Goal: Information Seeking & Learning: Find specific page/section

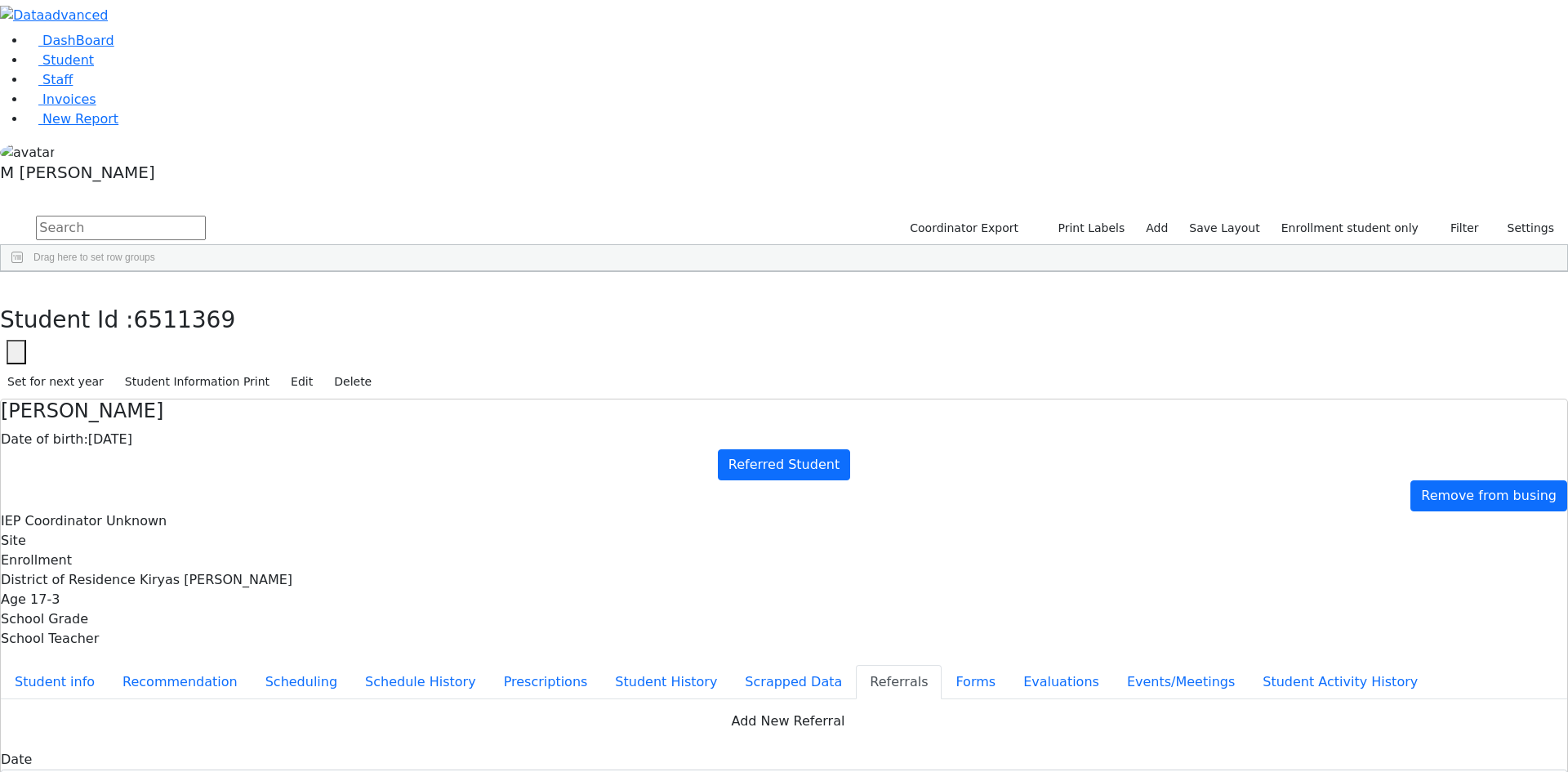
click at [206, 216] on input "text" at bounding box center [121, 227] width 170 height 25
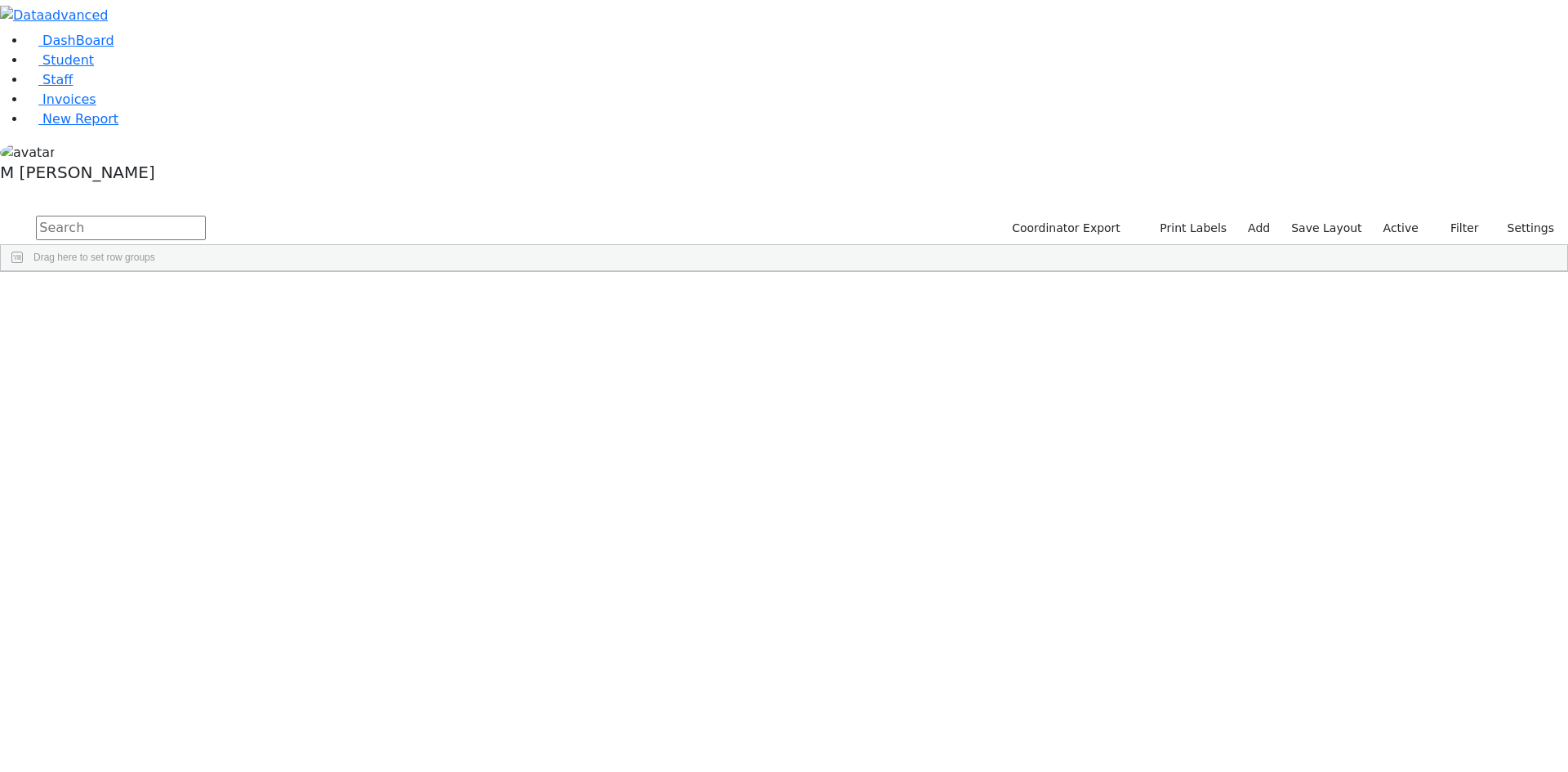
click at [206, 216] on input "text" at bounding box center [121, 227] width 170 height 25
click at [1400, 216] on label "Active" at bounding box center [1401, 228] width 50 height 26
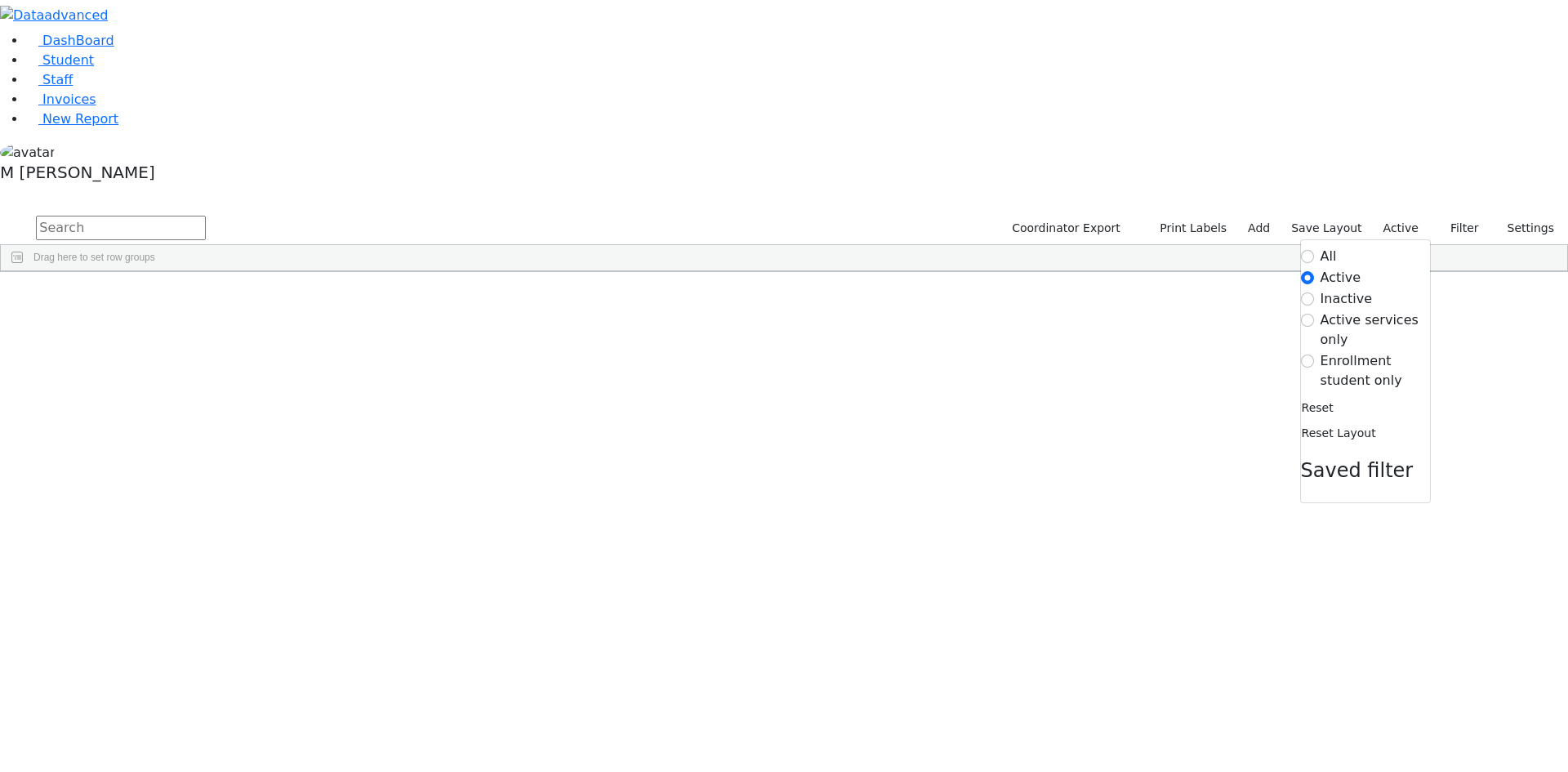
click at [1332, 351] on label "Enrollment student only" at bounding box center [1375, 370] width 110 height 39
click at [1314, 354] on input "Enrollment student only" at bounding box center [1308, 361] width 13 height 13
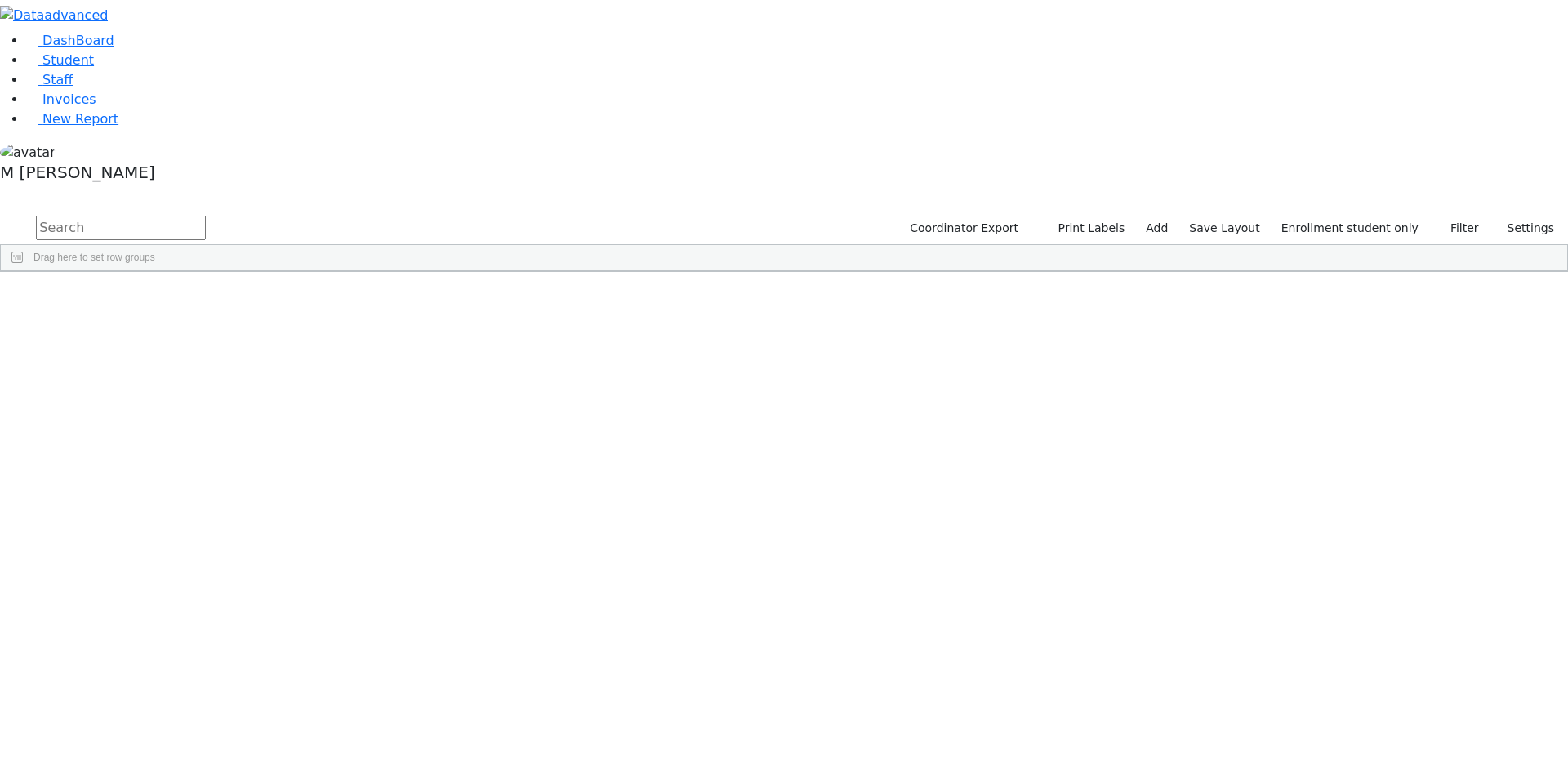
scroll to position [167, 0]
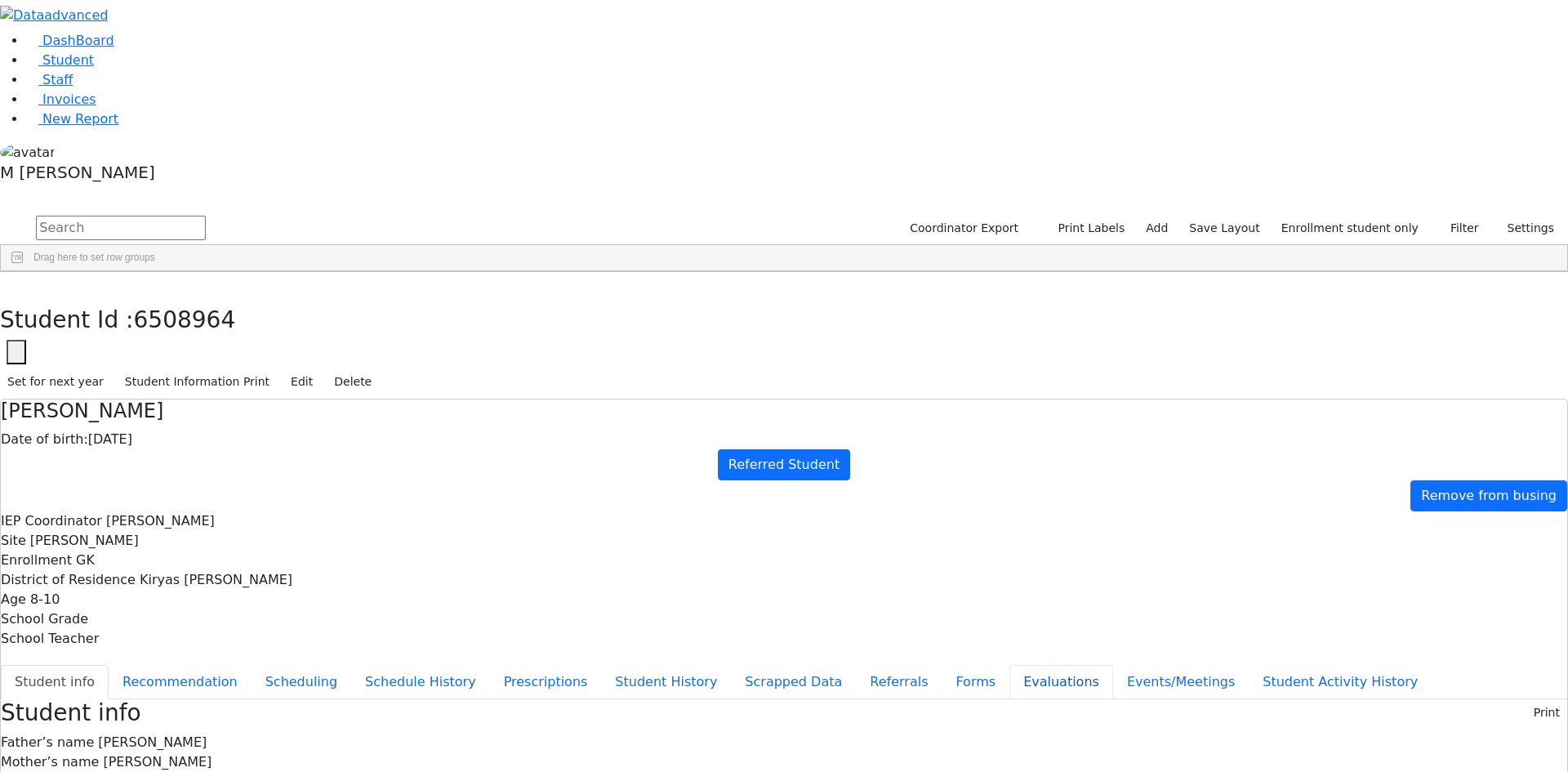
click at [1010, 664] on button "Evaluations" at bounding box center [1061, 682] width 103 height 35
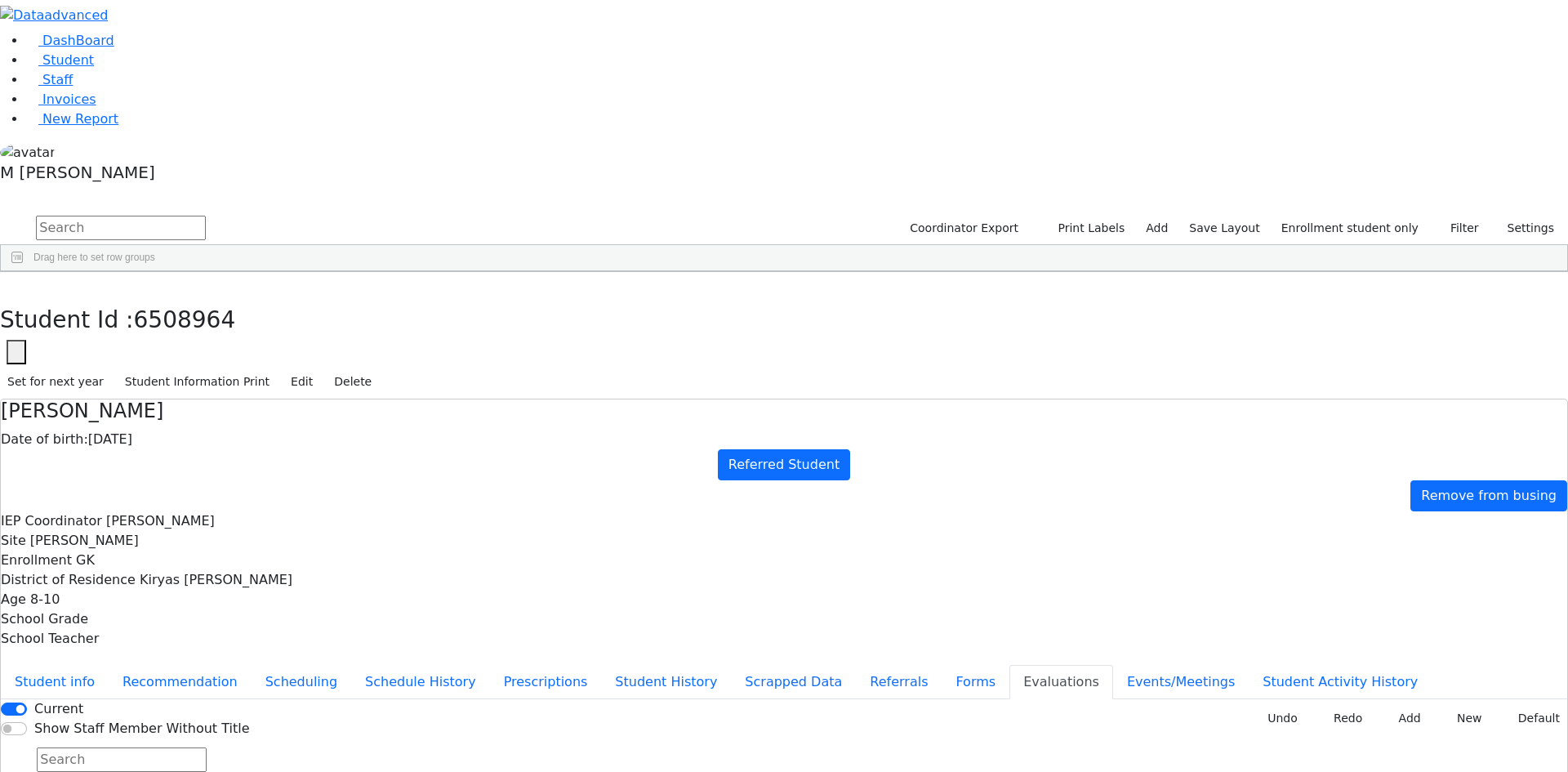
type input "2025-08-11"
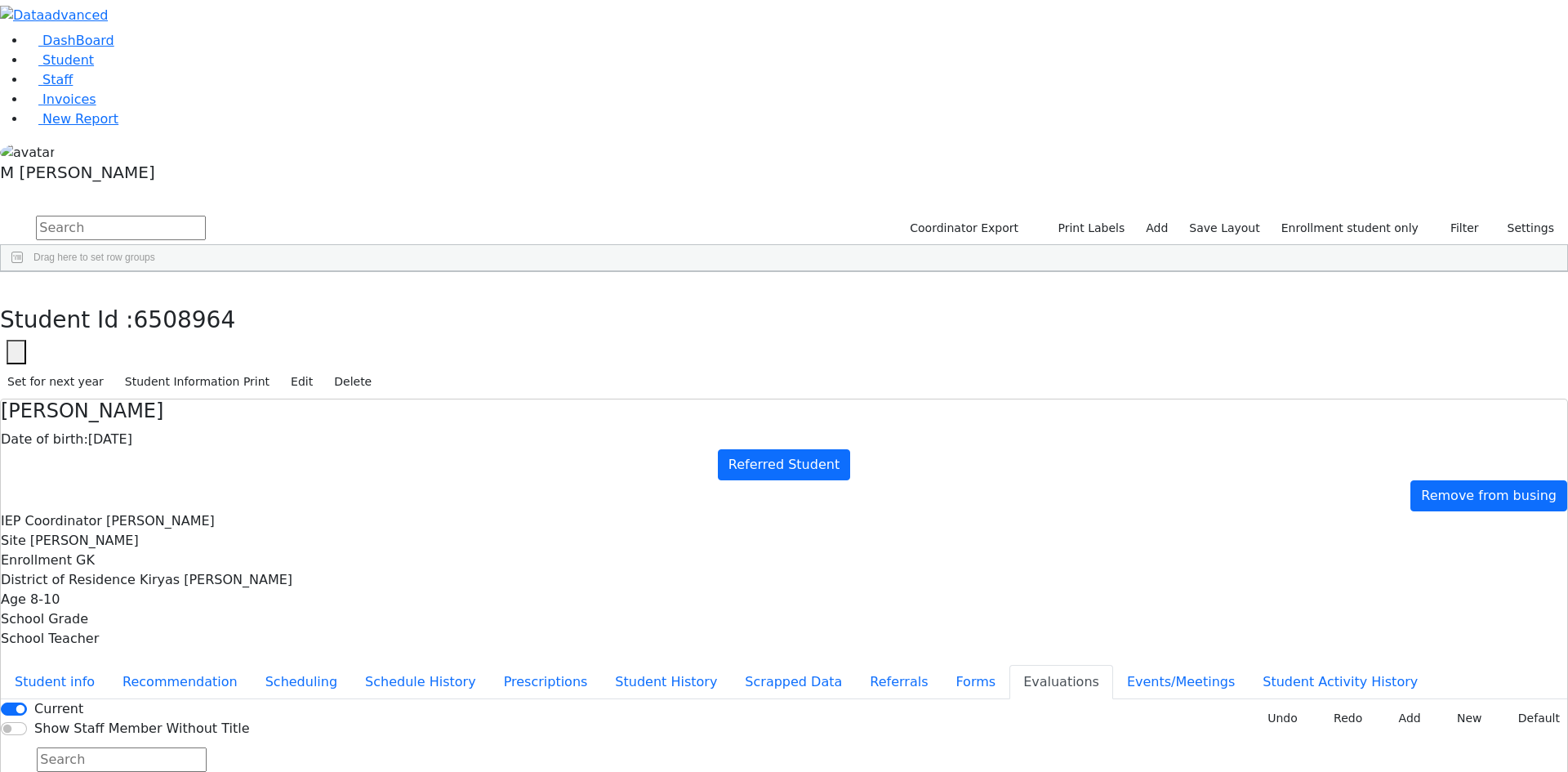
scroll to position [1256, 0]
type input "2025-08-13"
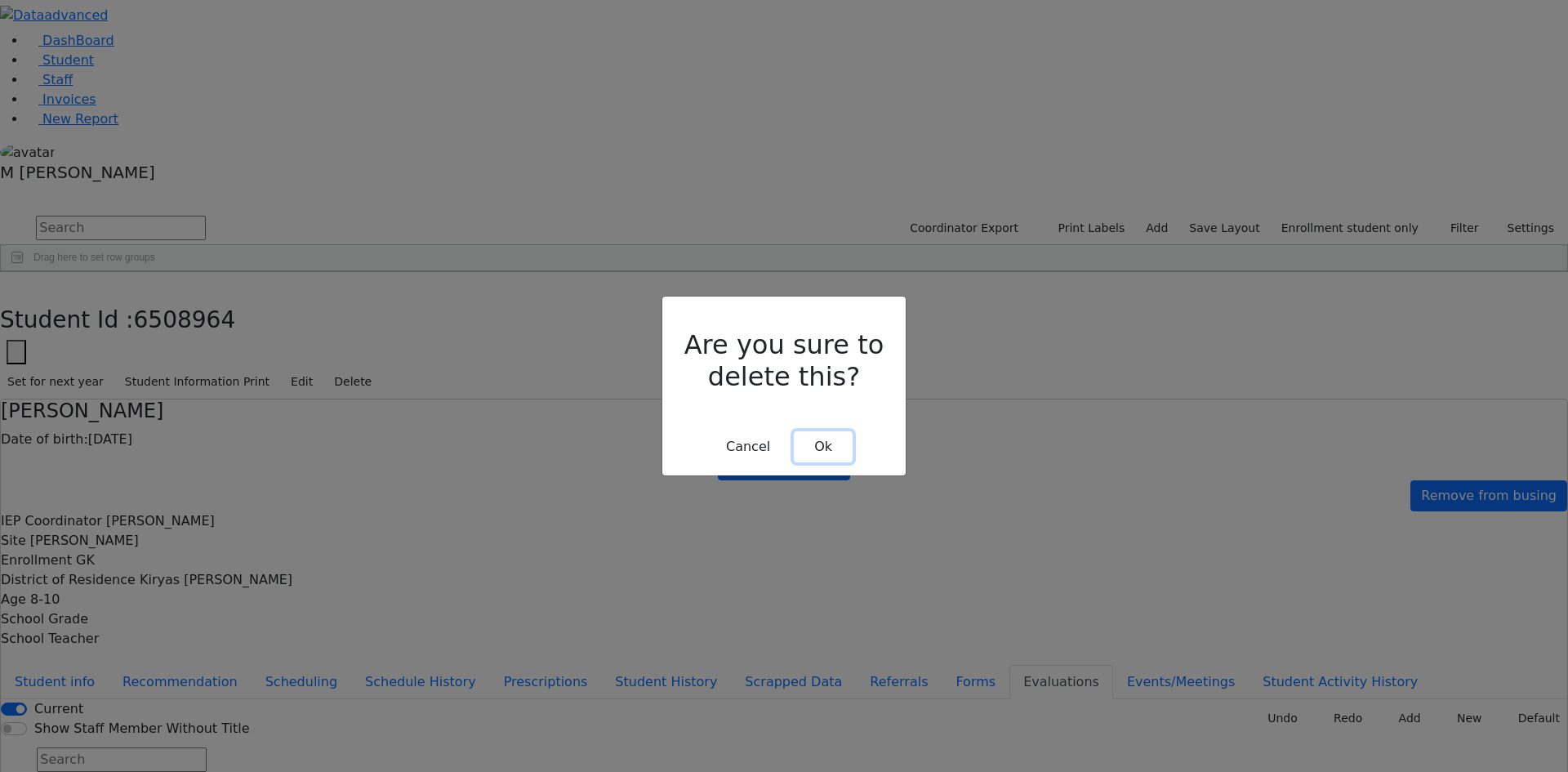
click at [835, 431] on button "Ok" at bounding box center [823, 447] width 58 height 31
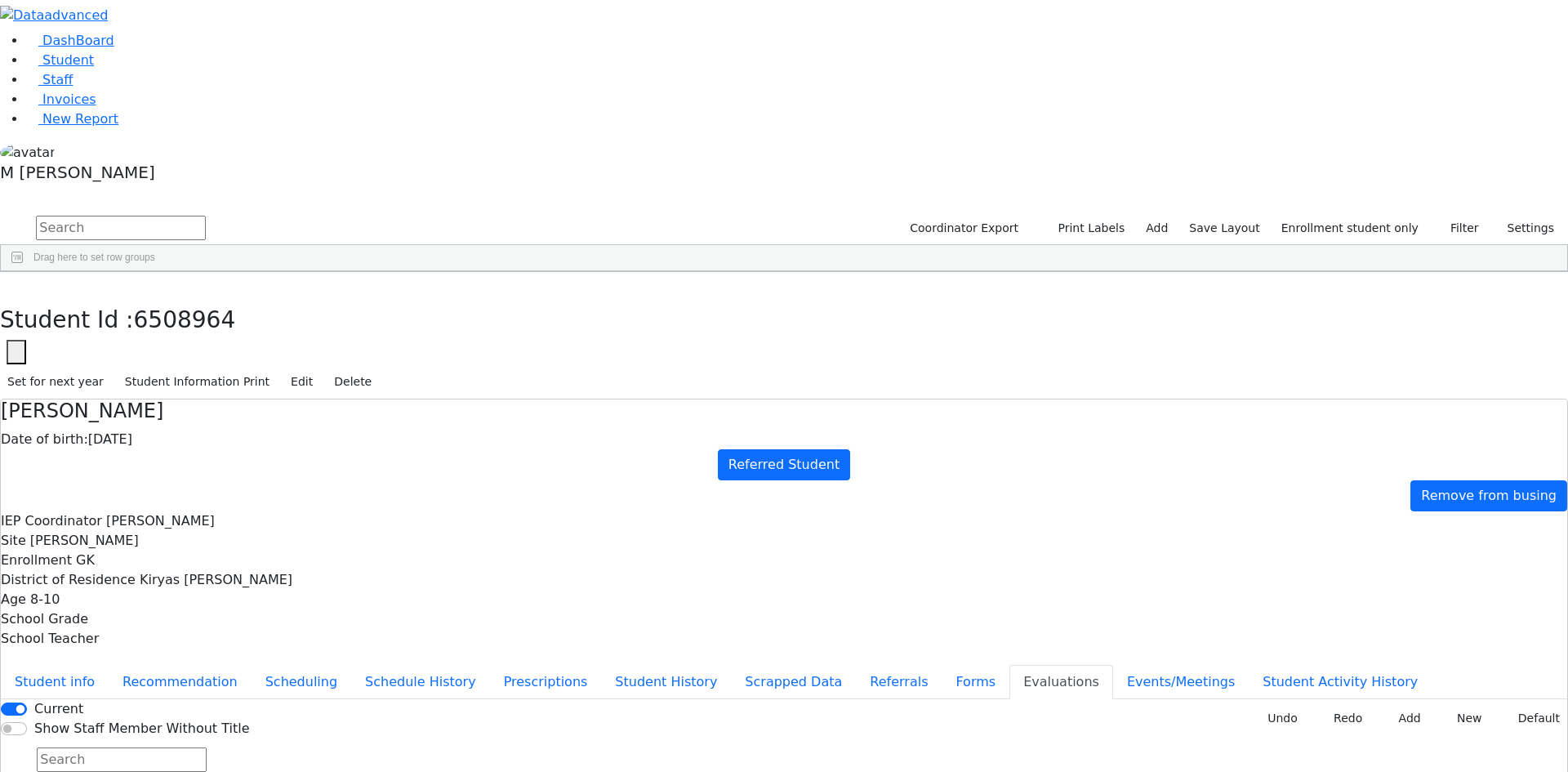
type input "2025-08-13"
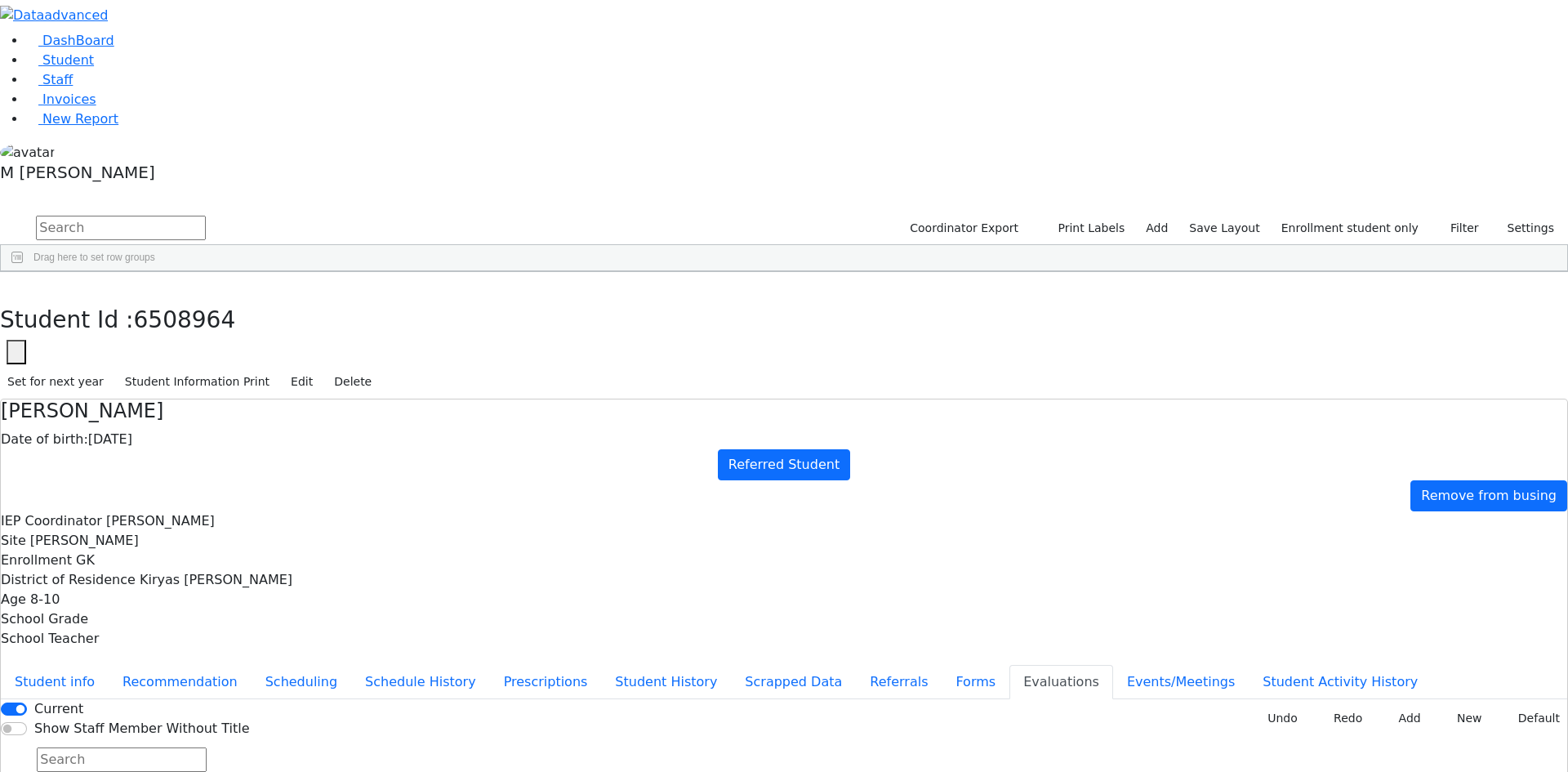
click at [109, 664] on button "Student info" at bounding box center [55, 682] width 108 height 35
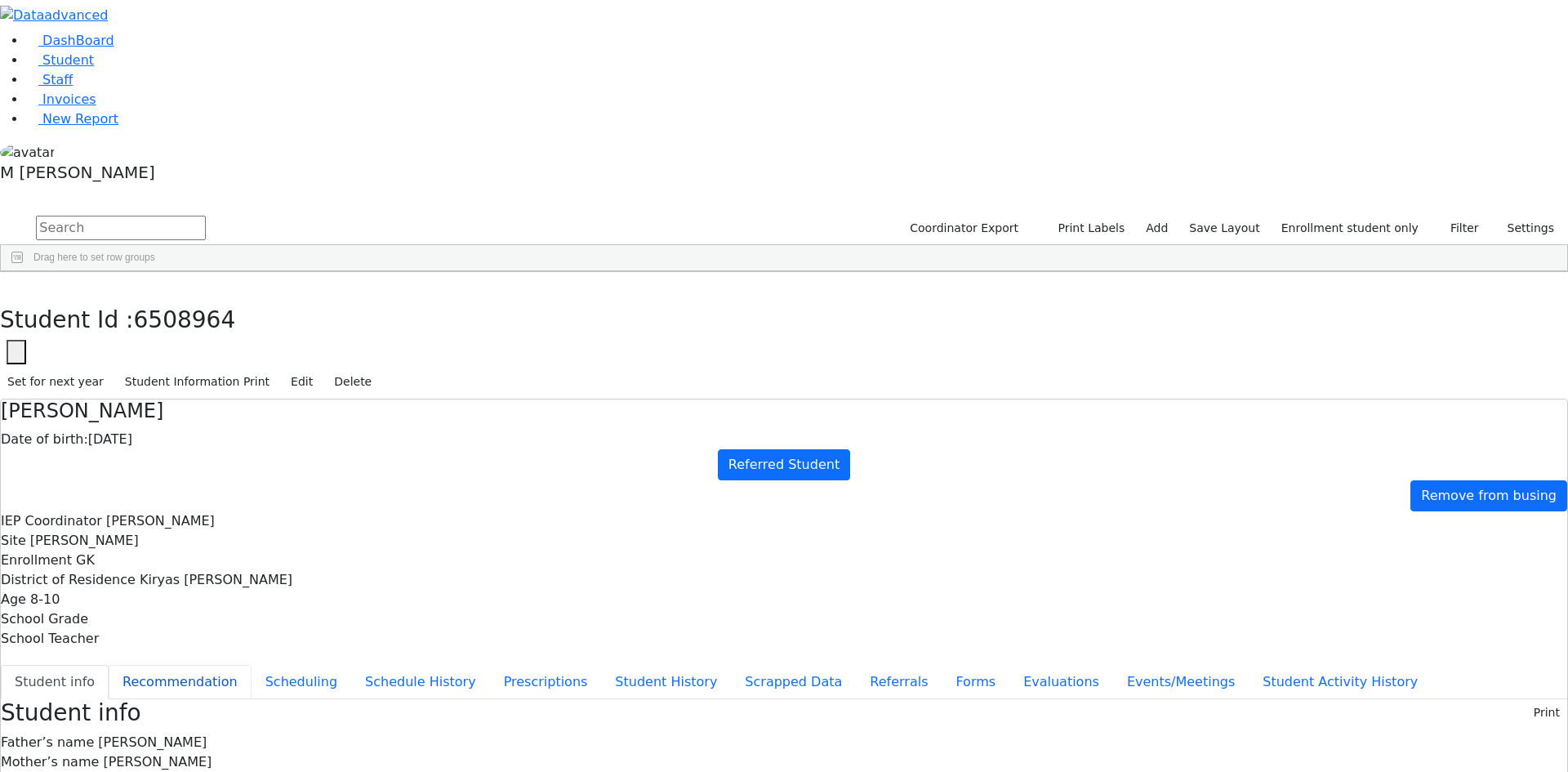
click at [251, 664] on button "Recommendation" at bounding box center [180, 682] width 143 height 35
checkbox input "true"
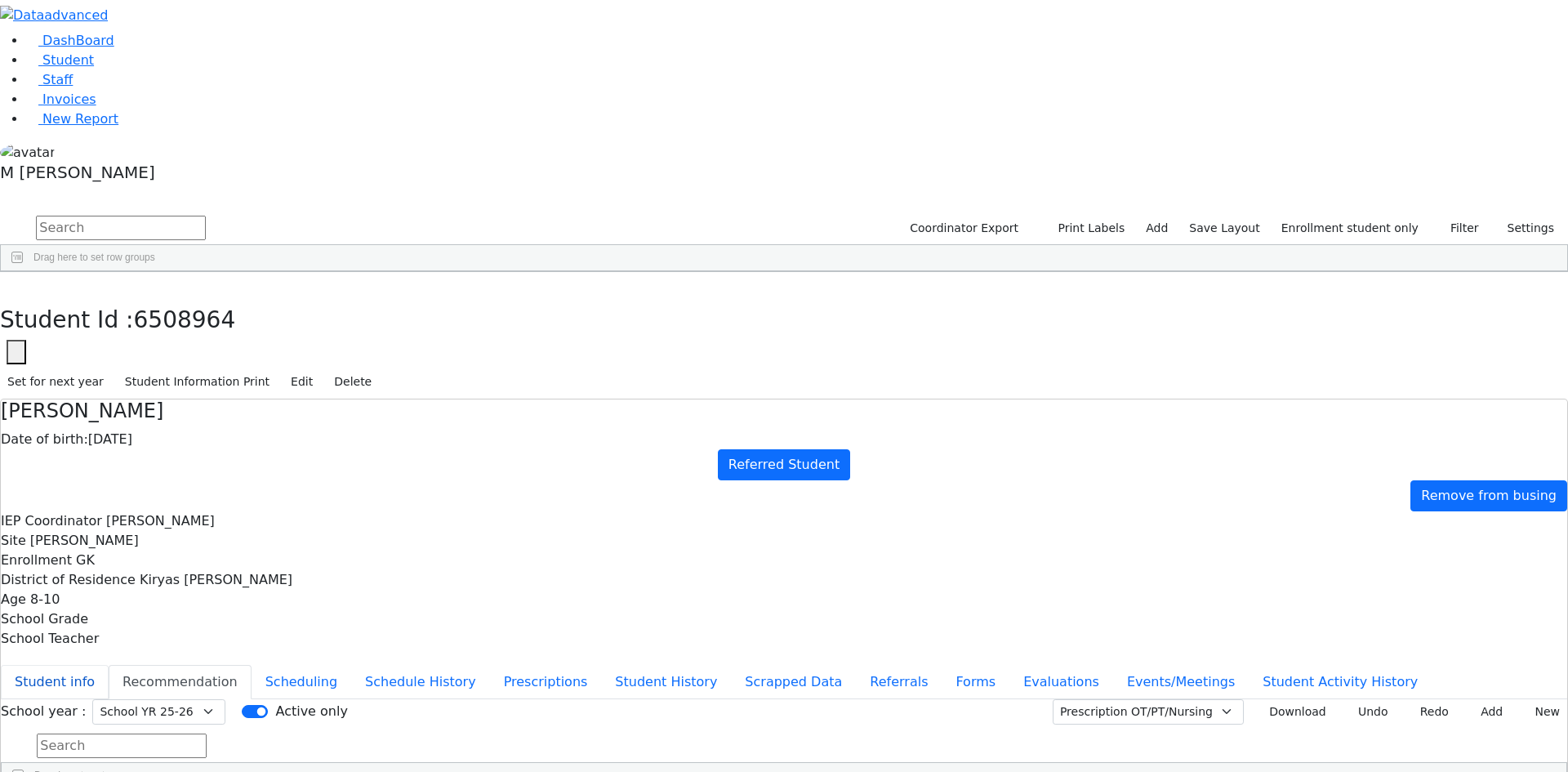
click at [109, 664] on button "Student info" at bounding box center [55, 682] width 108 height 35
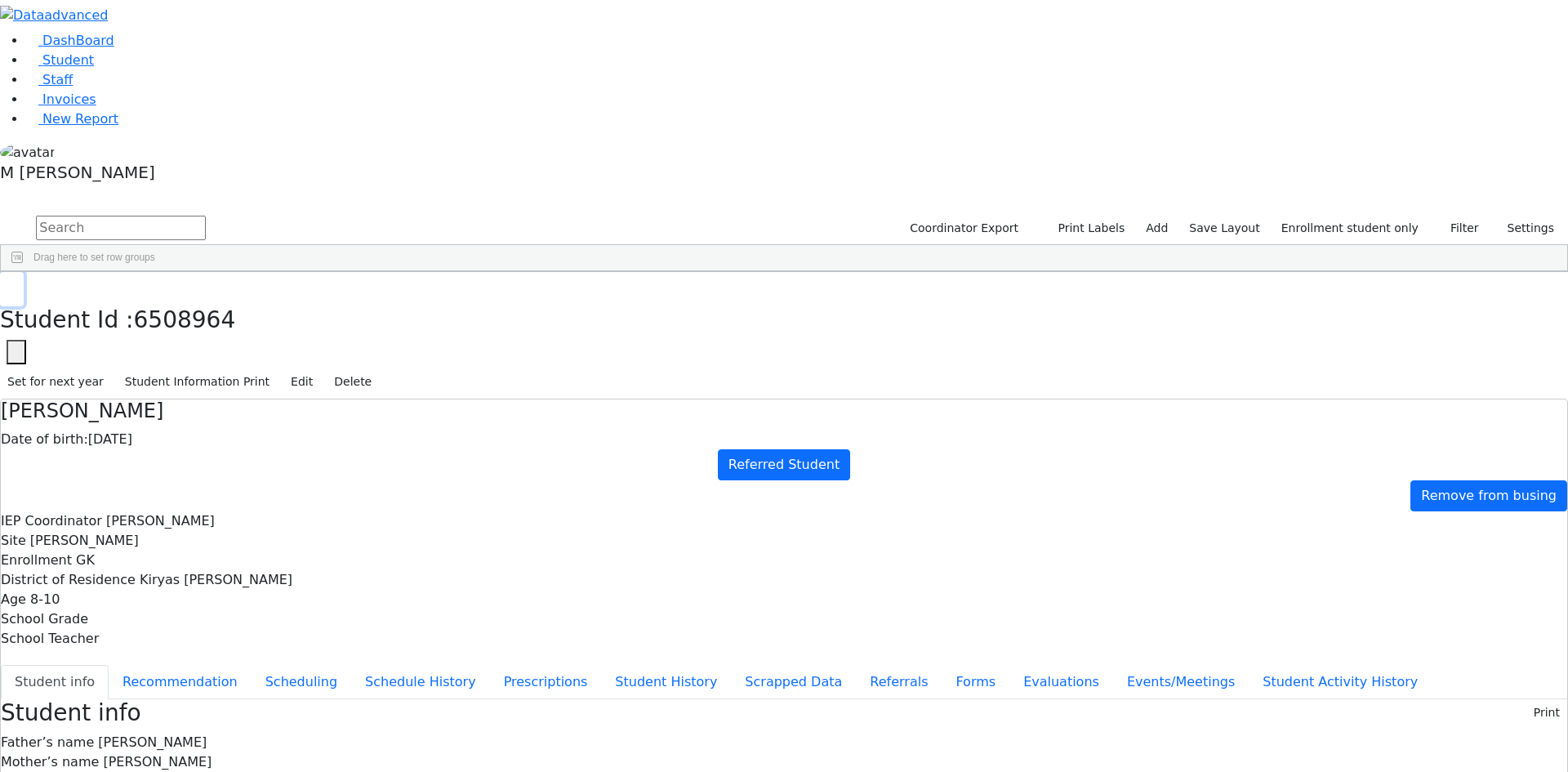
click at [24, 272] on button "button" at bounding box center [12, 290] width 24 height 35
click at [1113, 664] on button "Events/Meetings" at bounding box center [1181, 682] width 135 height 35
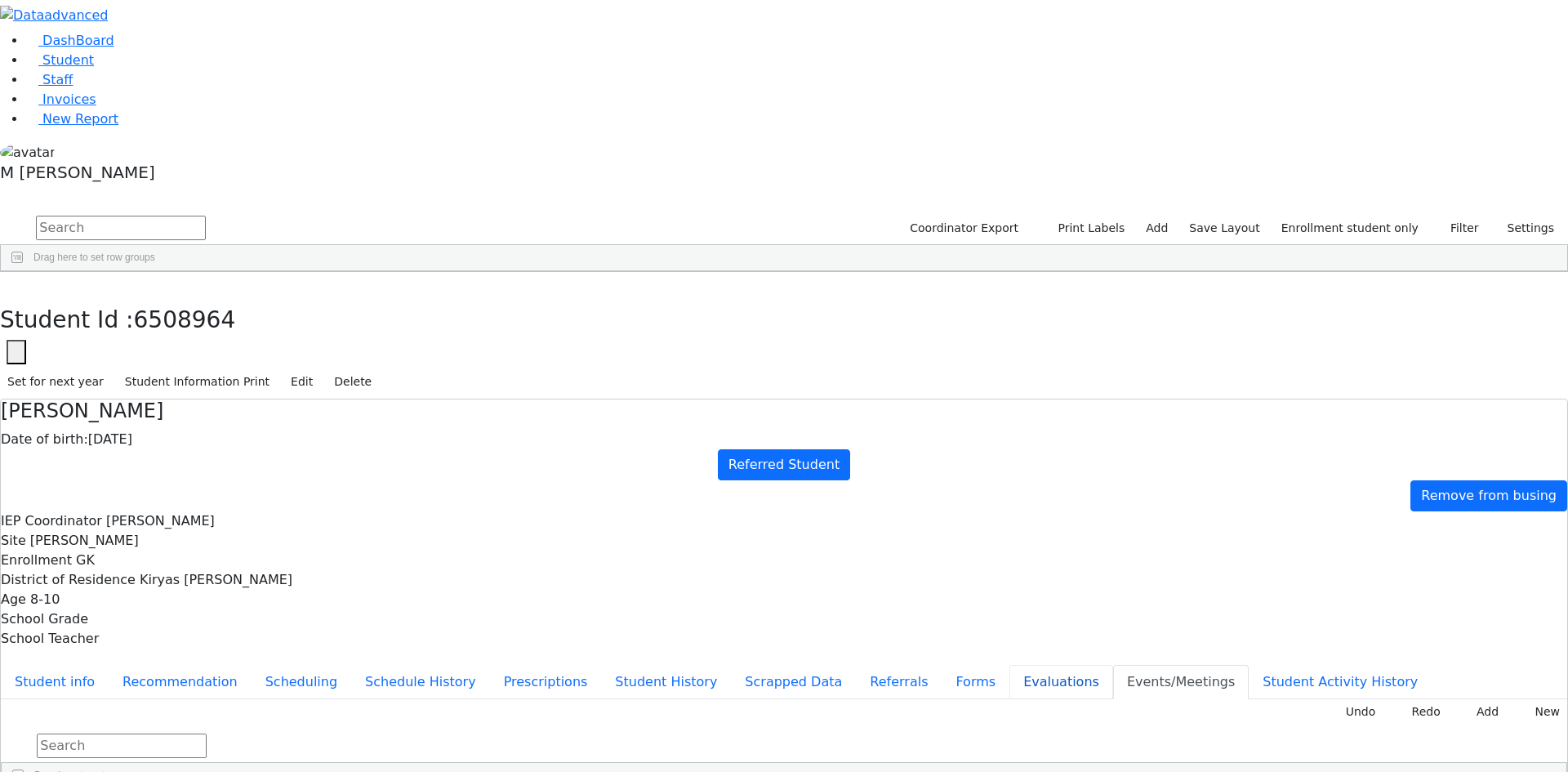
click at [1010, 664] on button "Evaluations" at bounding box center [1061, 682] width 103 height 35
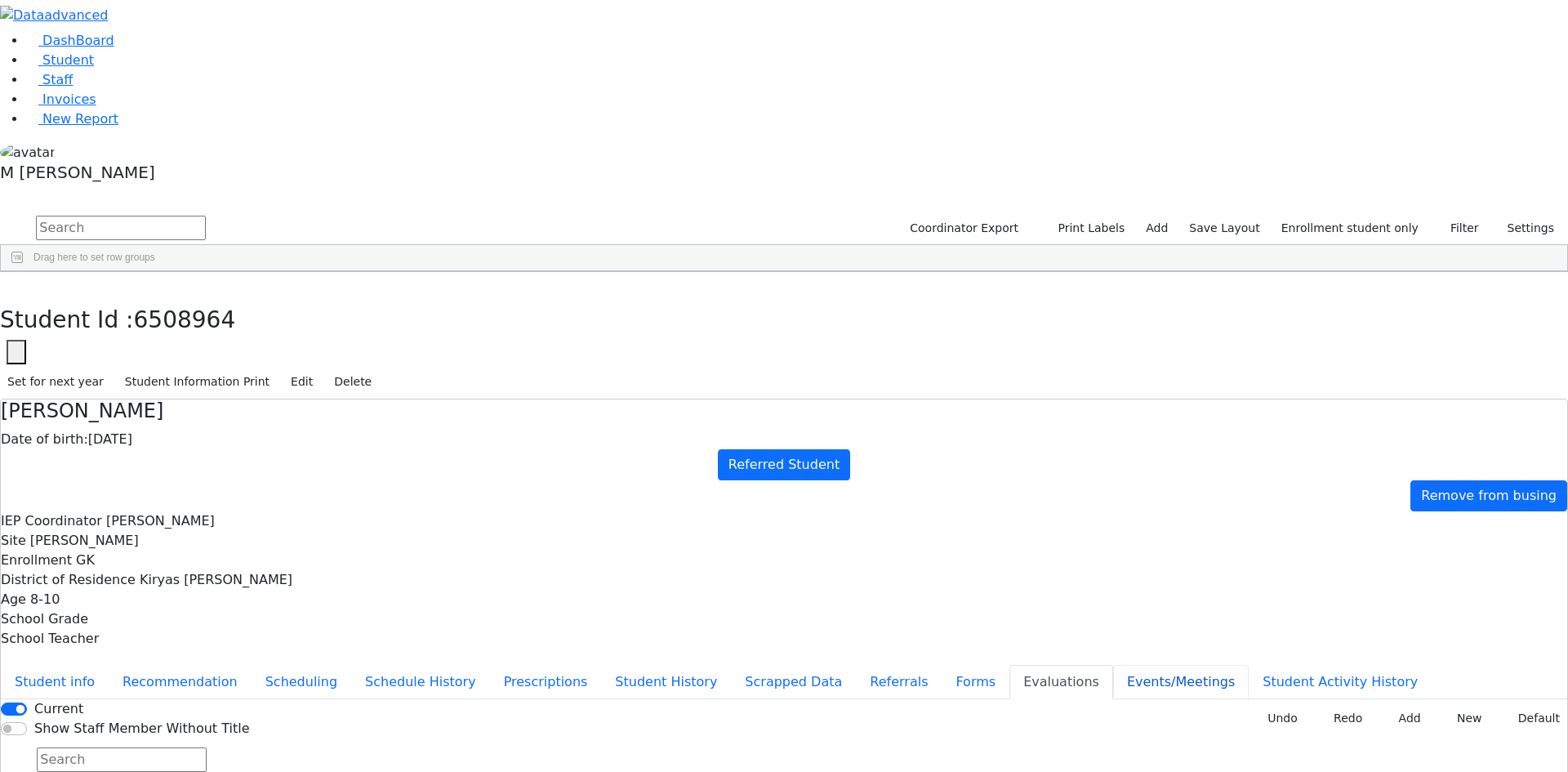
click at [1113, 664] on button "Events/Meetings" at bounding box center [1181, 682] width 135 height 35
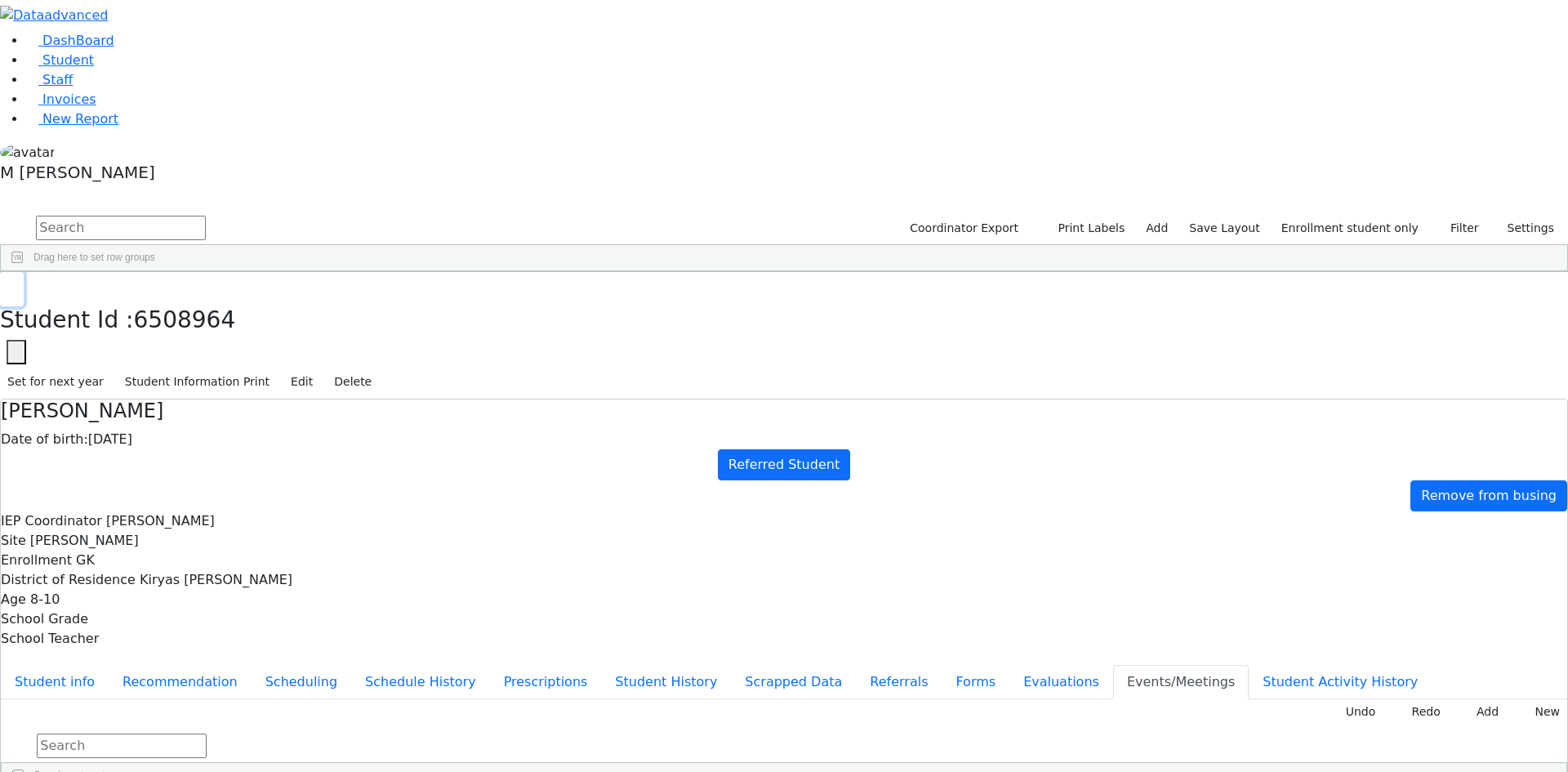
click at [16, 284] on icon "button" at bounding box center [12, 289] width 9 height 10
click at [94, 68] on link "Student" at bounding box center [60, 59] width 68 height 16
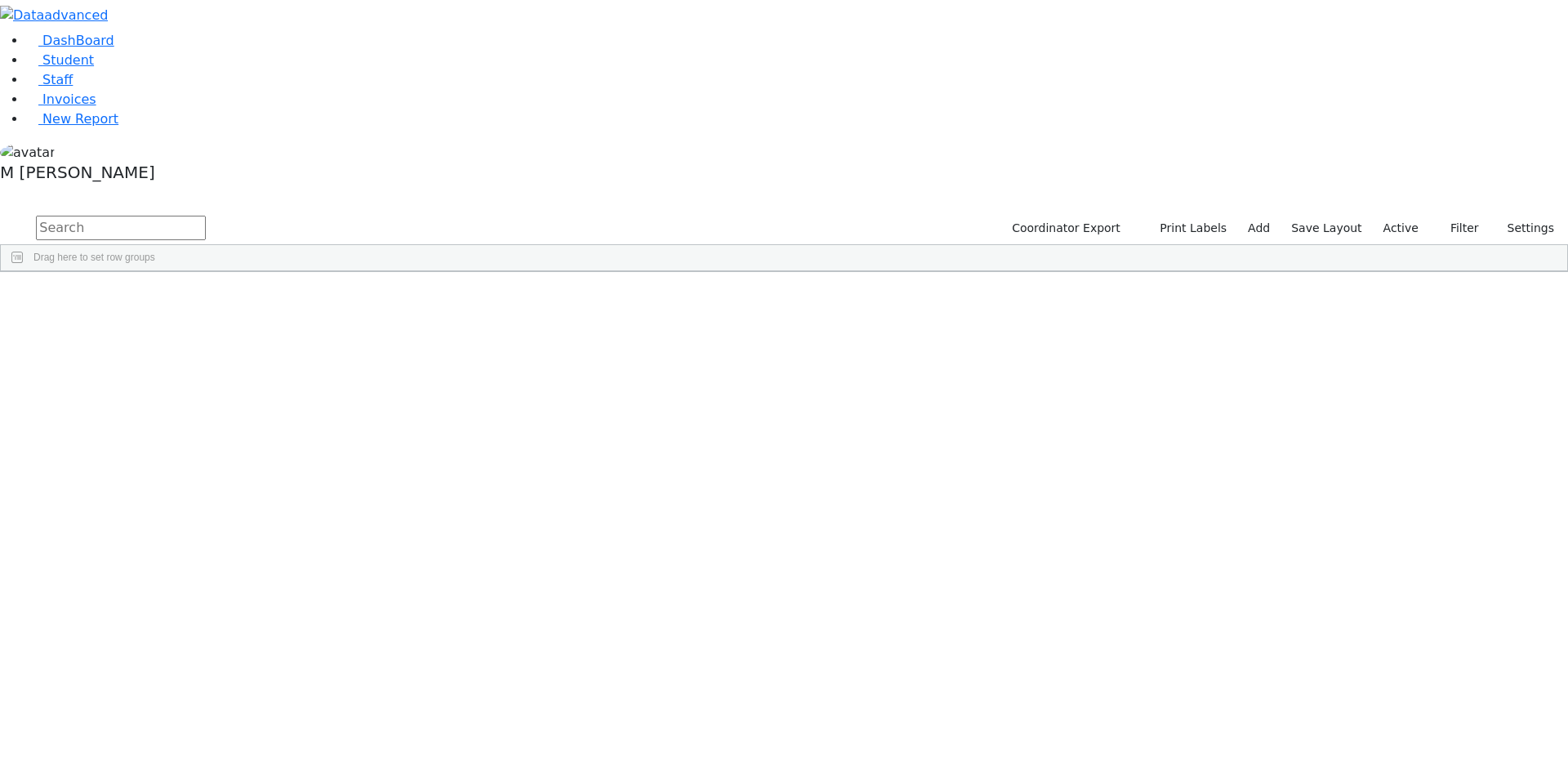
click at [1402, 216] on label "Active" at bounding box center [1401, 228] width 50 height 26
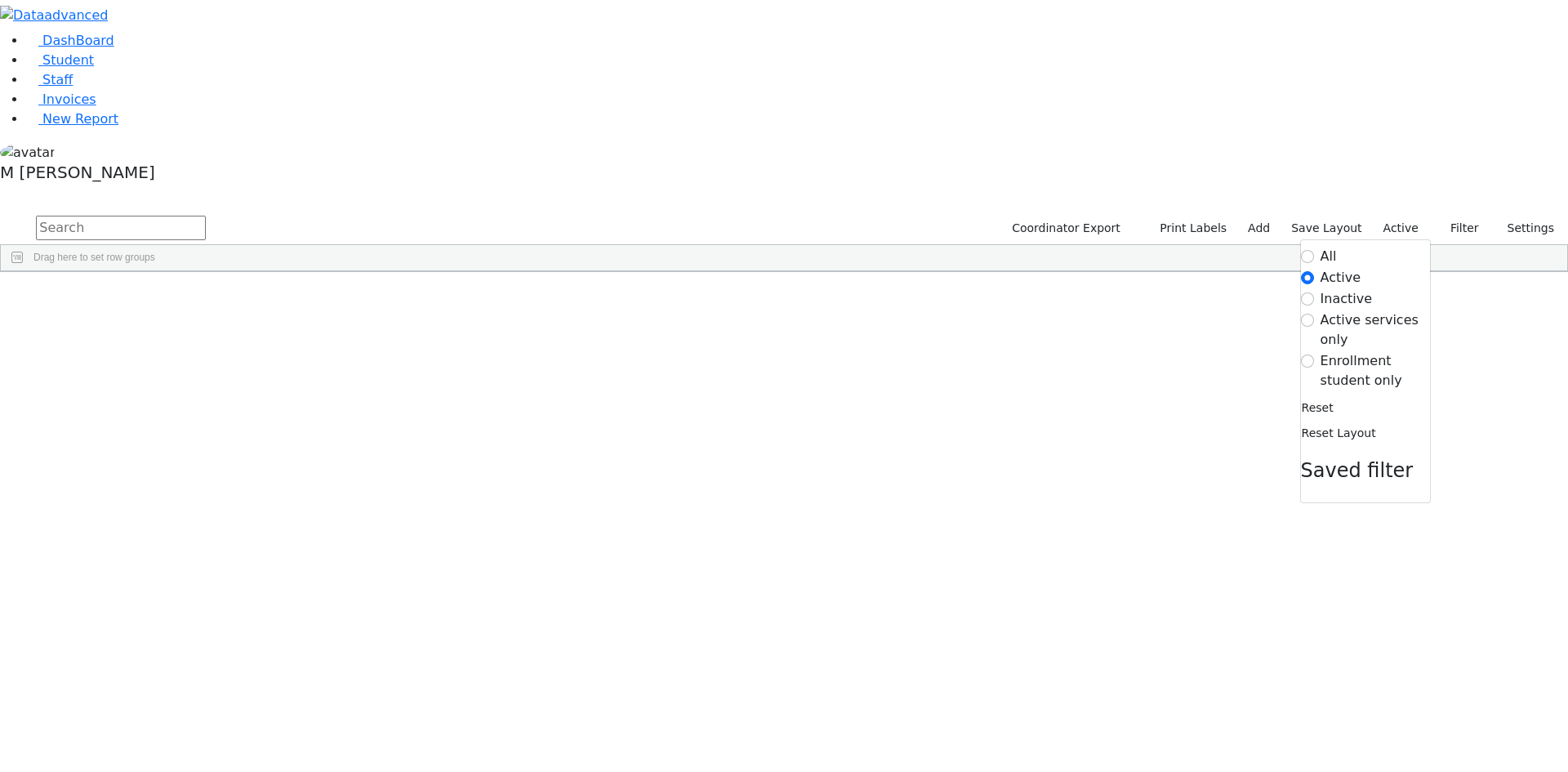
click at [1353, 351] on label "Enrollment student only" at bounding box center [1375, 370] width 110 height 39
click at [1314, 354] on input "Enrollment student only" at bounding box center [1308, 361] width 13 height 13
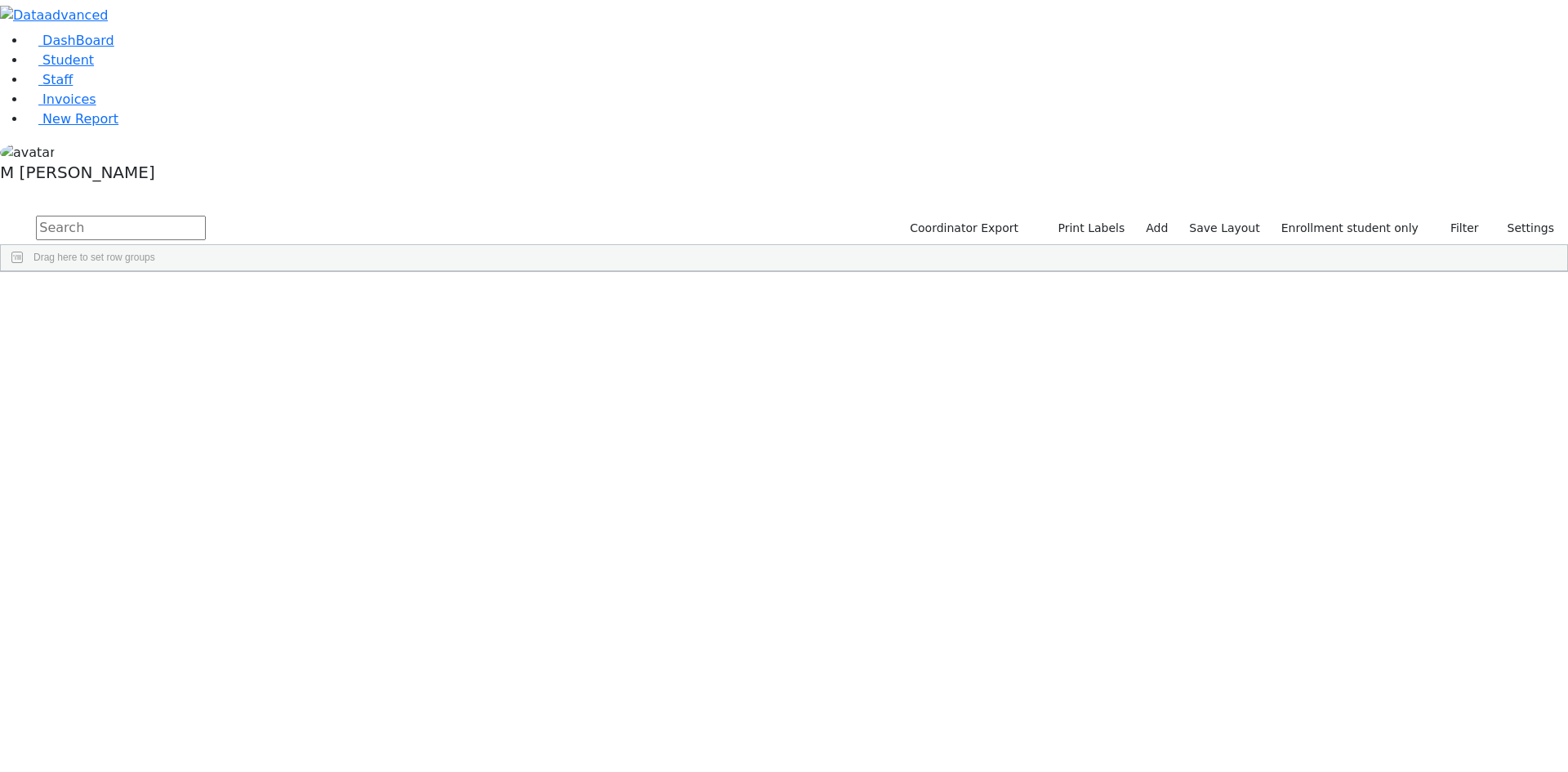
click at [321, 435] on div "[DATE]" at bounding box center [281, 446] width 79 height 23
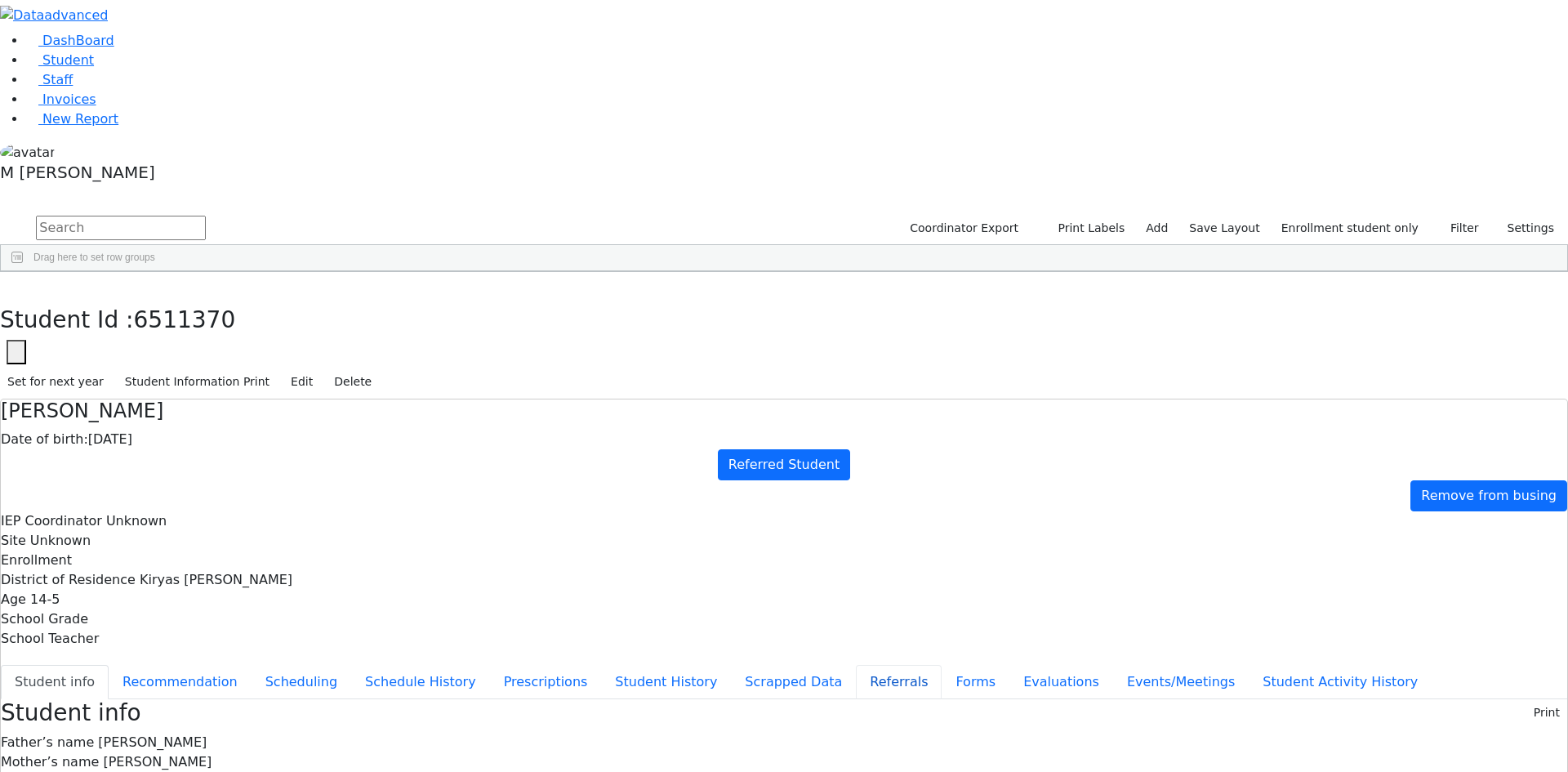
click at [856, 664] on button "Referrals" at bounding box center [899, 682] width 86 height 35
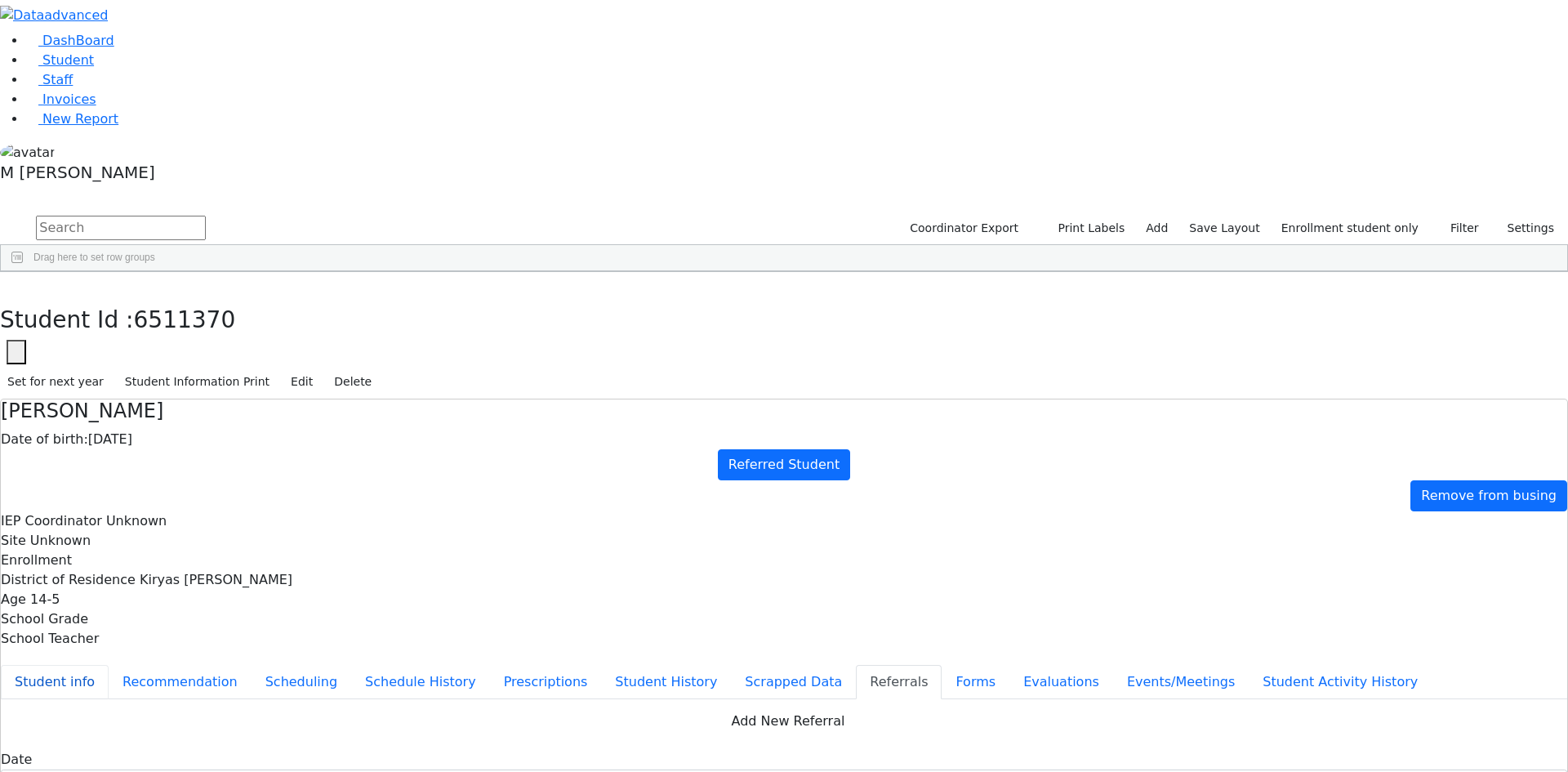
click at [109, 664] on button "Student info" at bounding box center [55, 682] width 108 height 35
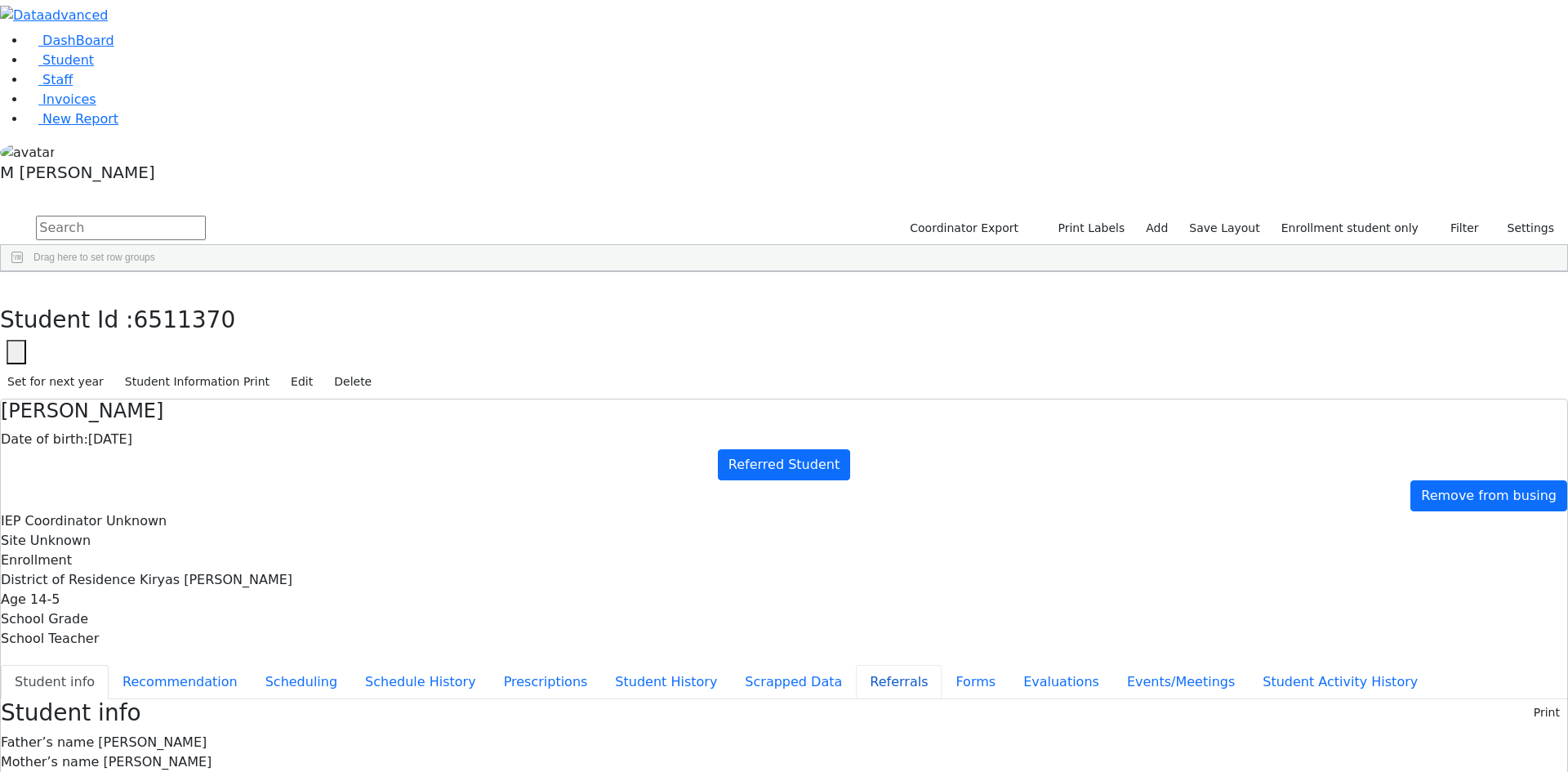
click at [856, 664] on button "Referrals" at bounding box center [899, 682] width 86 height 35
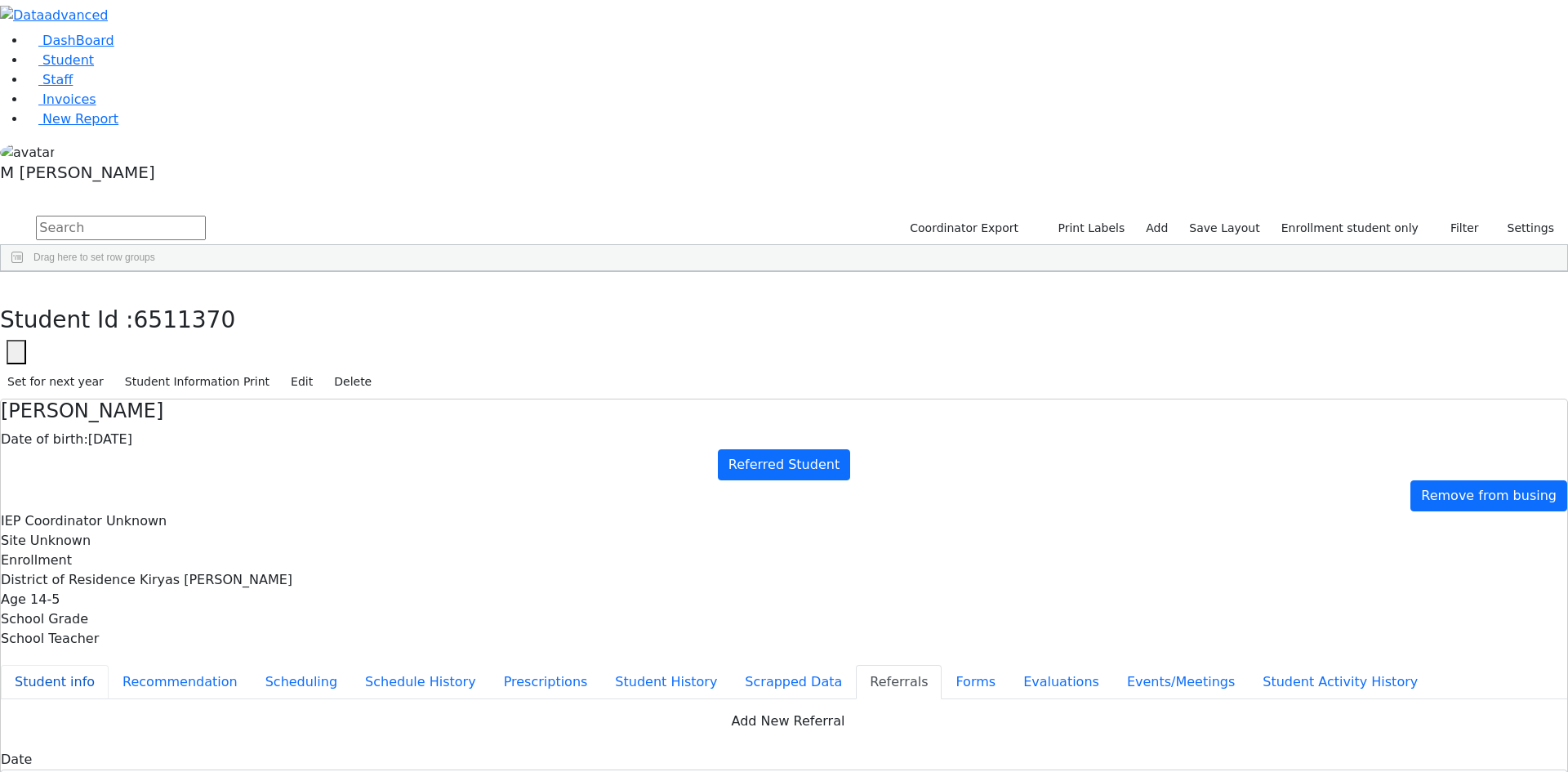
click at [109, 664] on button "Student info" at bounding box center [55, 682] width 108 height 35
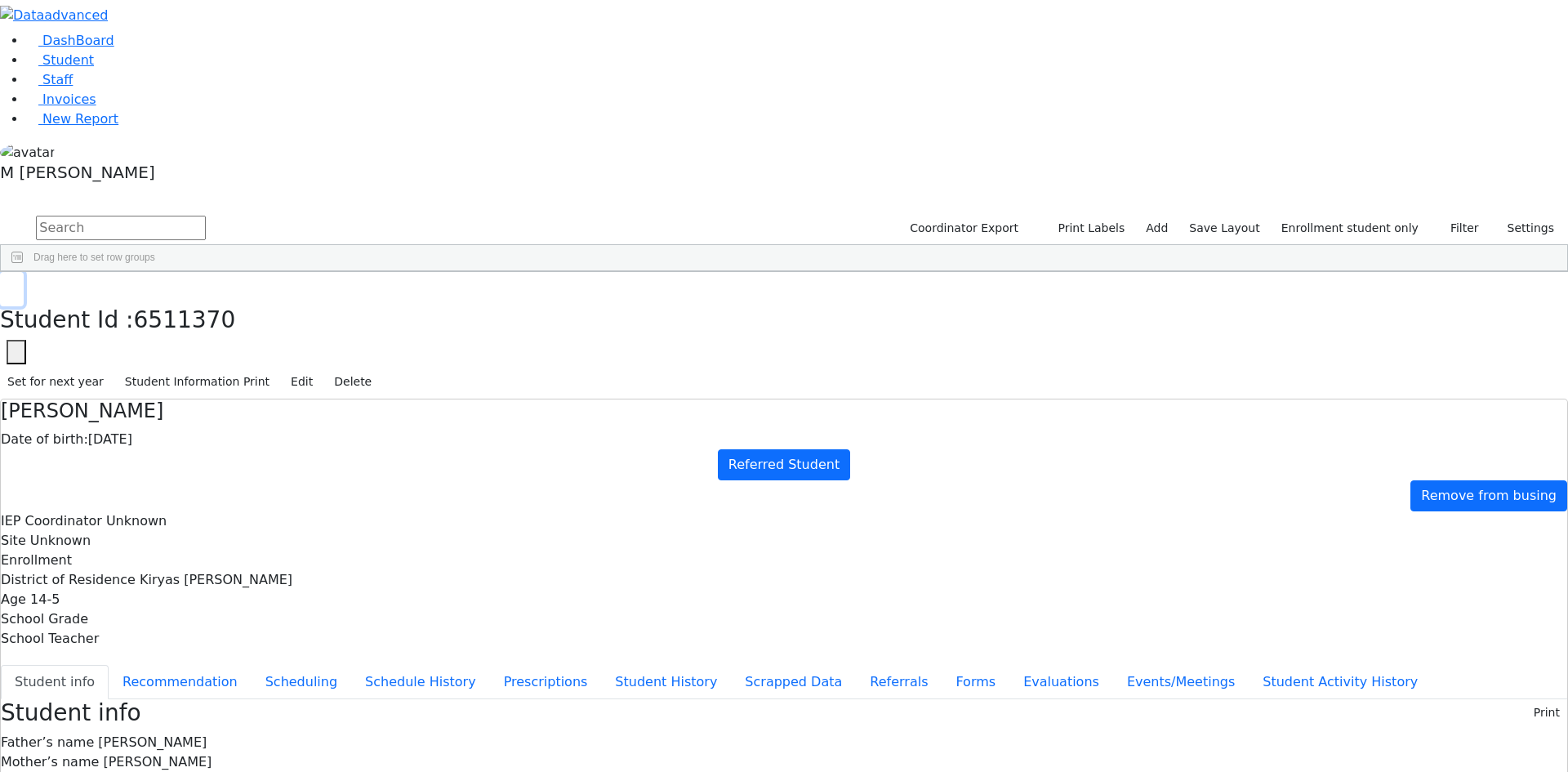
click at [24, 272] on button "button" at bounding box center [12, 290] width 24 height 35
click at [242, 366] on div "Hershy" at bounding box center [204, 377] width 79 height 23
click at [242, 725] on div "[PERSON_NAME]" at bounding box center [204, 736] width 79 height 23
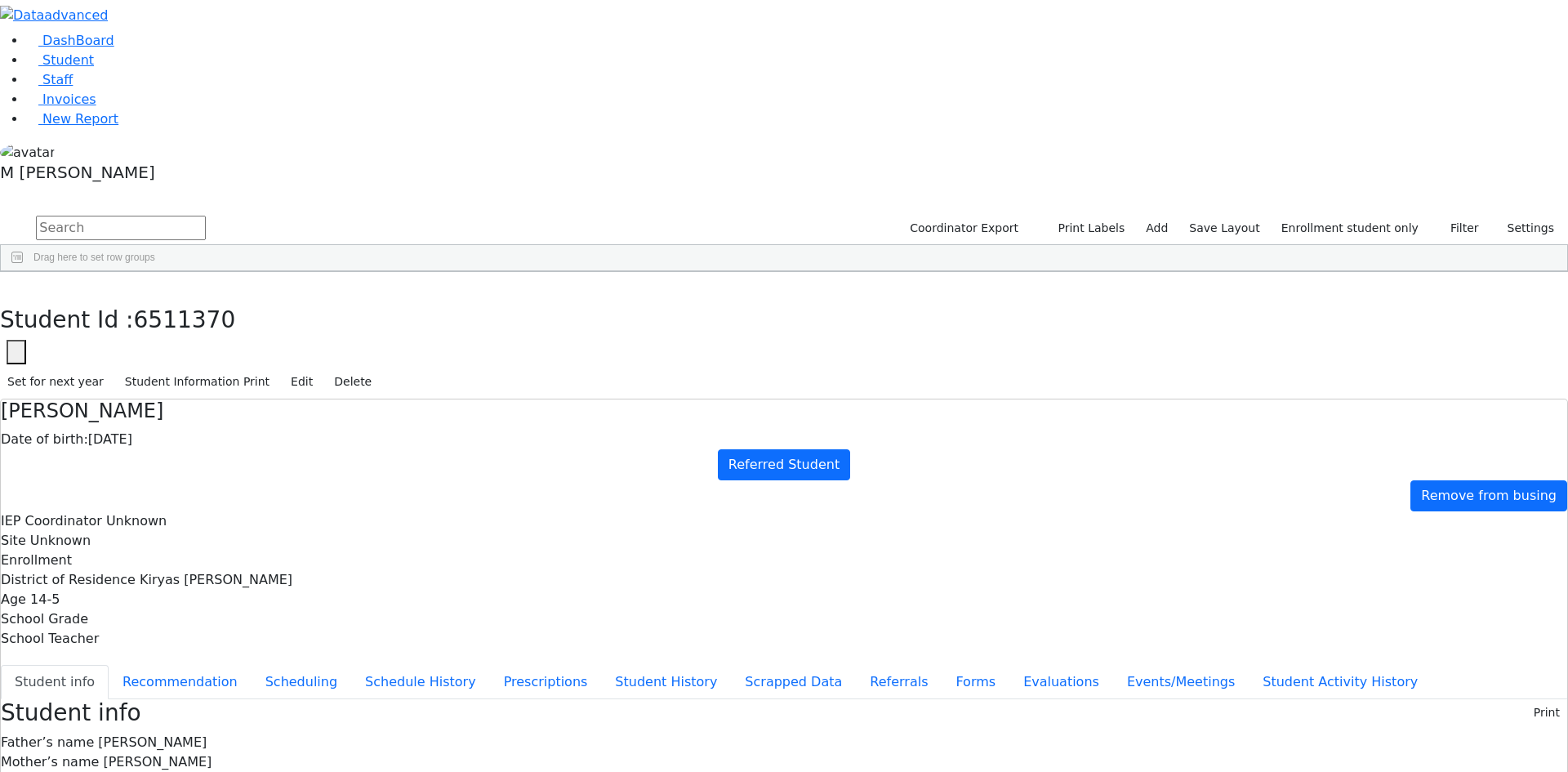
click at [164, 366] on div "Bikel" at bounding box center [125, 377] width 79 height 23
click at [941, 664] on button "Forms" at bounding box center [975, 682] width 68 height 35
type input "Mrs. Raizy Bikel"
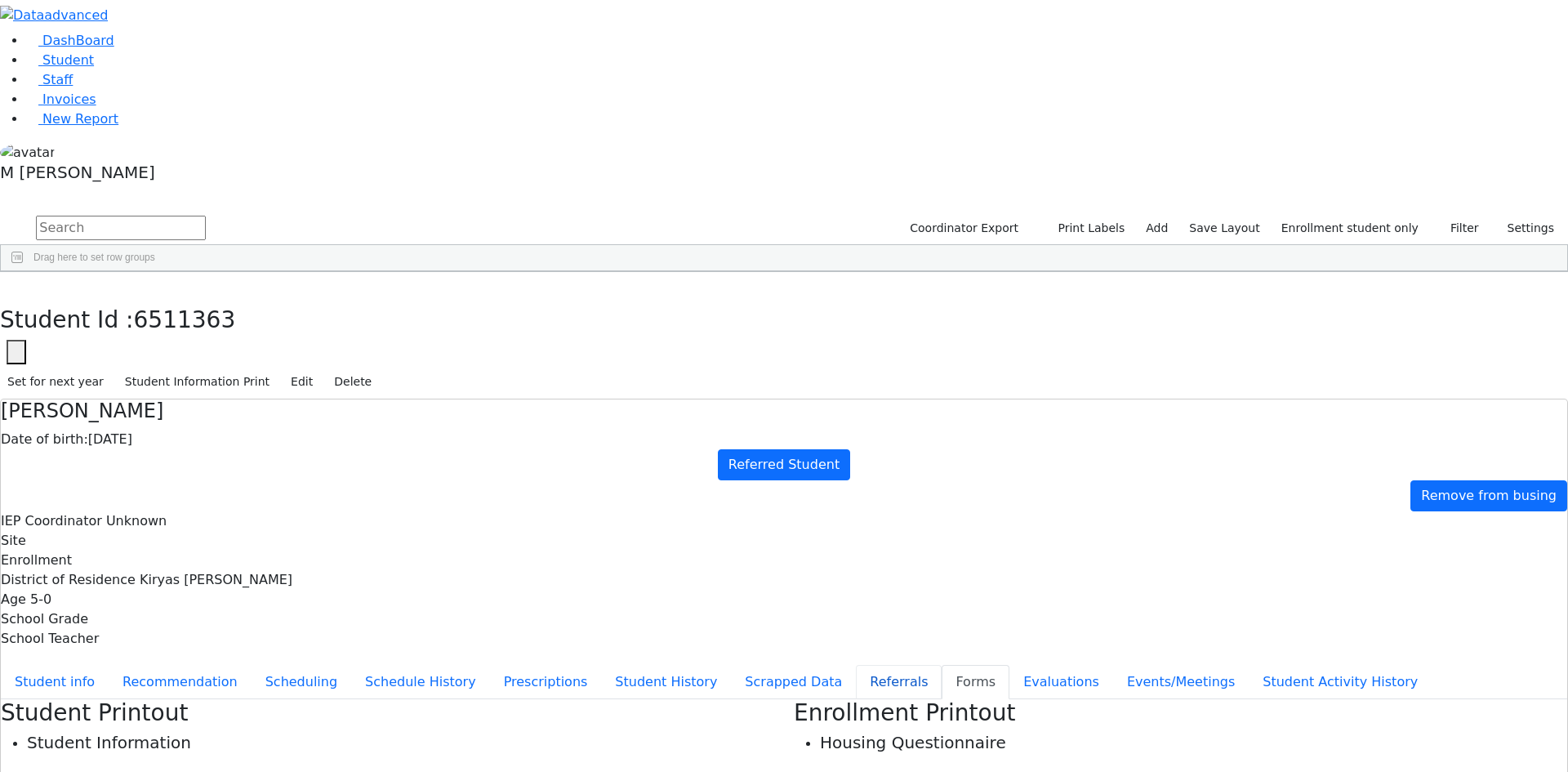
click at [856, 664] on button "Referrals" at bounding box center [899, 682] width 86 height 35
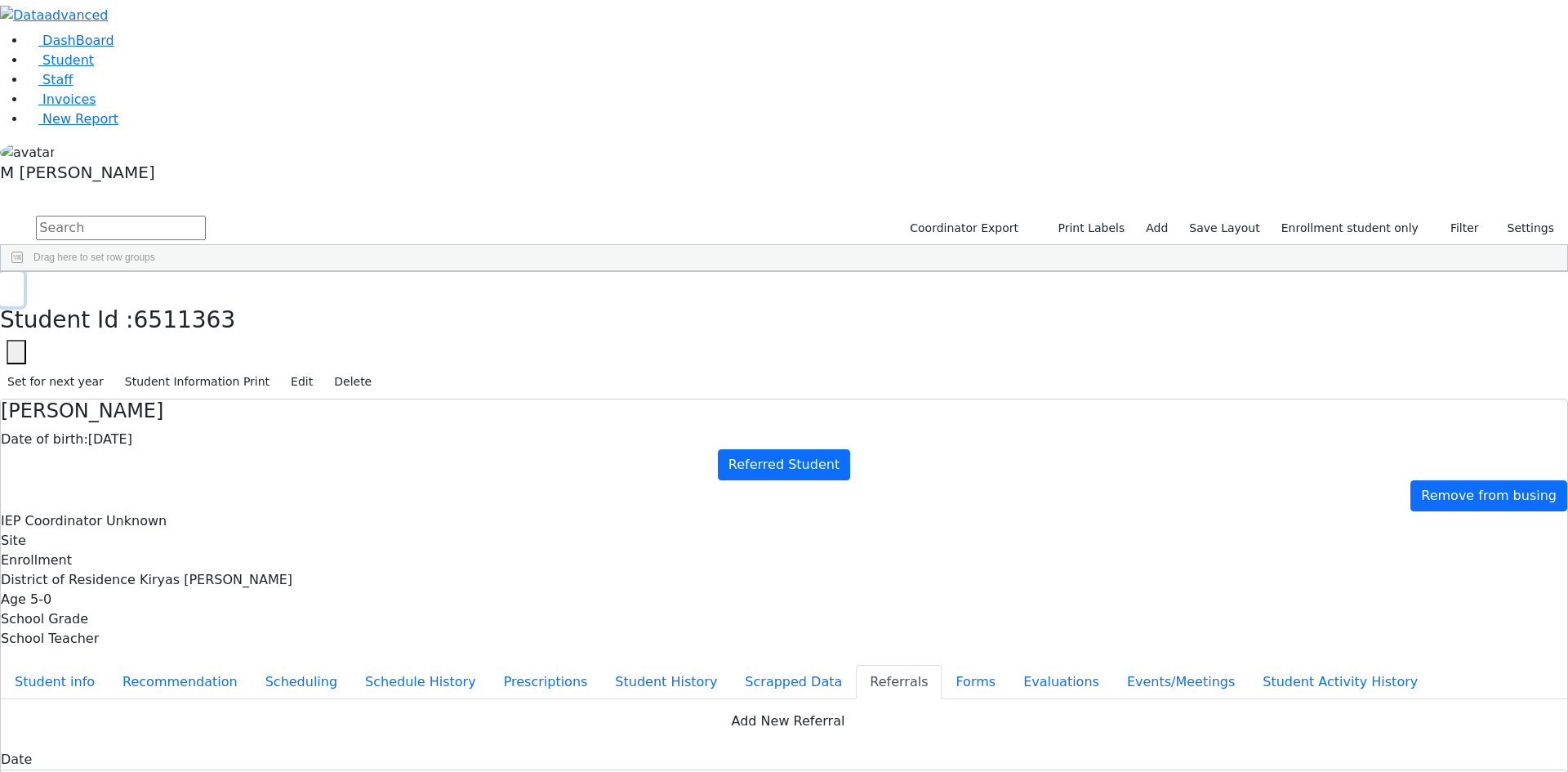
click at [24, 272] on button "button" at bounding box center [12, 290] width 24 height 35
click at [242, 481] on div "[PERSON_NAME]" at bounding box center [204, 492] width 79 height 23
click at [24, 272] on button "button" at bounding box center [12, 290] width 24 height 35
click at [79, 127] on link "New Report" at bounding box center [72, 119] width 92 height 16
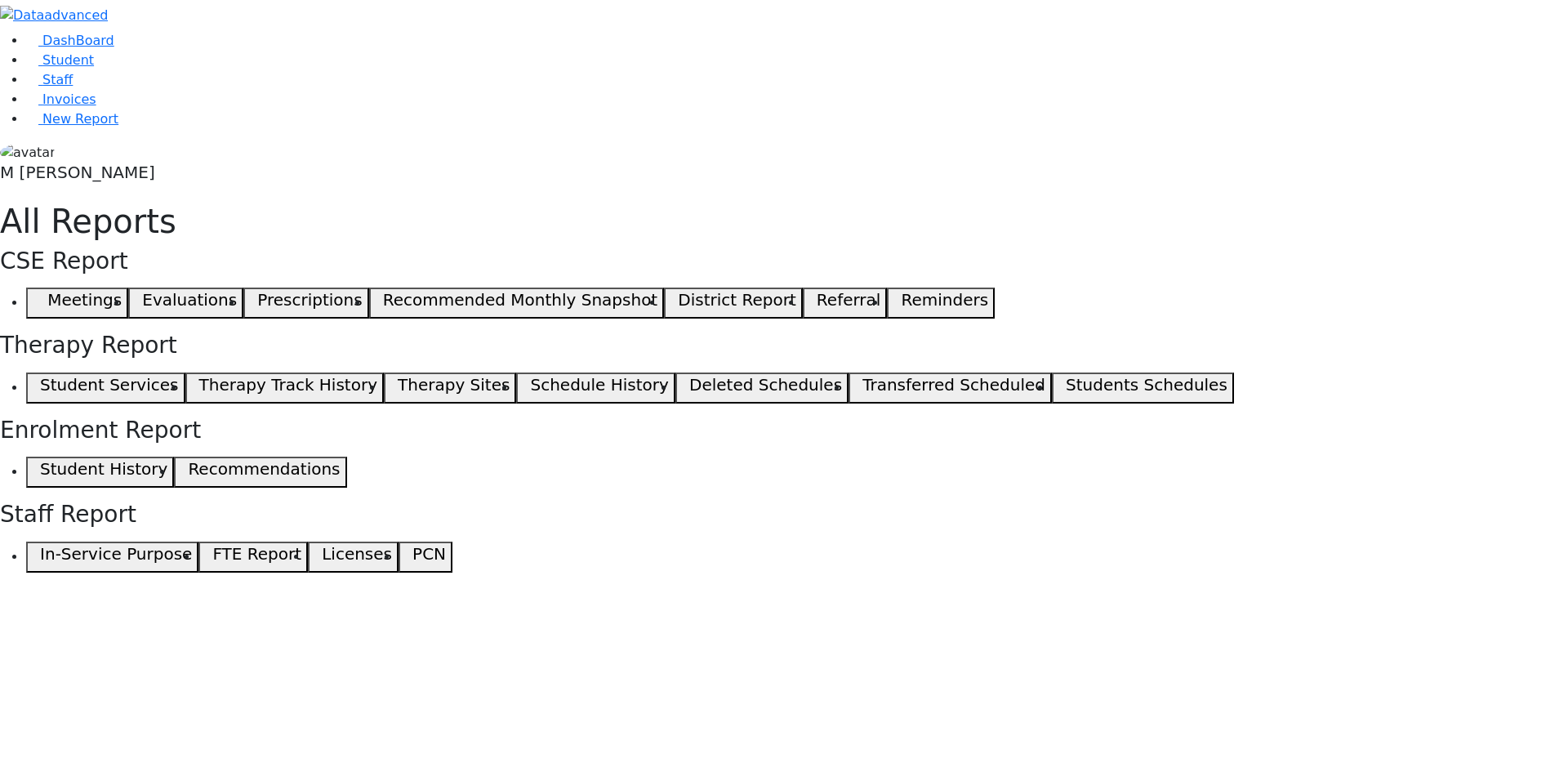
click at [128, 288] on button "Meetings" at bounding box center [78, 303] width 102 height 31
click at [40, 293] on span "button" at bounding box center [37, 302] width 7 height 19
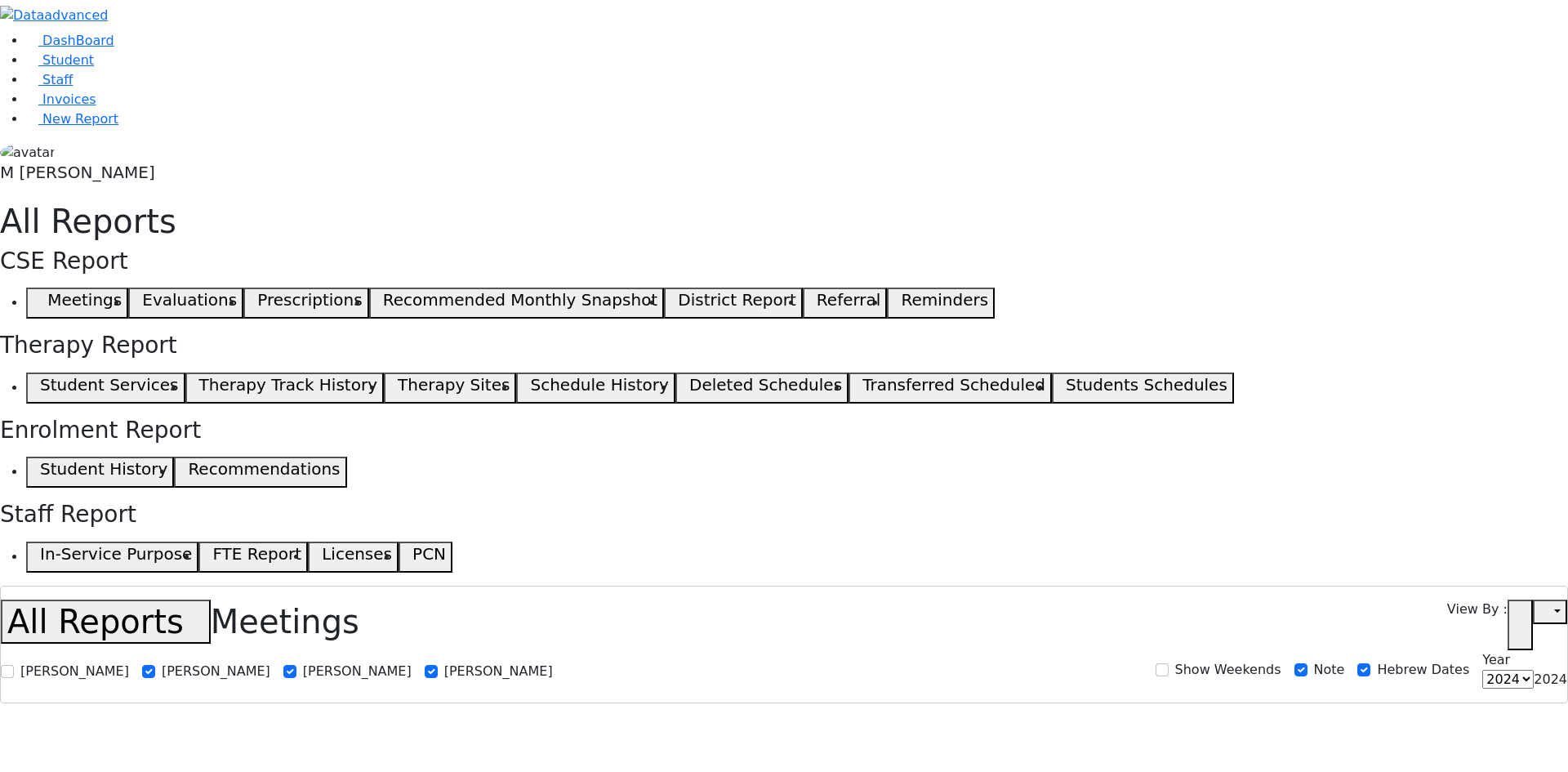
select select
click at [1524, 619] on icon "button" at bounding box center [1520, 624] width 12 height 12
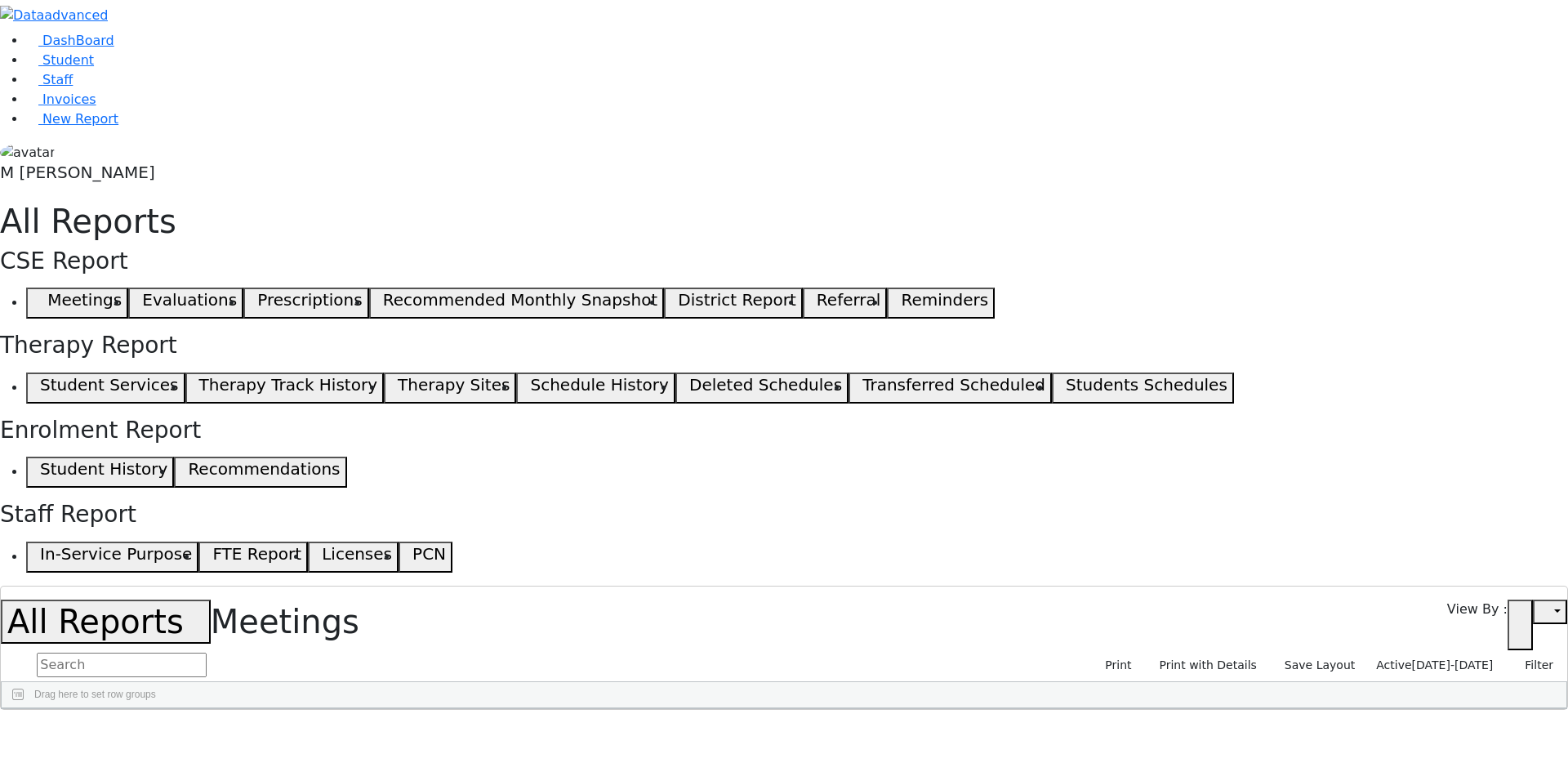
click at [1403, 658] on span "Active" at bounding box center [1393, 664] width 35 height 13
click at [1371, 673] on div "Active MeetingDate 08/05/2025 - 09/04/2025 Reset Reset Layout" at bounding box center [1425, 744] width 158 height 142
drag, startPoint x: 1452, startPoint y: 87, endPoint x: 1430, endPoint y: 96, distance: 23.8
click at [1411, 658] on span "Active" at bounding box center [1393, 664] width 35 height 13
click at [1367, 681] on label "Active" at bounding box center [1387, 690] width 41 height 19
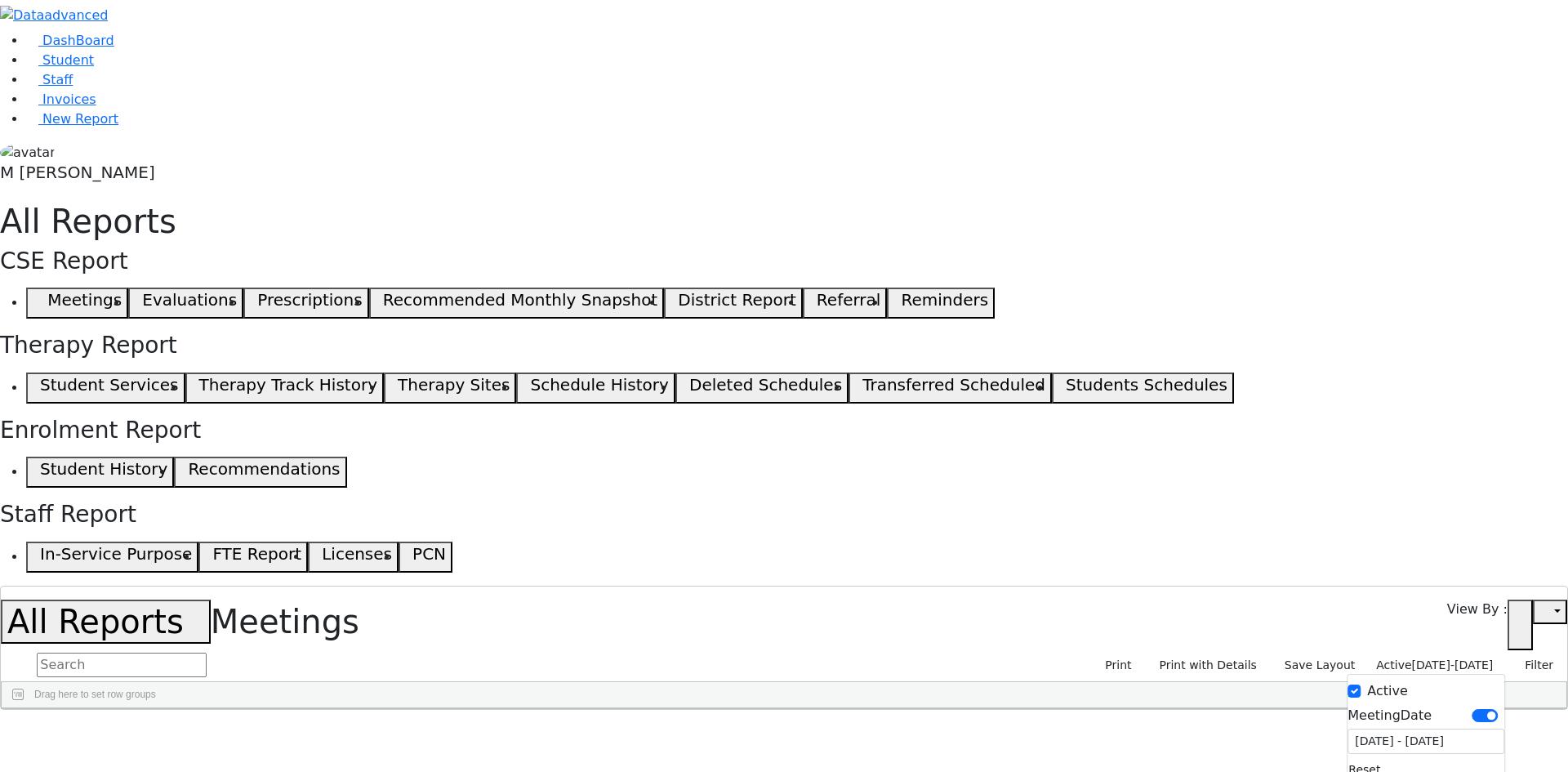
click at [1353, 684] on input "Active" at bounding box center [1354, 691] width 13 height 13
click at [1415, 658] on span "08/05/2025-09/04/2025" at bounding box center [1452, 664] width 81 height 13
click at [1393, 725] on input "08/05/2025 - 09/04/2025" at bounding box center [1426, 738] width 154 height 26
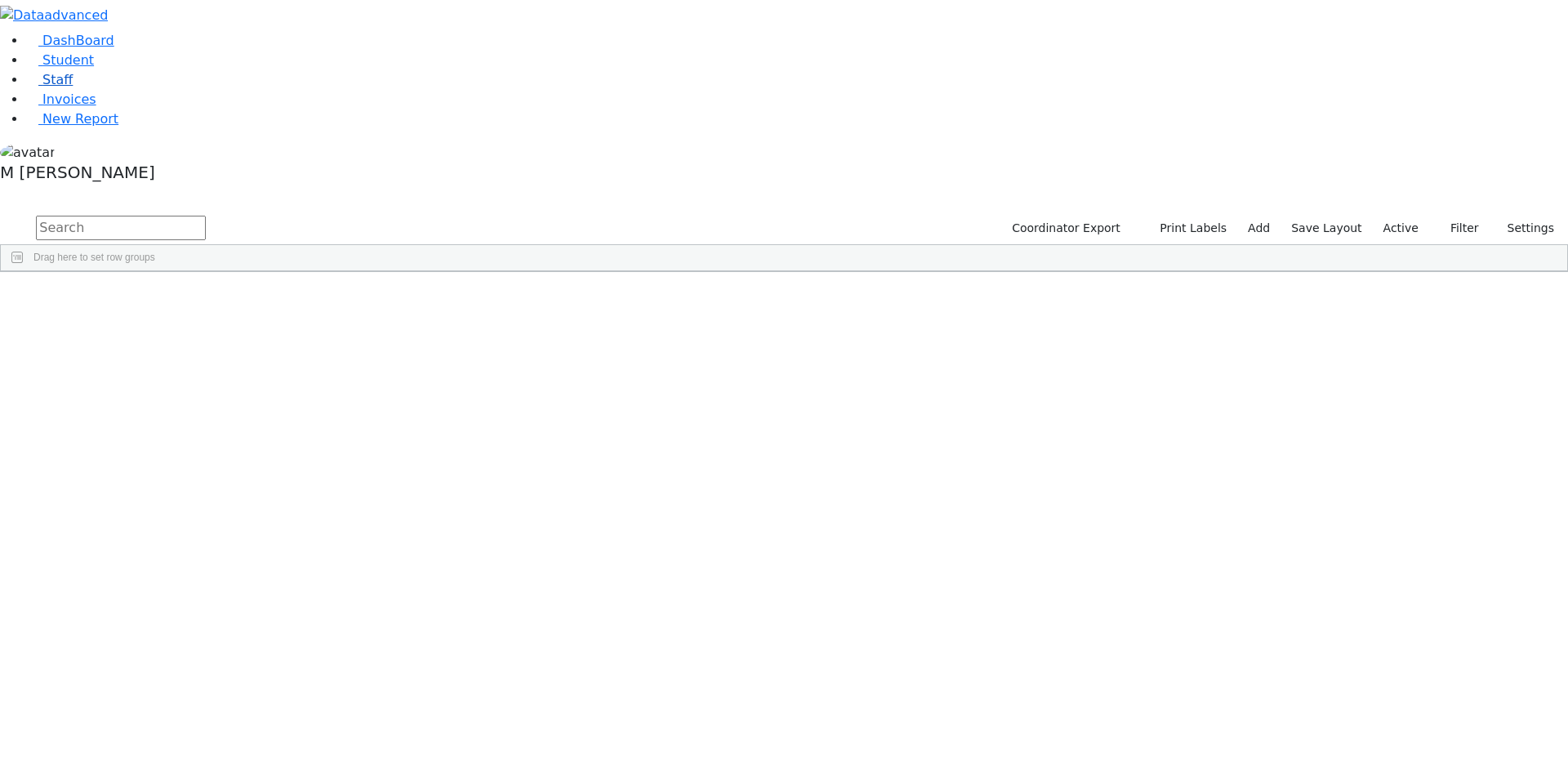
drag, startPoint x: 122, startPoint y: 162, endPoint x: 127, endPoint y: 150, distance: 13.0
click at [73, 88] on link "Staff" at bounding box center [49, 79] width 47 height 16
click at [206, 216] on input "text" at bounding box center [121, 227] width 170 height 25
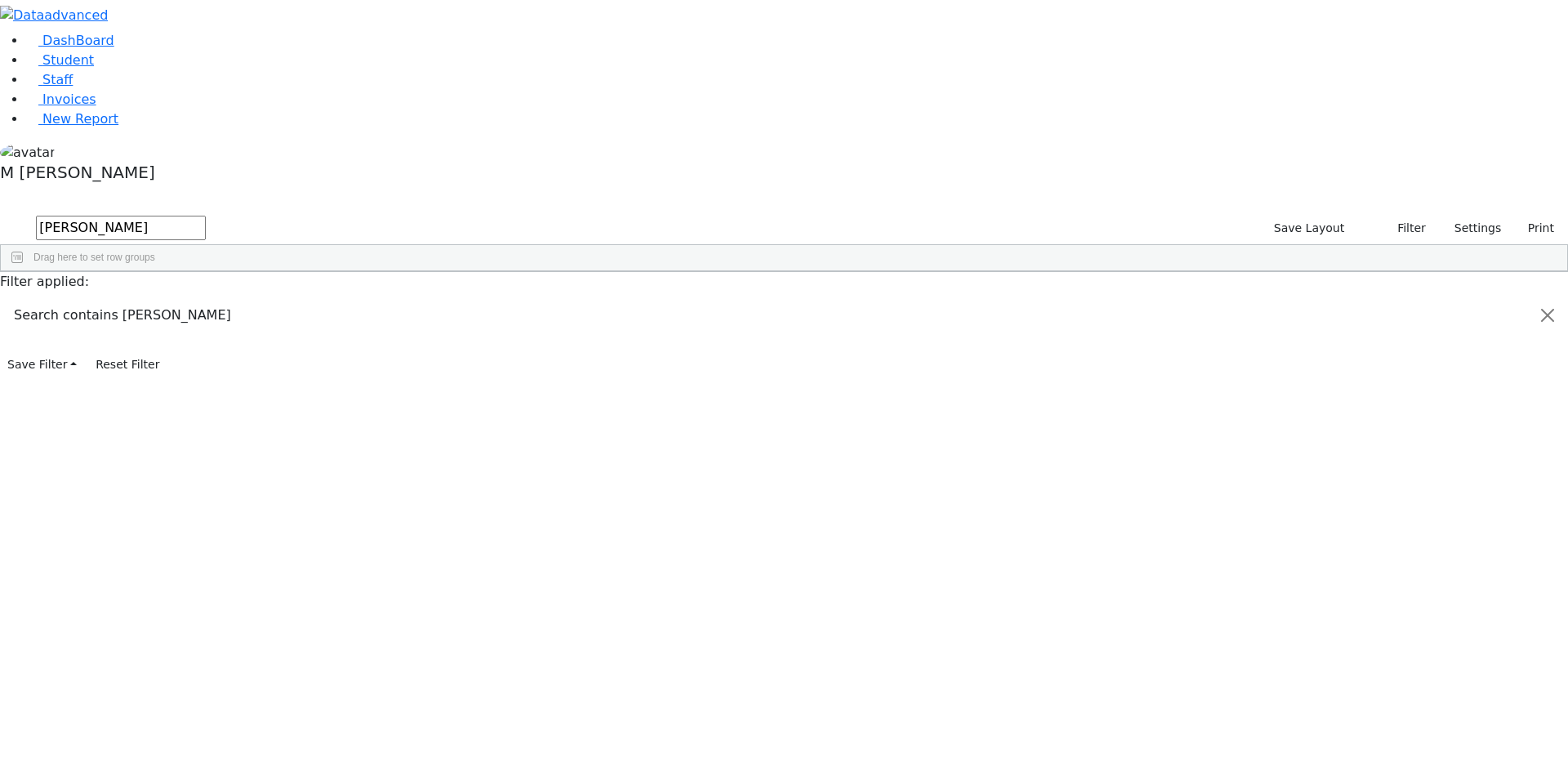
type input "[PERSON_NAME]"
click at [574, 664] on div "---" at bounding box center [525, 675] width 96 height 23
click at [91, 68] on link "Student" at bounding box center [60, 59] width 68 height 16
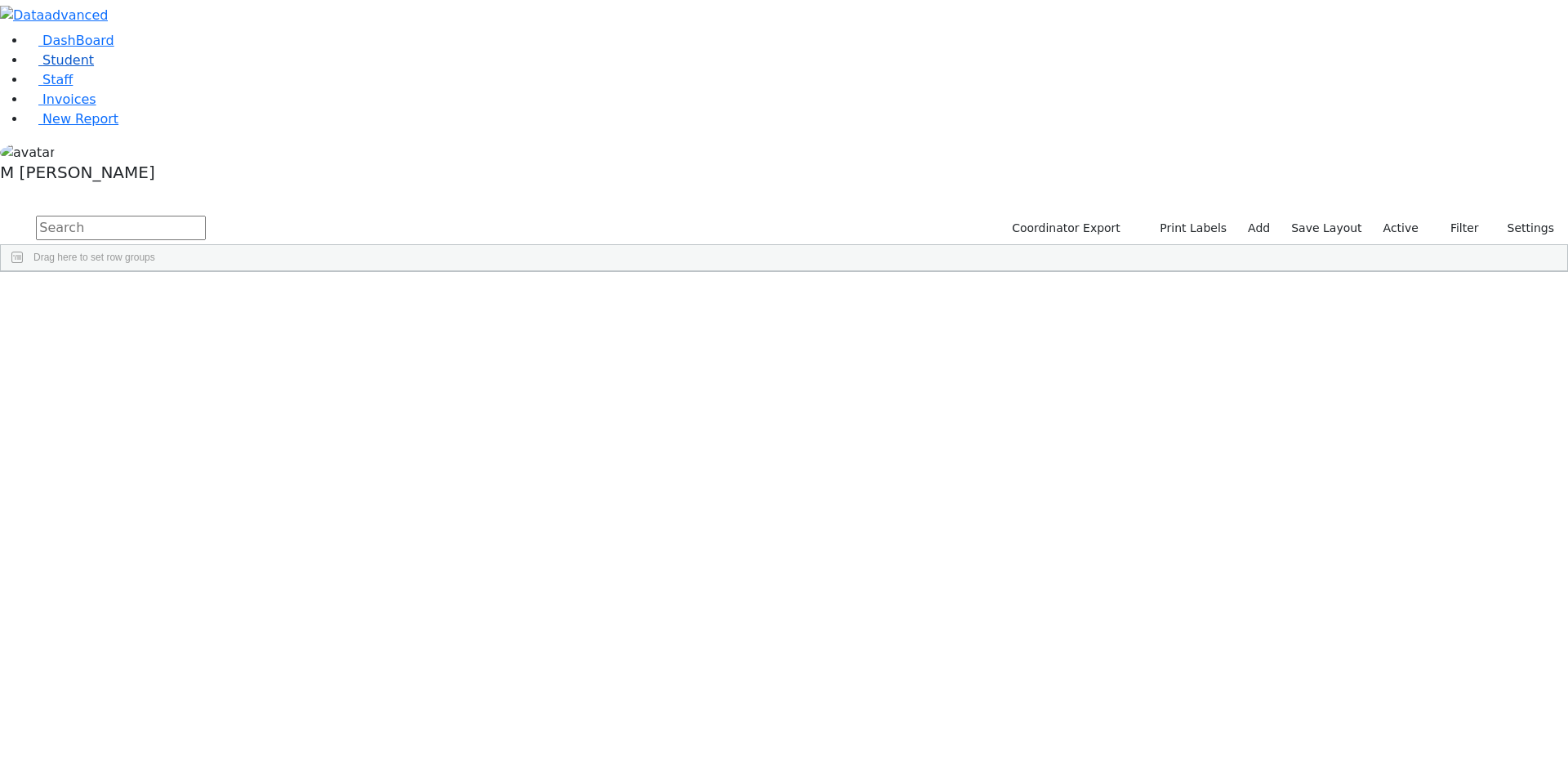
click at [77, 68] on span "Student" at bounding box center [68, 59] width 51 height 16
click at [206, 216] on input "text" at bounding box center [121, 227] width 170 height 25
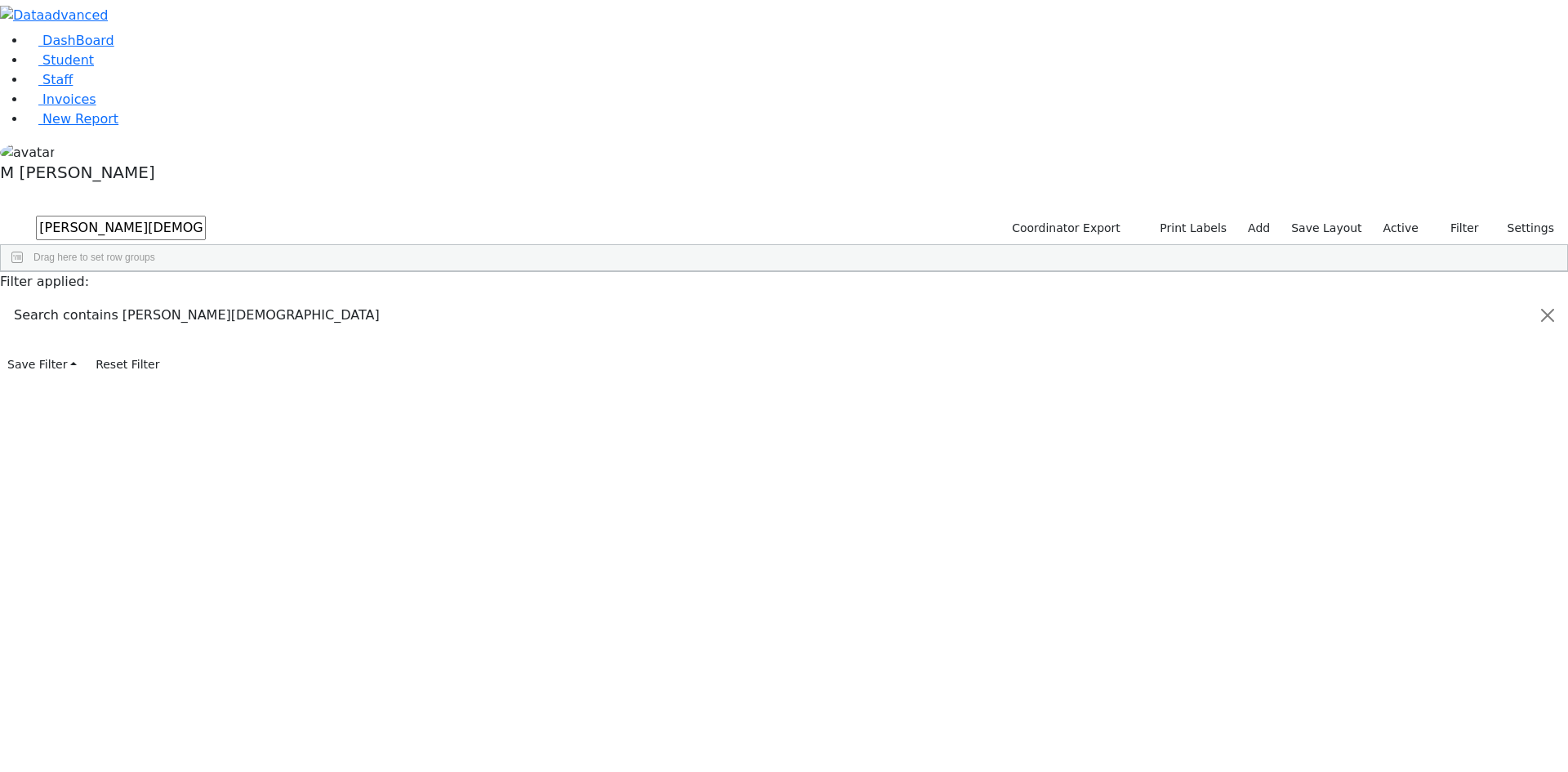
type input "[PERSON_NAME][DEMOGRAPHIC_DATA]"
click at [321, 298] on div "[DATE]" at bounding box center [281, 309] width 79 height 23
click at [321, 298] on div "11/26/2019" at bounding box center [281, 309] width 79 height 23
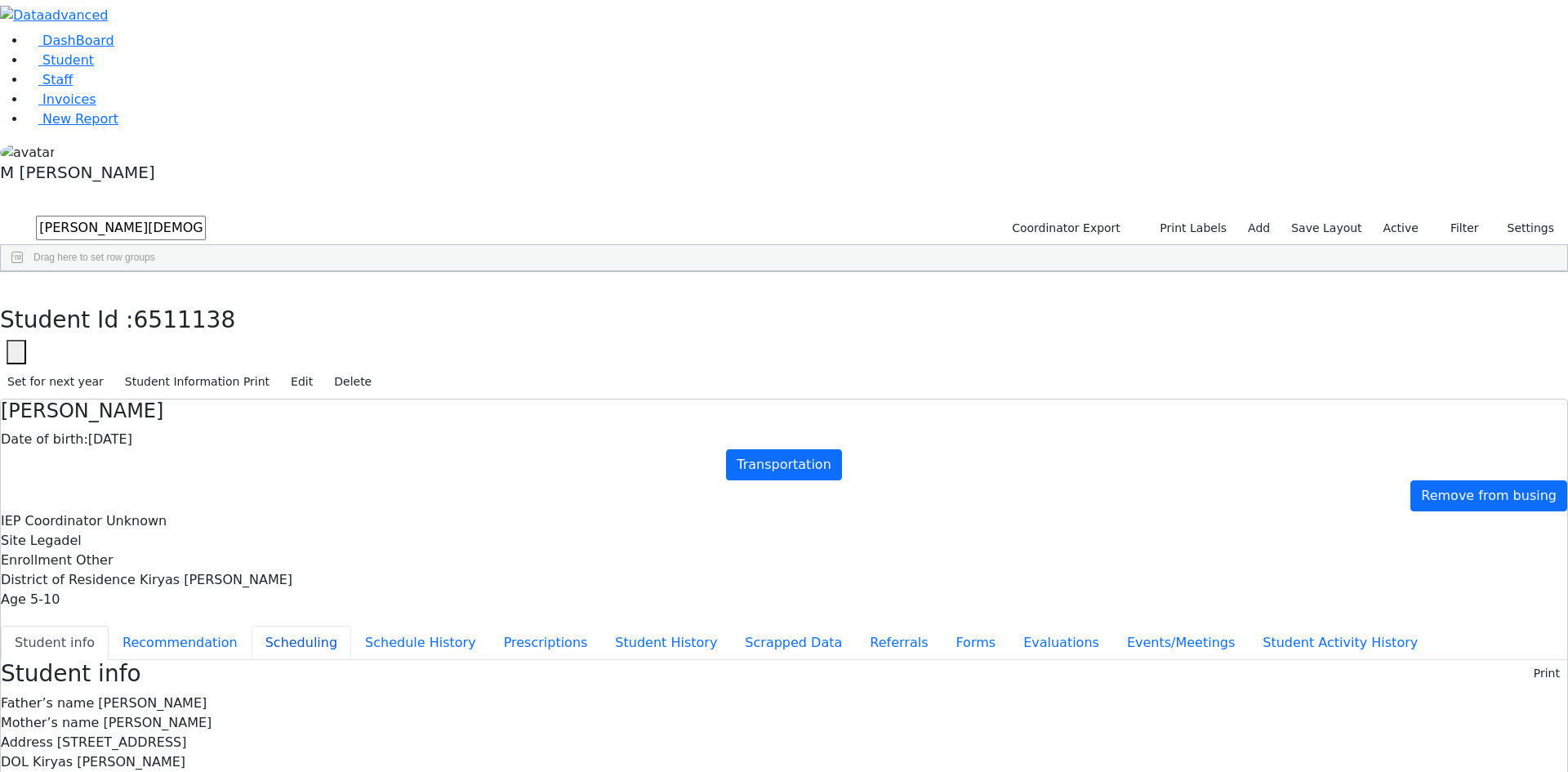
click at [351, 626] on button "Scheduling" at bounding box center [301, 643] width 100 height 35
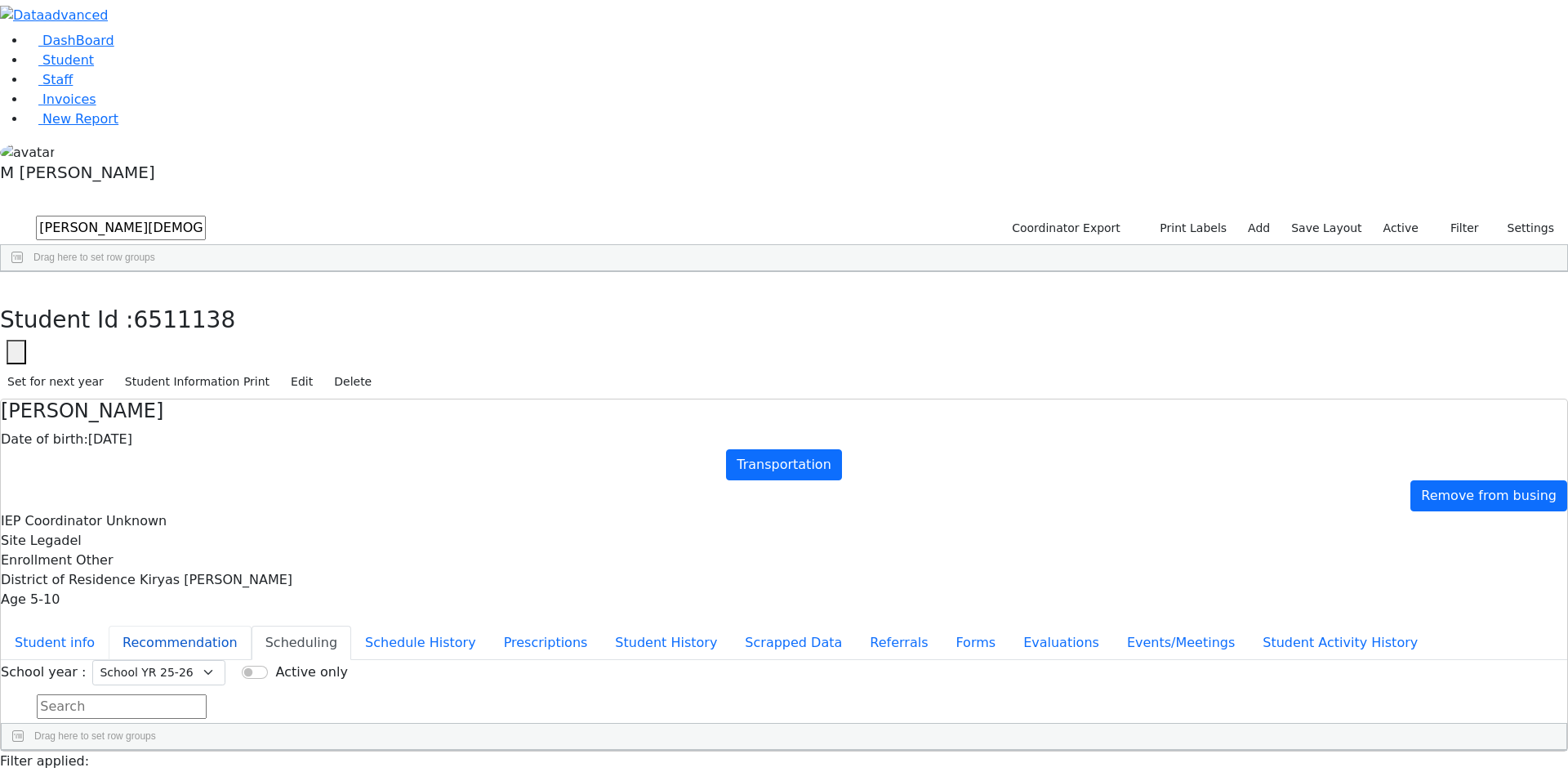
click at [251, 626] on button "Recommendation" at bounding box center [180, 643] width 143 height 35
checkbox input "true"
click at [109, 626] on button "Student info" at bounding box center [55, 643] width 108 height 35
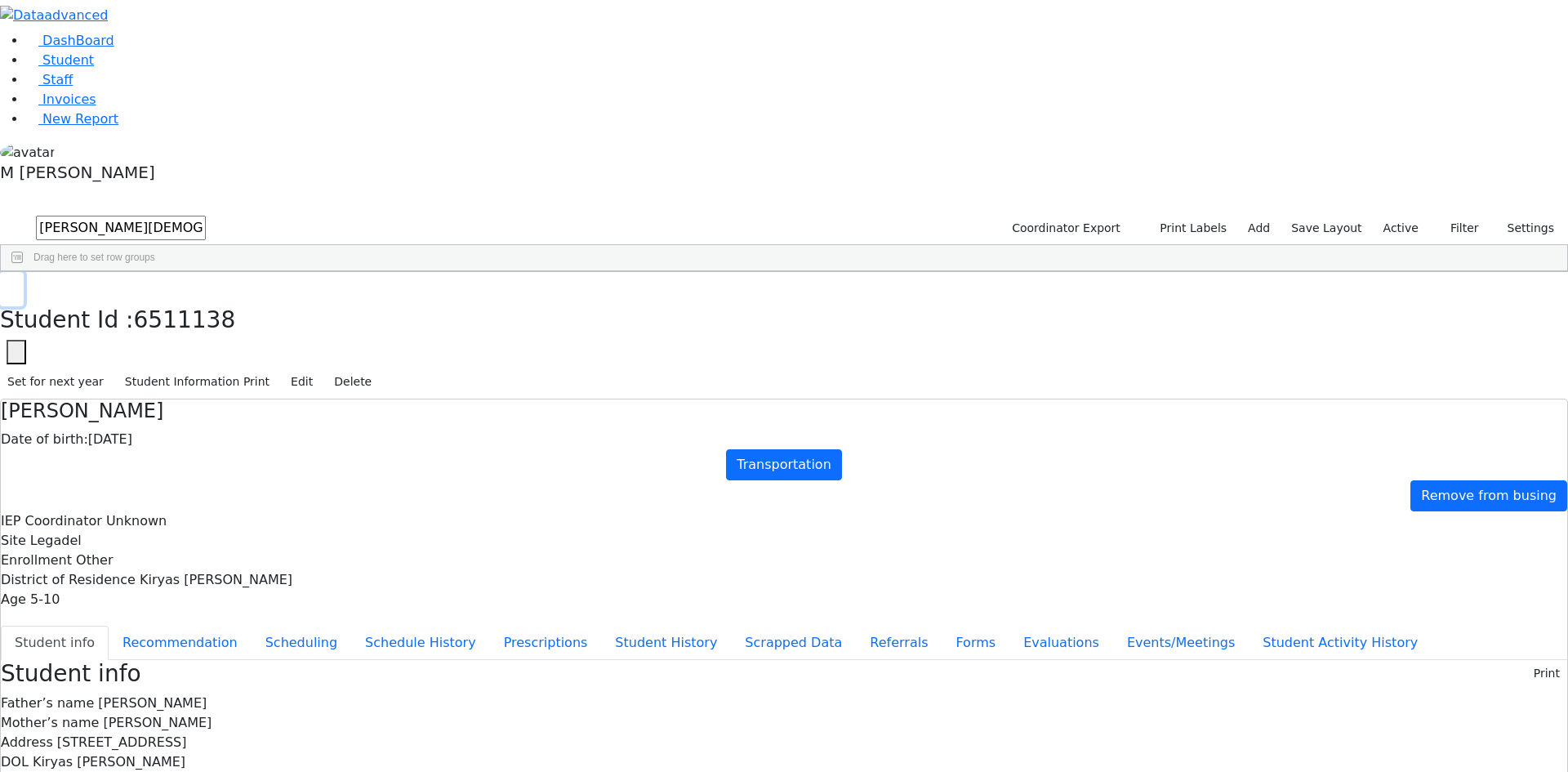
click at [16, 284] on icon "button" at bounding box center [12, 289] width 9 height 10
click at [206, 216] on input "shay gott" at bounding box center [121, 227] width 170 height 25
type input "Isaa"
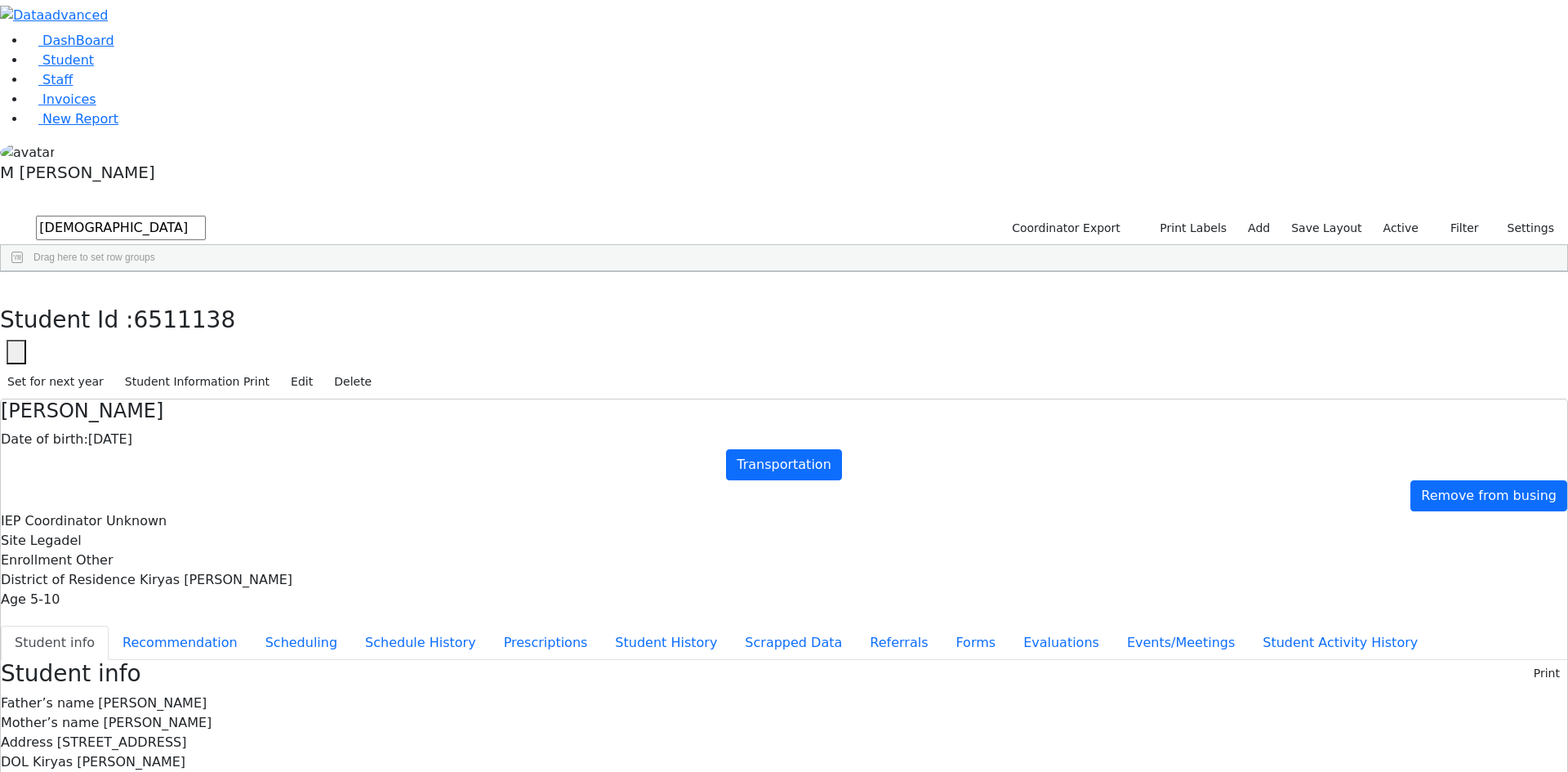
click at [315, 435] on div "01/05/2022" at bounding box center [275, 446] width 79 height 23
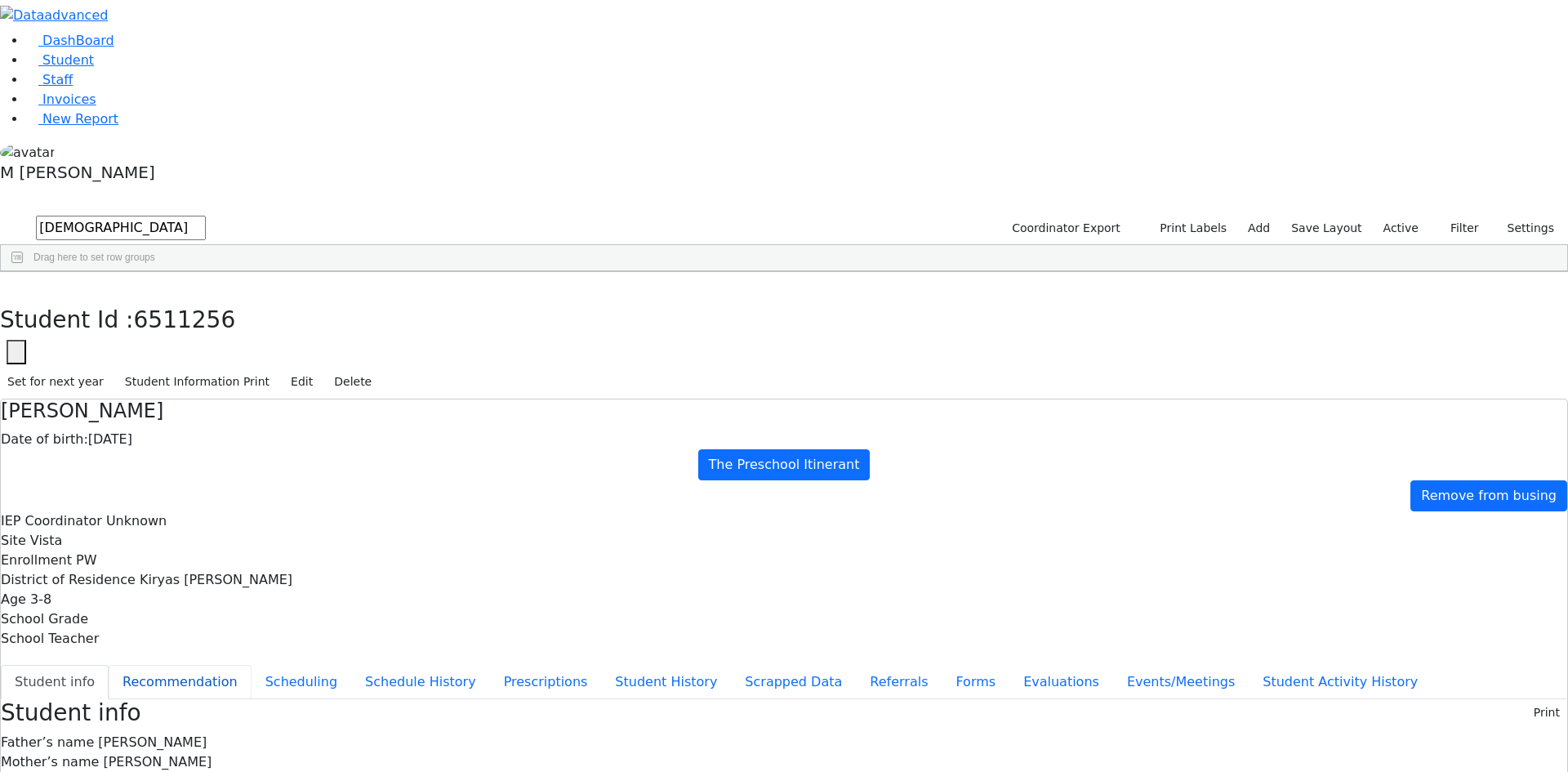
click at [251, 664] on button "Recommendation" at bounding box center [180, 682] width 143 height 35
checkbox input "true"
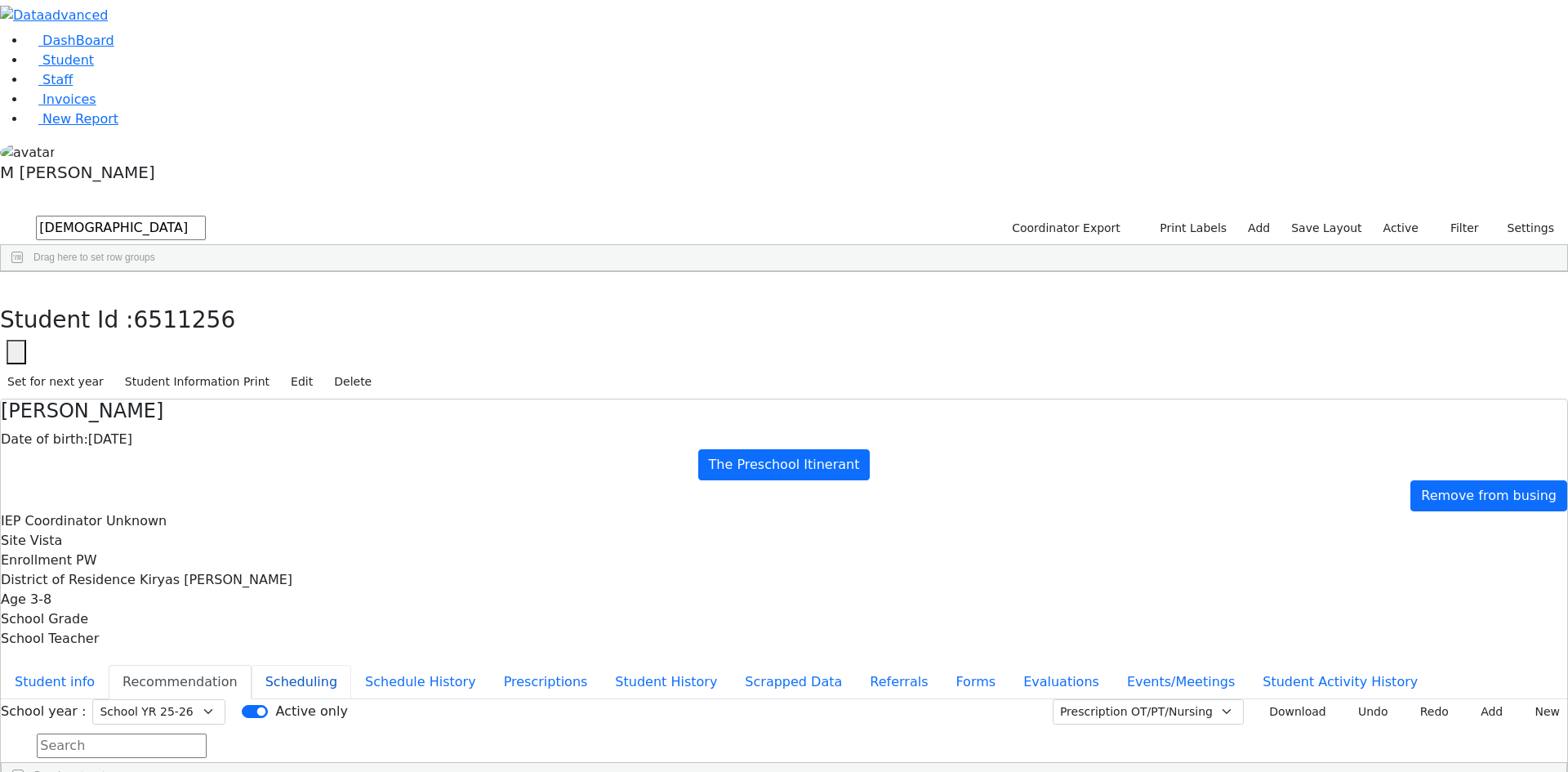
click at [351, 664] on button "Scheduling" at bounding box center [301, 682] width 100 height 35
click at [24, 272] on button "button" at bounding box center [12, 290] width 24 height 35
drag, startPoint x: 281, startPoint y: 75, endPoint x: 177, endPoint y: 70, distance: 104.1
click at [177, 70] on div "DashBoard Student Staff Invoices New Report 13" at bounding box center [784, 448] width 1568 height 895
click at [236, 321] on div "Esty" at bounding box center [196, 332] width 79 height 23
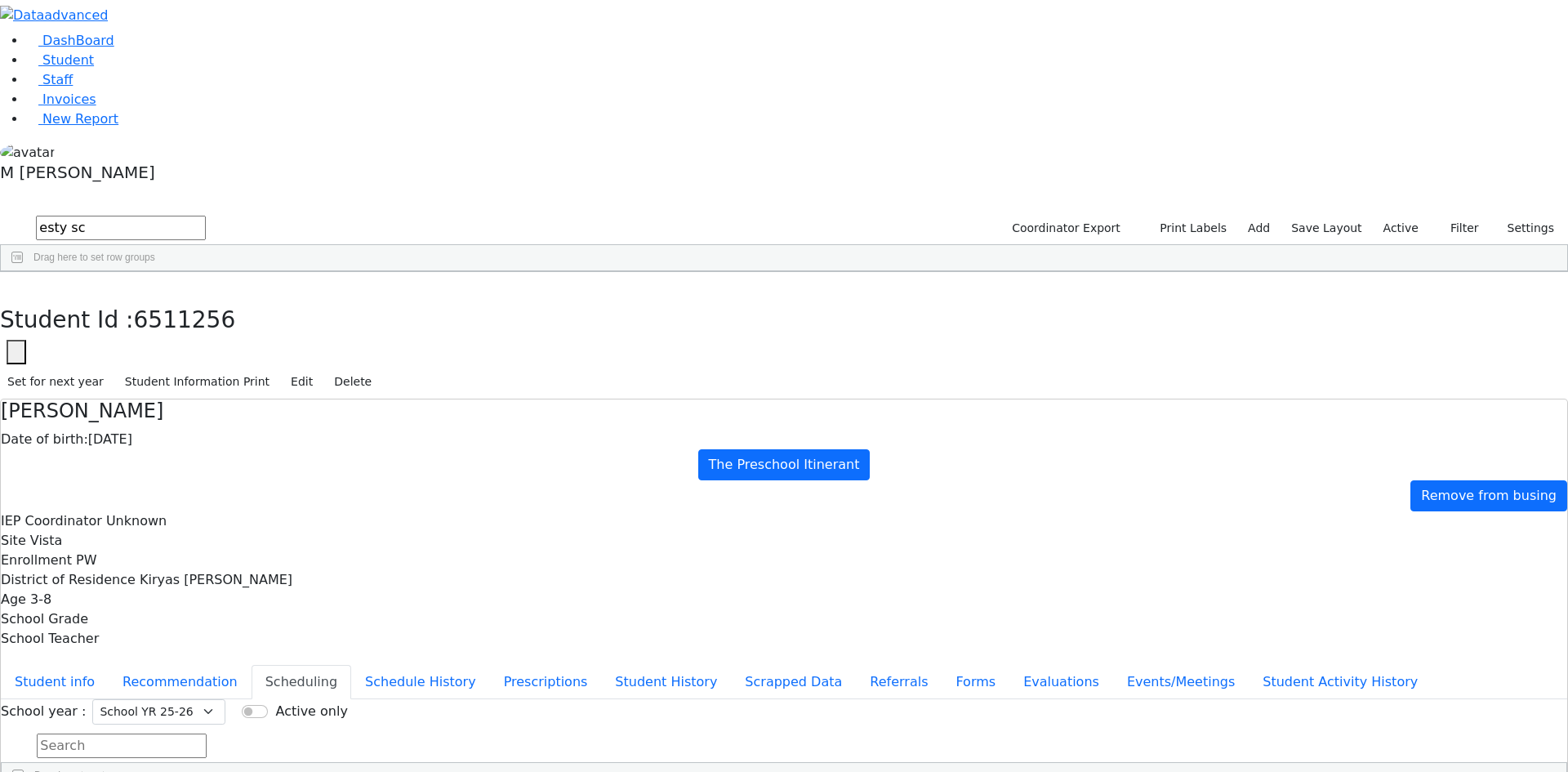
click at [236, 321] on div "Esty" at bounding box center [196, 332] width 79 height 23
drag, startPoint x: 323, startPoint y: 22, endPoint x: 315, endPoint y: 26, distance: 8.9
click at [24, 272] on button "button" at bounding box center [12, 290] width 24 height 35
drag, startPoint x: 263, startPoint y: 57, endPoint x: 186, endPoint y: 59, distance: 77.0
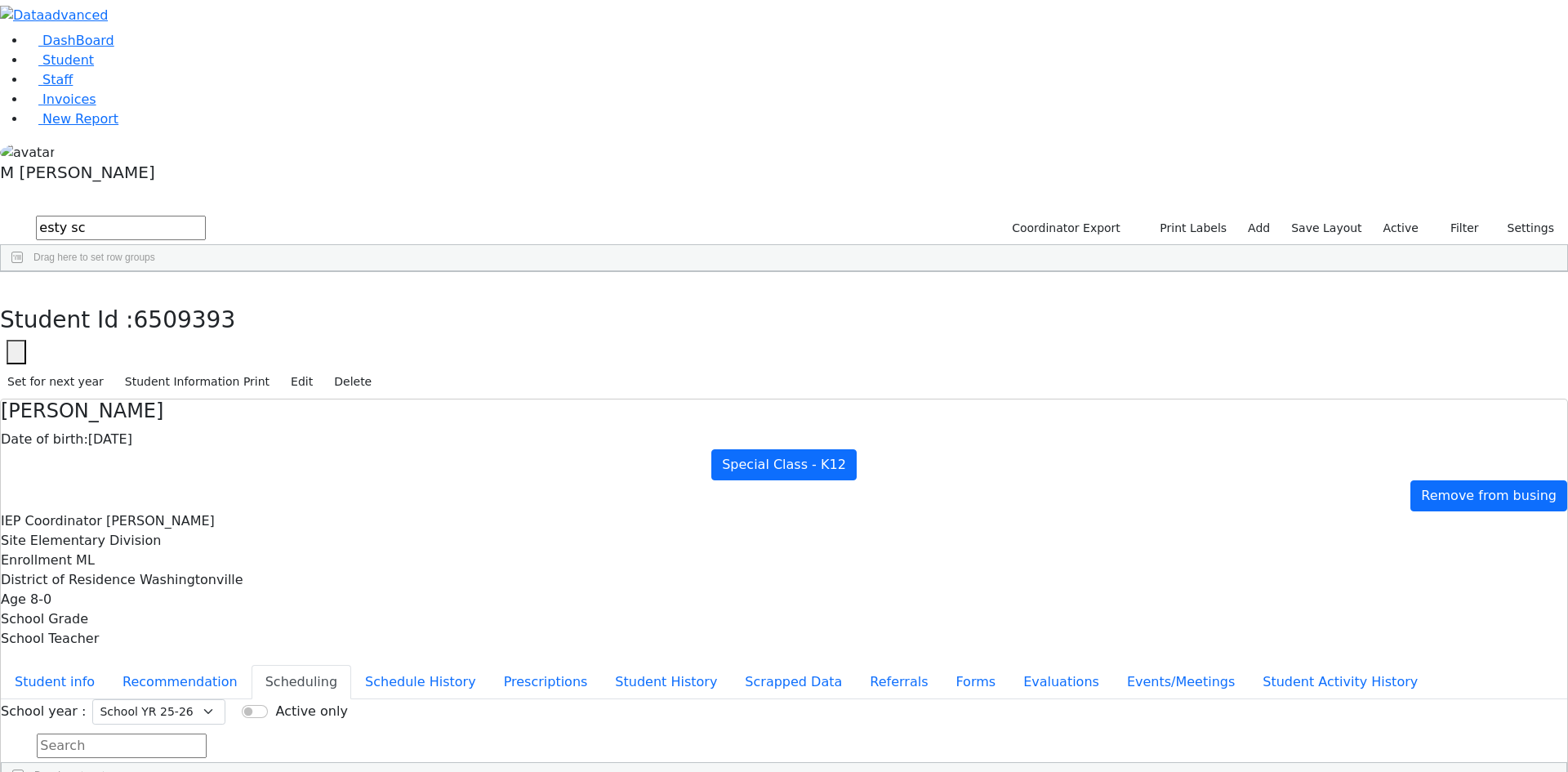
click at [186, 59] on div "DashBoard Student Staff Invoices New Report 3" at bounding box center [784, 448] width 1568 height 895
type input "nesan"
click at [134, 271] on div "Last Name" at bounding box center [111, 284] width 47 height 26
click at [157, 298] on div "Zieg" at bounding box center [117, 309] width 79 height 23
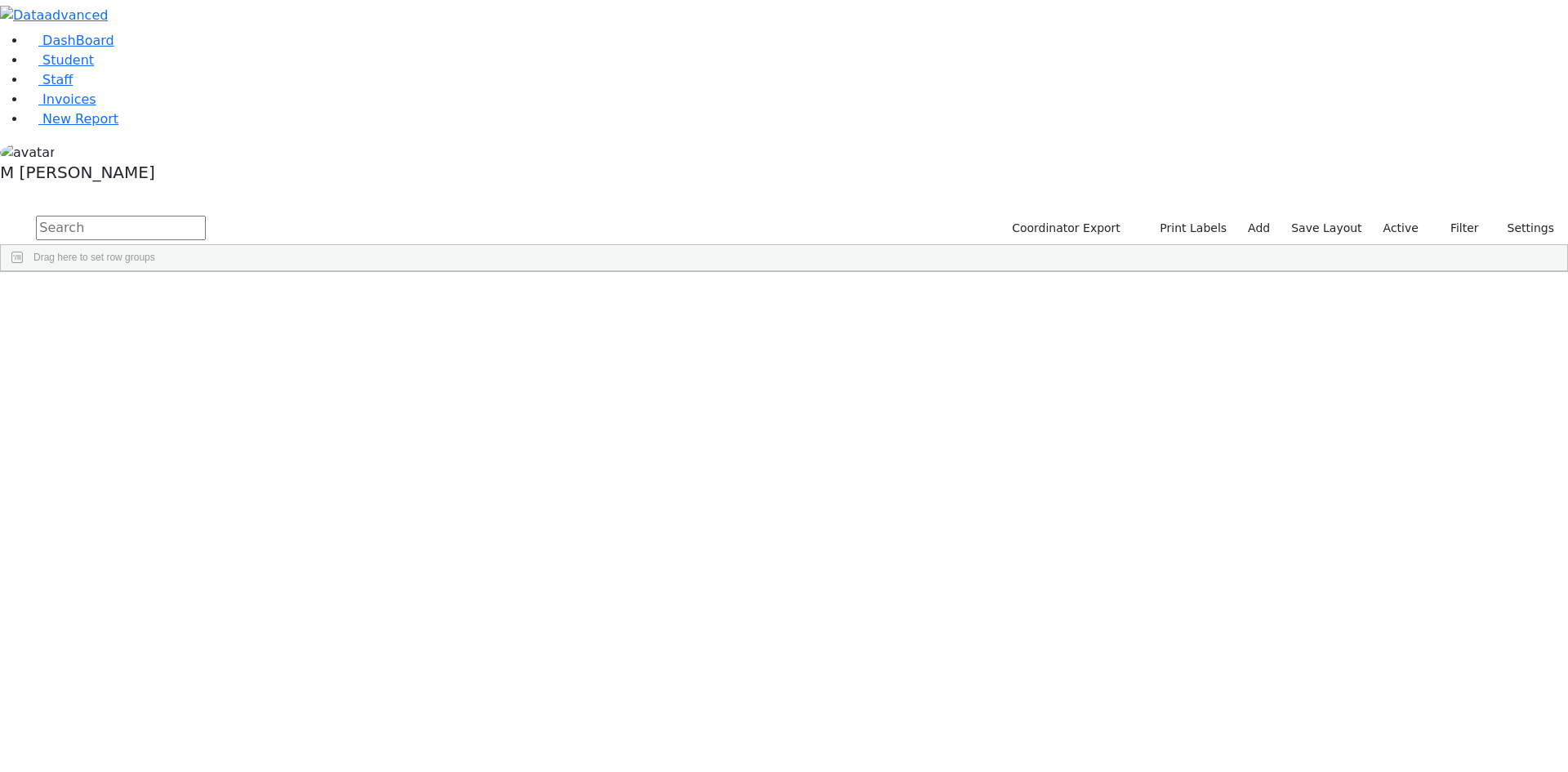
drag, startPoint x: 331, startPoint y: 62, endPoint x: 329, endPoint y: 48, distance: 14.1
click at [206, 216] on input "text" at bounding box center [121, 227] width 170 height 25
type input "neshume"
click at [713, 344] on div "[GEOGRAPHIC_DATA]" at bounding box center [673, 354] width 79 height 23
click at [81, 68] on link "Student" at bounding box center [60, 59] width 68 height 16
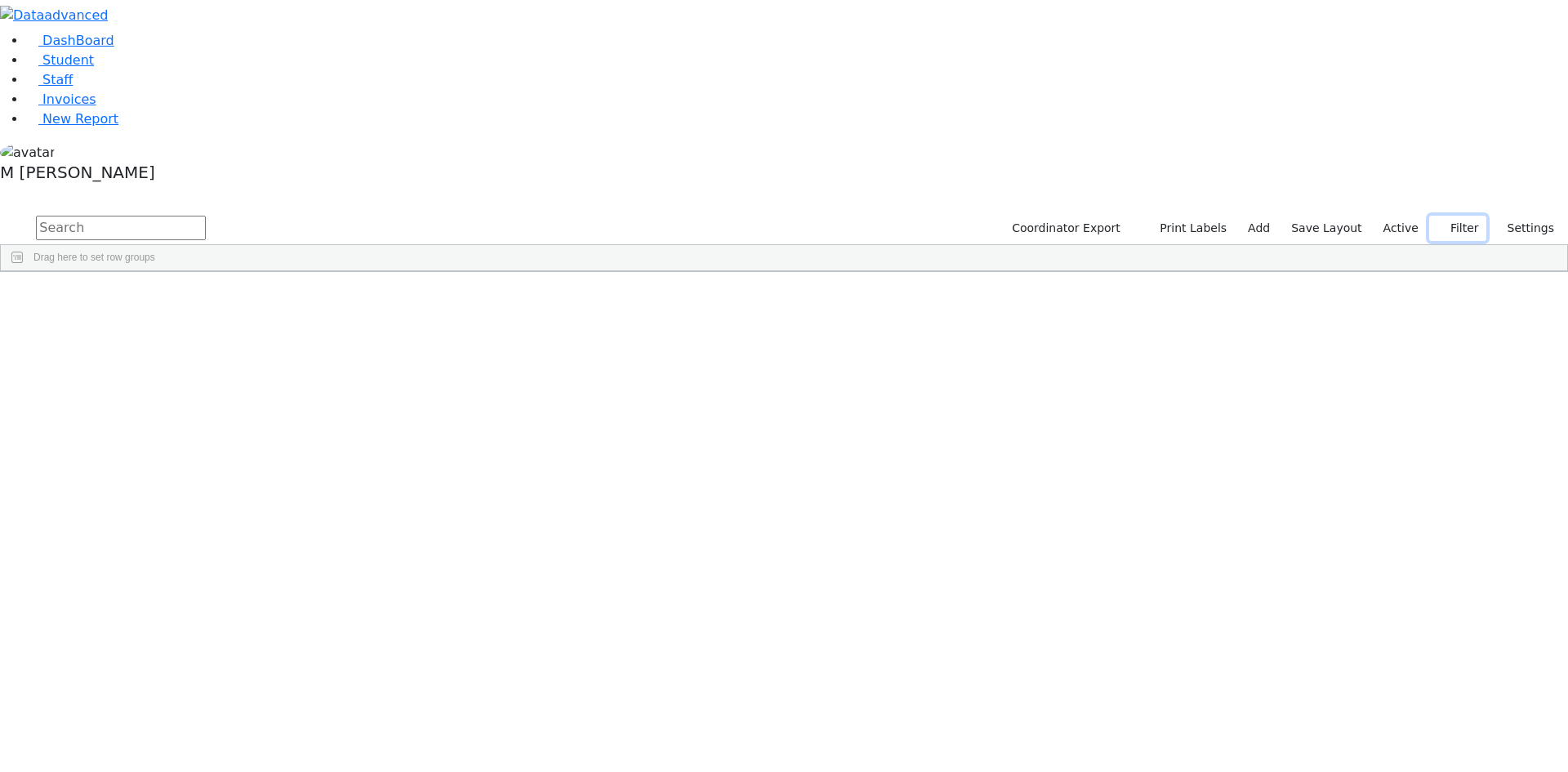
click at [1451, 216] on button "Filter" at bounding box center [1457, 228] width 58 height 26
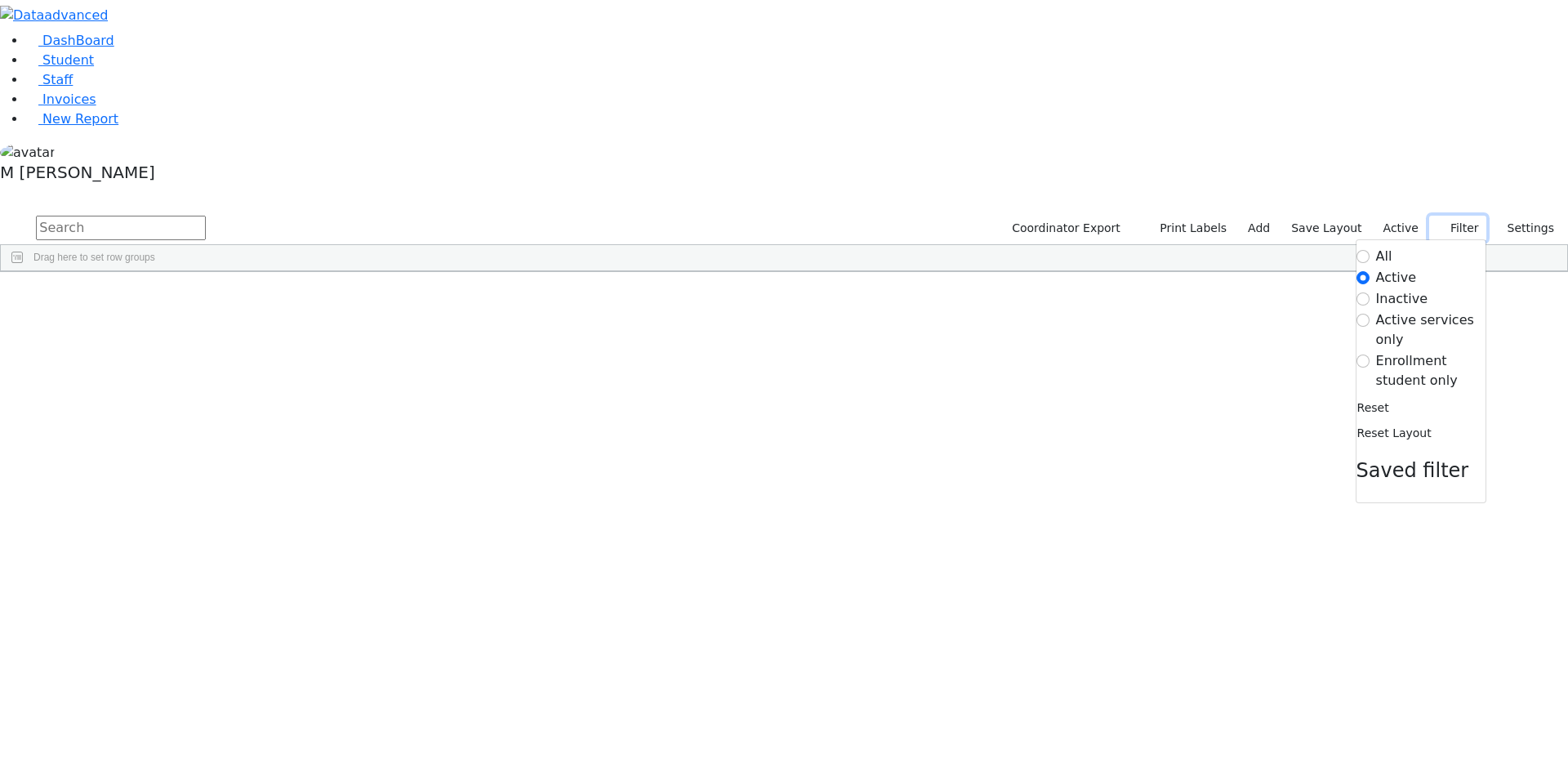
scroll to position [408, 0]
click at [206, 216] on input "text" at bounding box center [121, 227] width 170 height 25
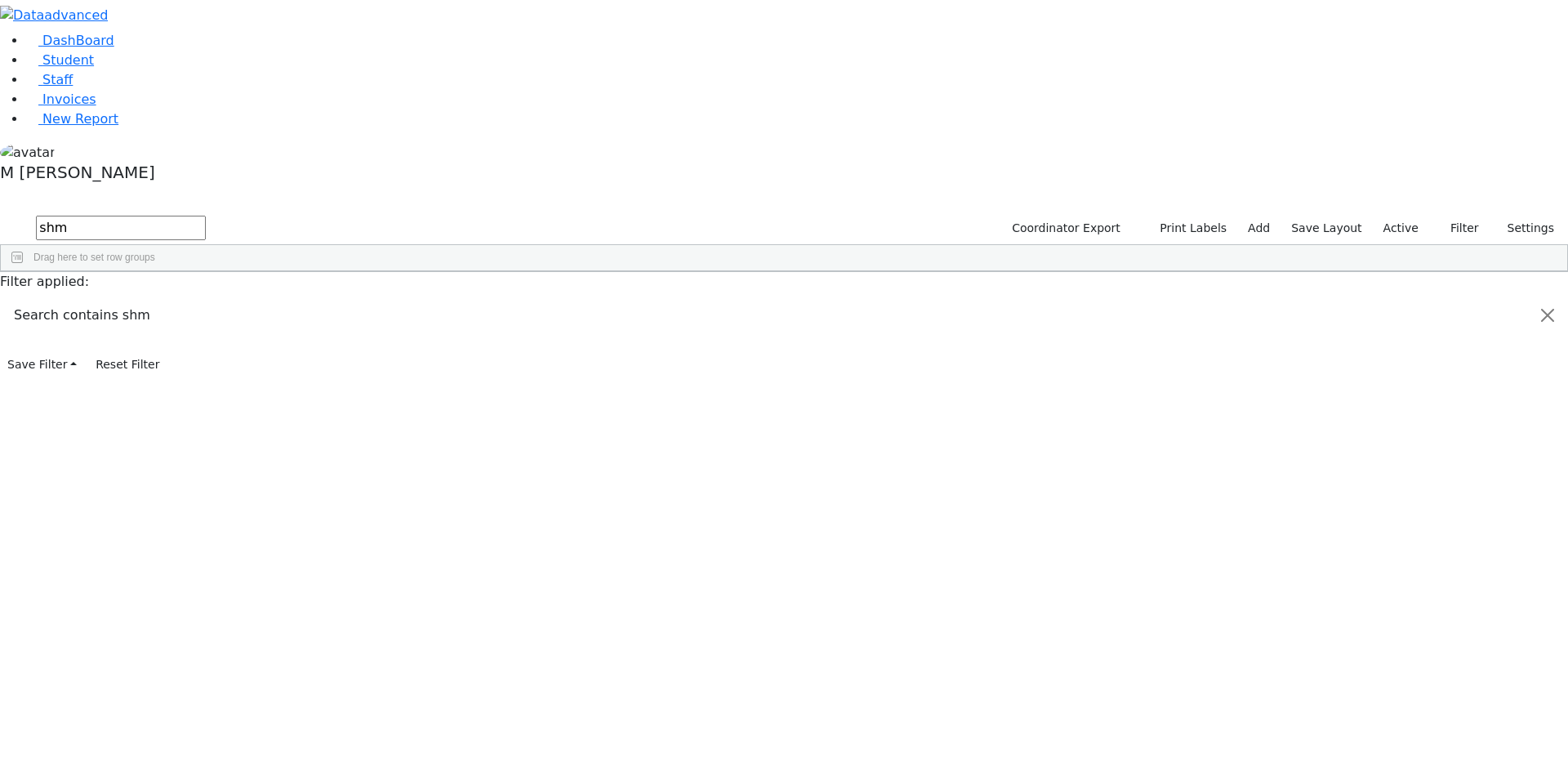
scroll to position [0, 0]
click at [206, 216] on input "shmon" at bounding box center [121, 227] width 170 height 25
type input "[PERSON_NAME]"
click at [164, 619] on div "Rosenberg" at bounding box center [125, 629] width 79 height 23
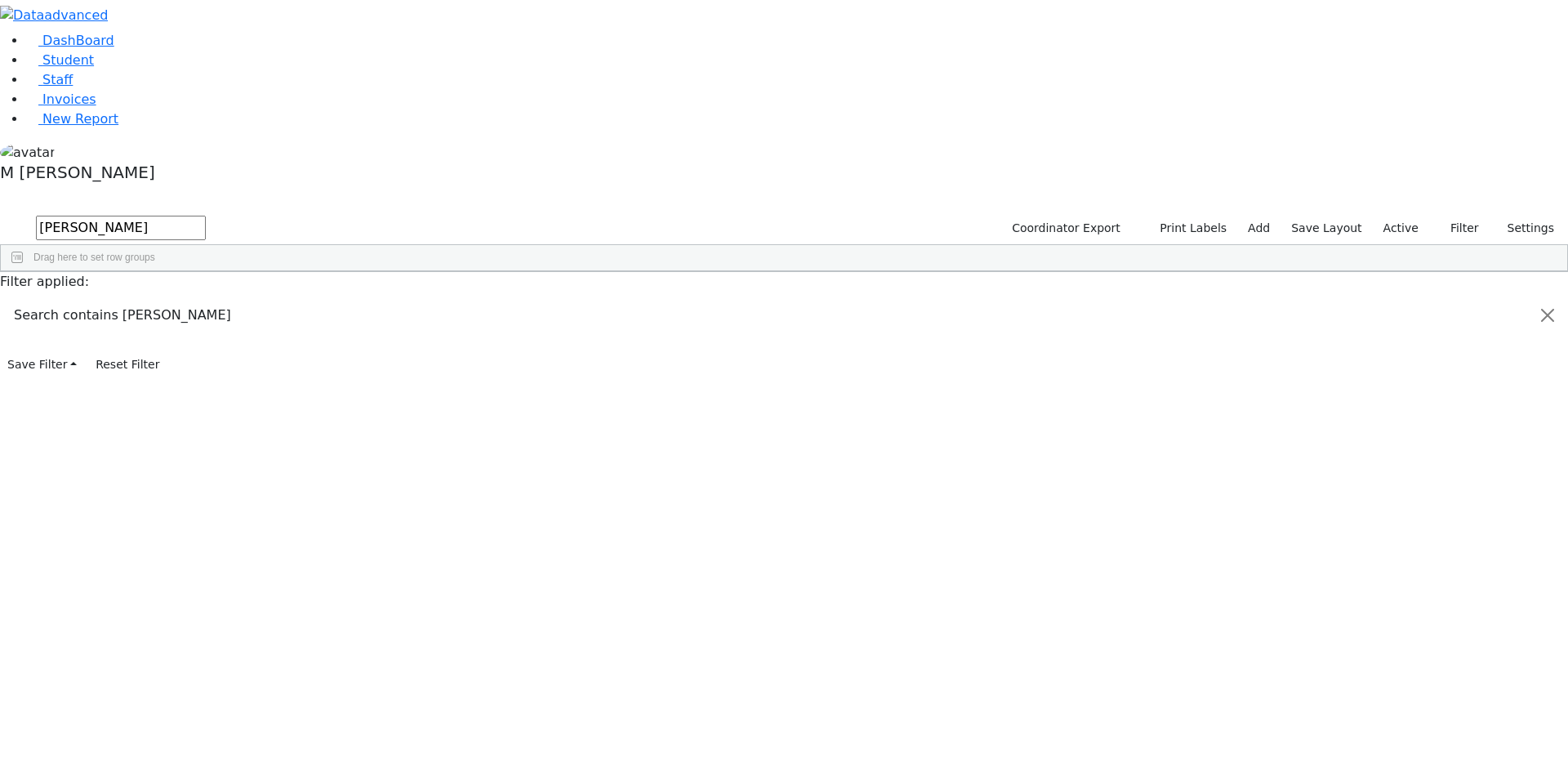
click at [164, 619] on div "Rosenberg" at bounding box center [125, 629] width 79 height 23
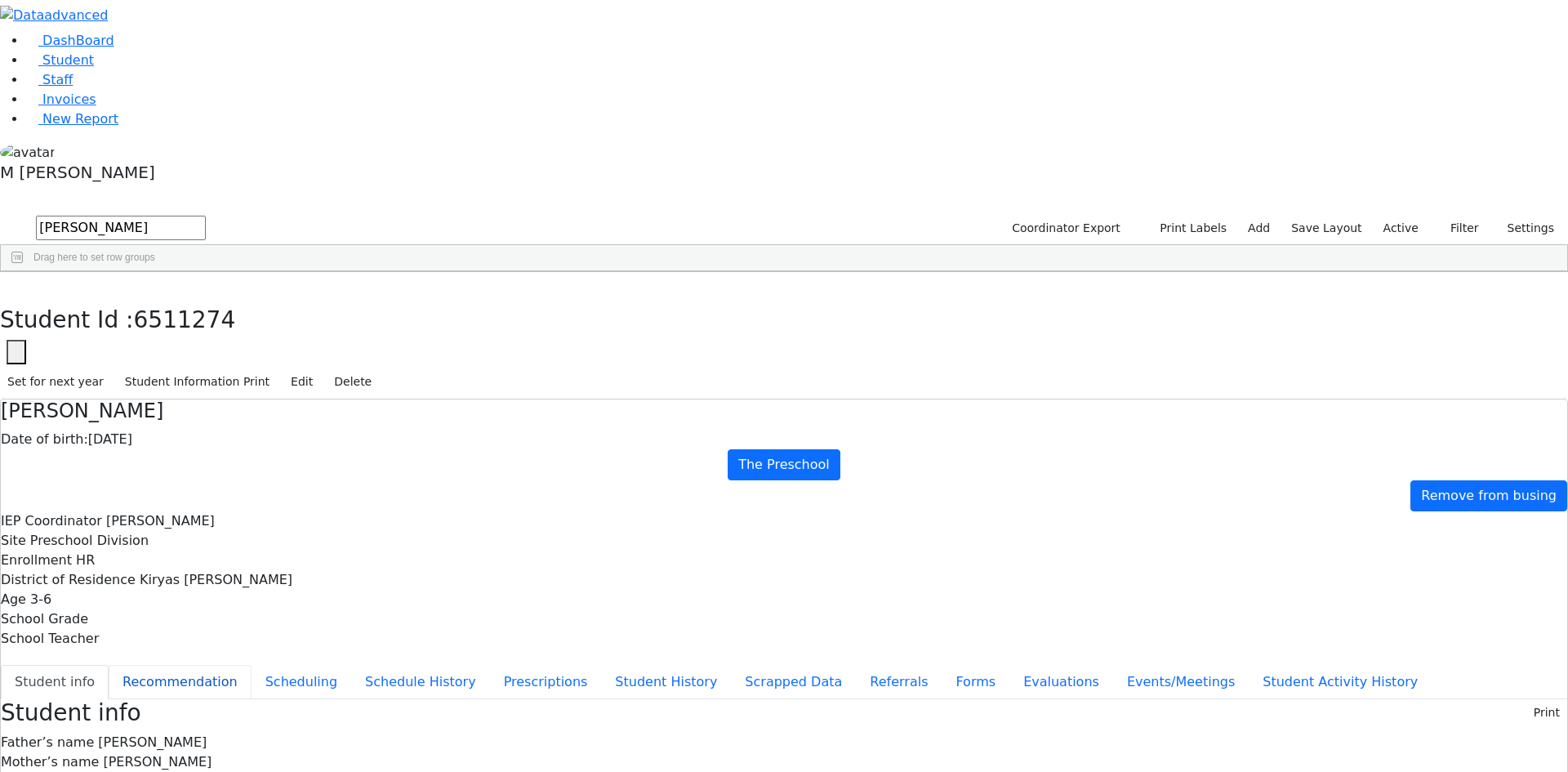
click at [251, 664] on button "Recommendation" at bounding box center [180, 682] width 143 height 35
checkbox input "true"
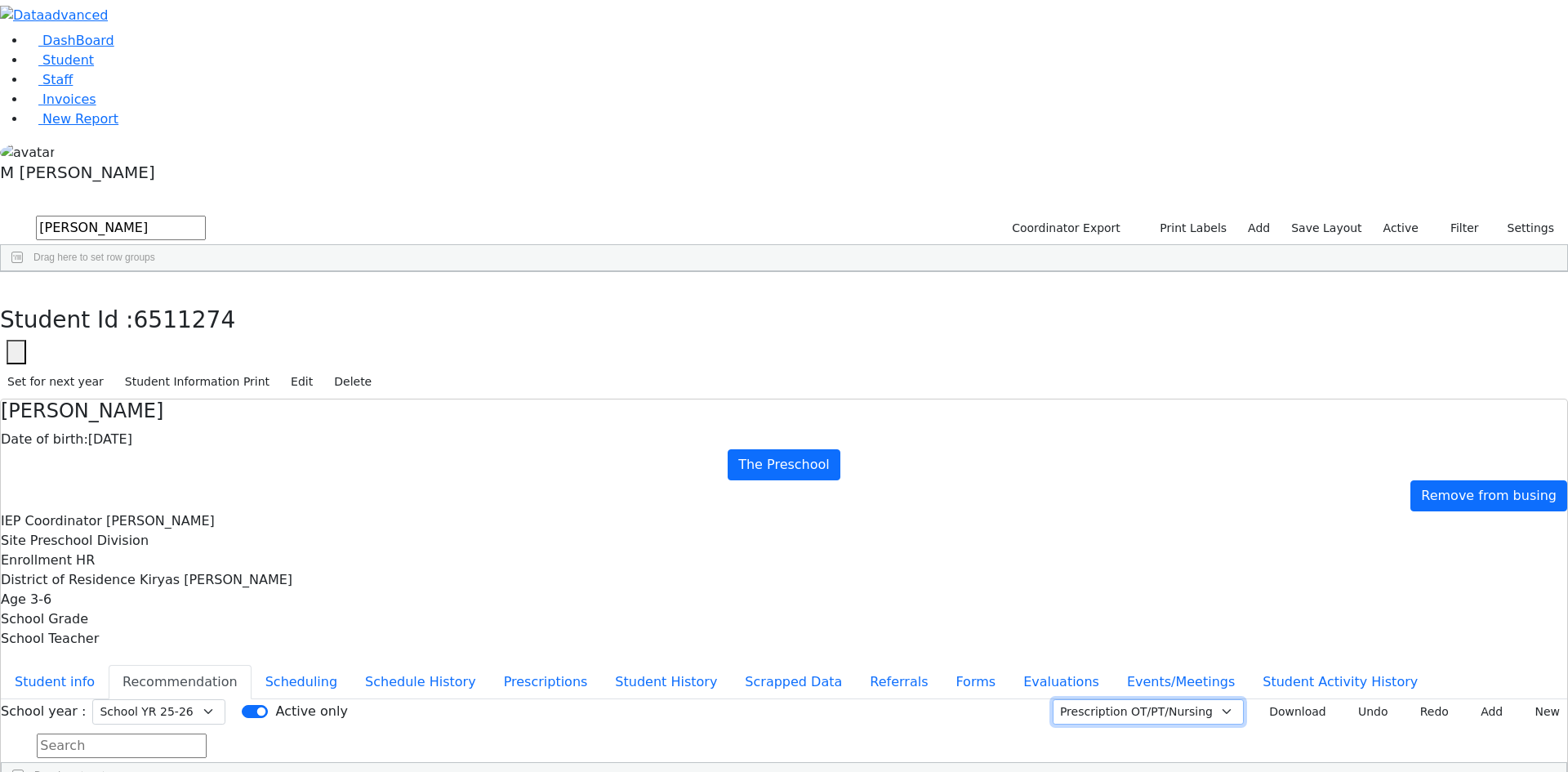
click at [1190, 699] on select "Prescription OT/PT/Nursing CPSE OT-PT Presscription Prescription2" at bounding box center [1148, 712] width 191 height 26
select select "CPSE OT-PT Presscription"
click at [1072, 699] on select "Prescription OT/PT/Nursing CPSE OT-PT Presscription Prescription2" at bounding box center [1148, 712] width 191 height 26
click at [1278, 699] on button "Download" at bounding box center [1291, 712] width 83 height 26
click at [24, 272] on button "button" at bounding box center [12, 290] width 24 height 35
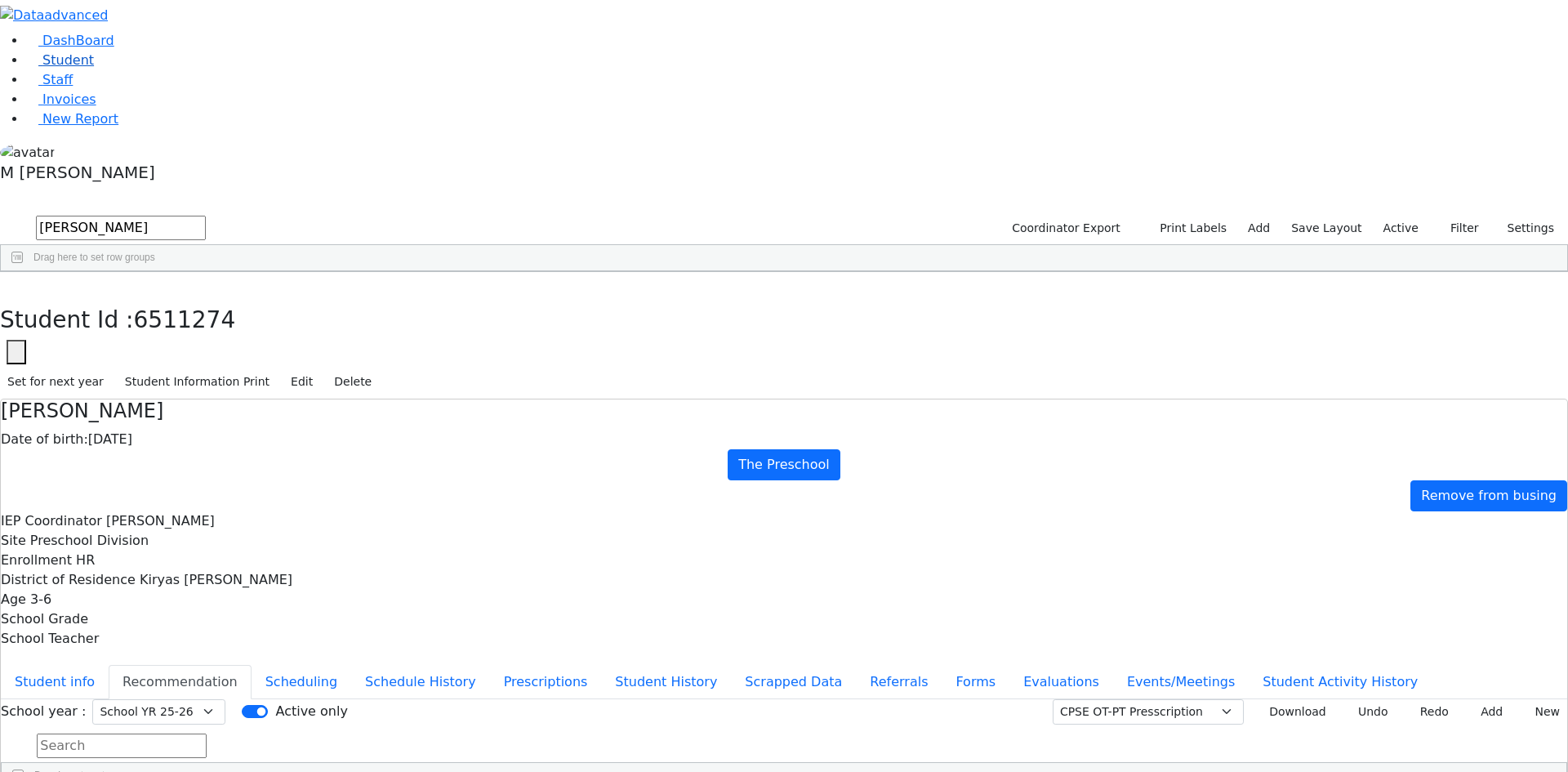
click at [94, 68] on link "Student" at bounding box center [60, 59] width 68 height 16
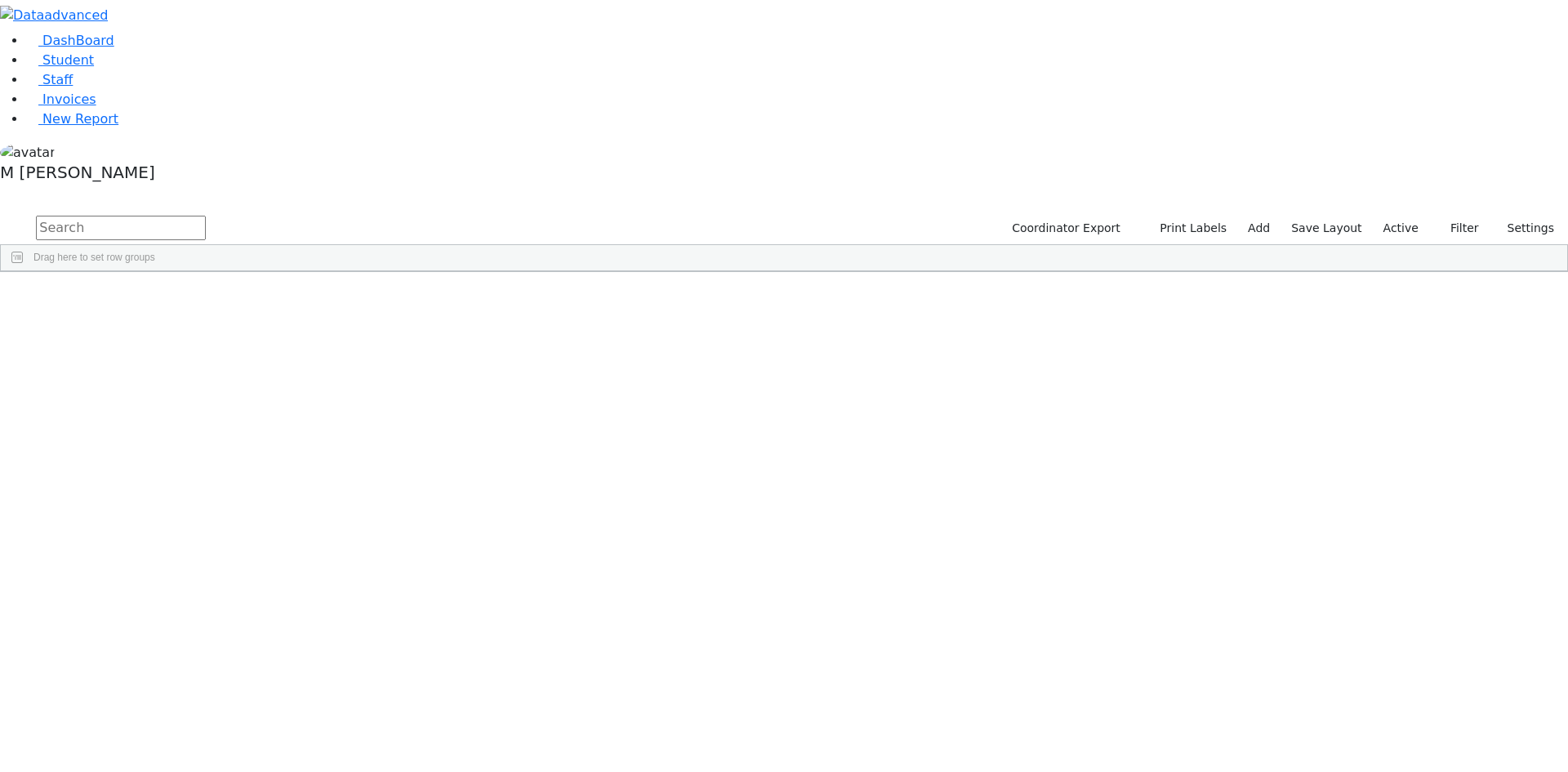
click at [1401, 216] on label "Active" at bounding box center [1401, 228] width 50 height 26
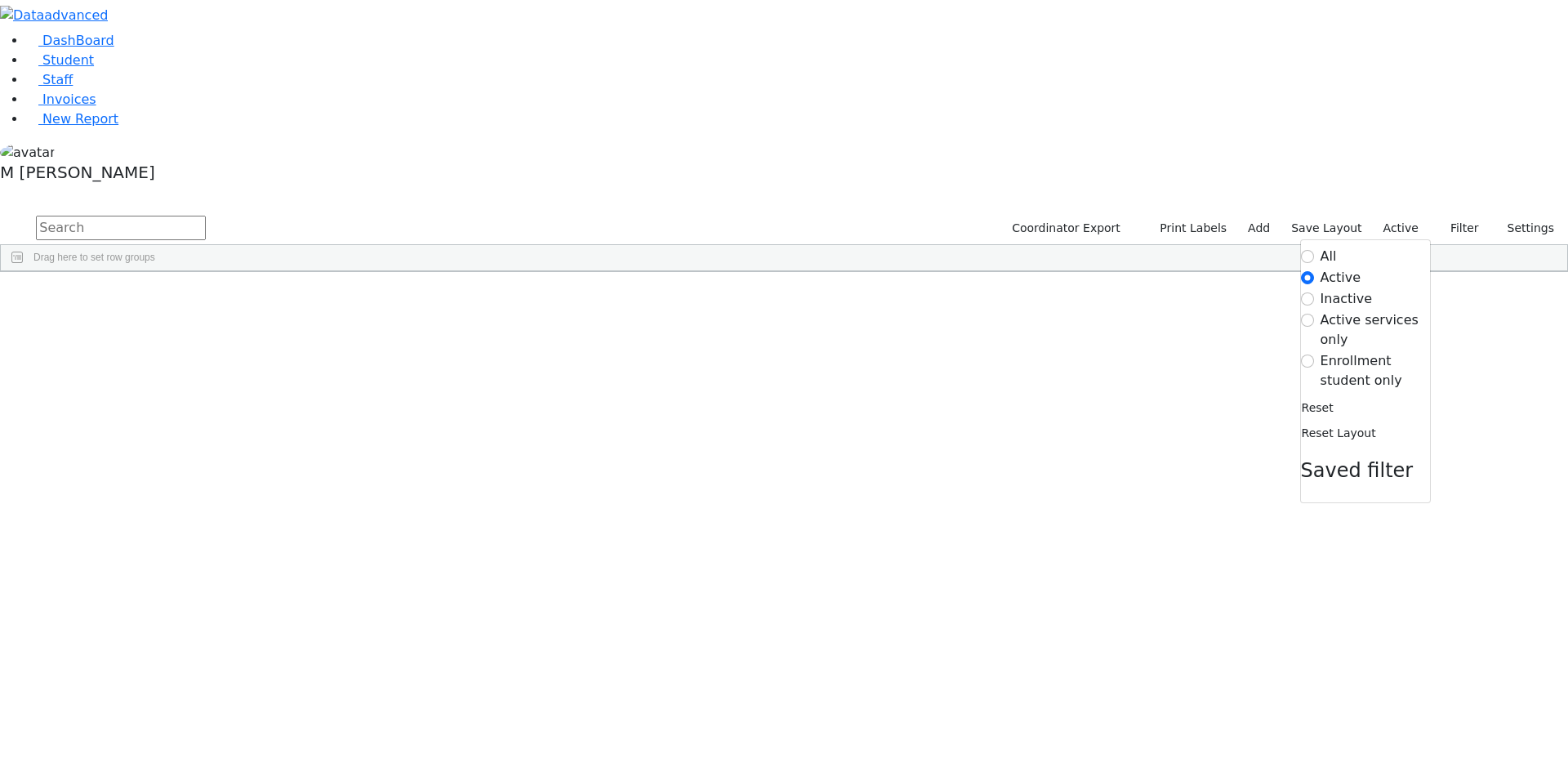
click at [1365, 351] on label "Enrollment student only" at bounding box center [1375, 370] width 110 height 39
click at [1314, 354] on input "Enrollment student only" at bounding box center [1308, 361] width 13 height 13
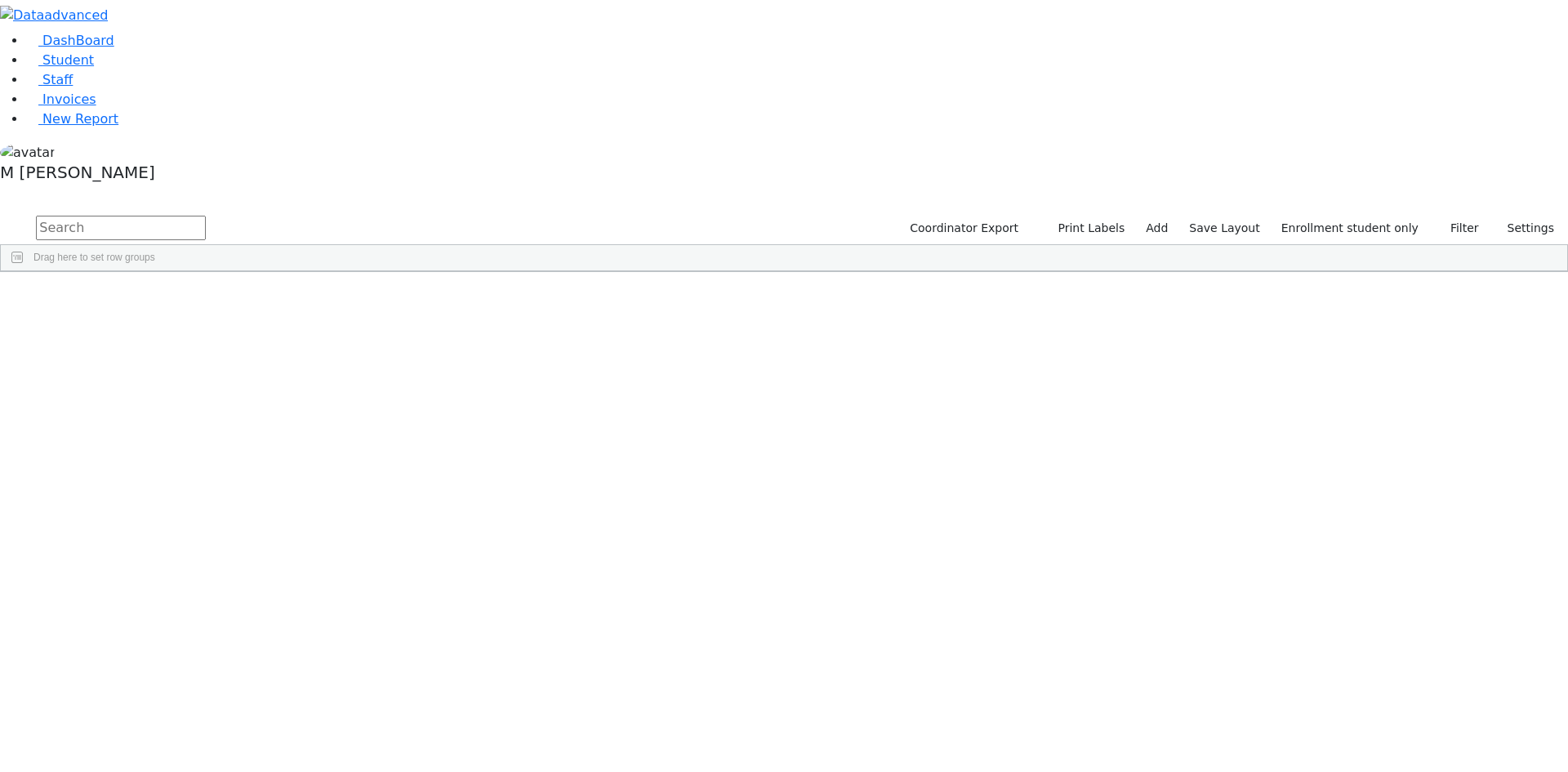
scroll to position [167, 0]
click at [242, 450] on div "Baila" at bounding box center [204, 461] width 79 height 23
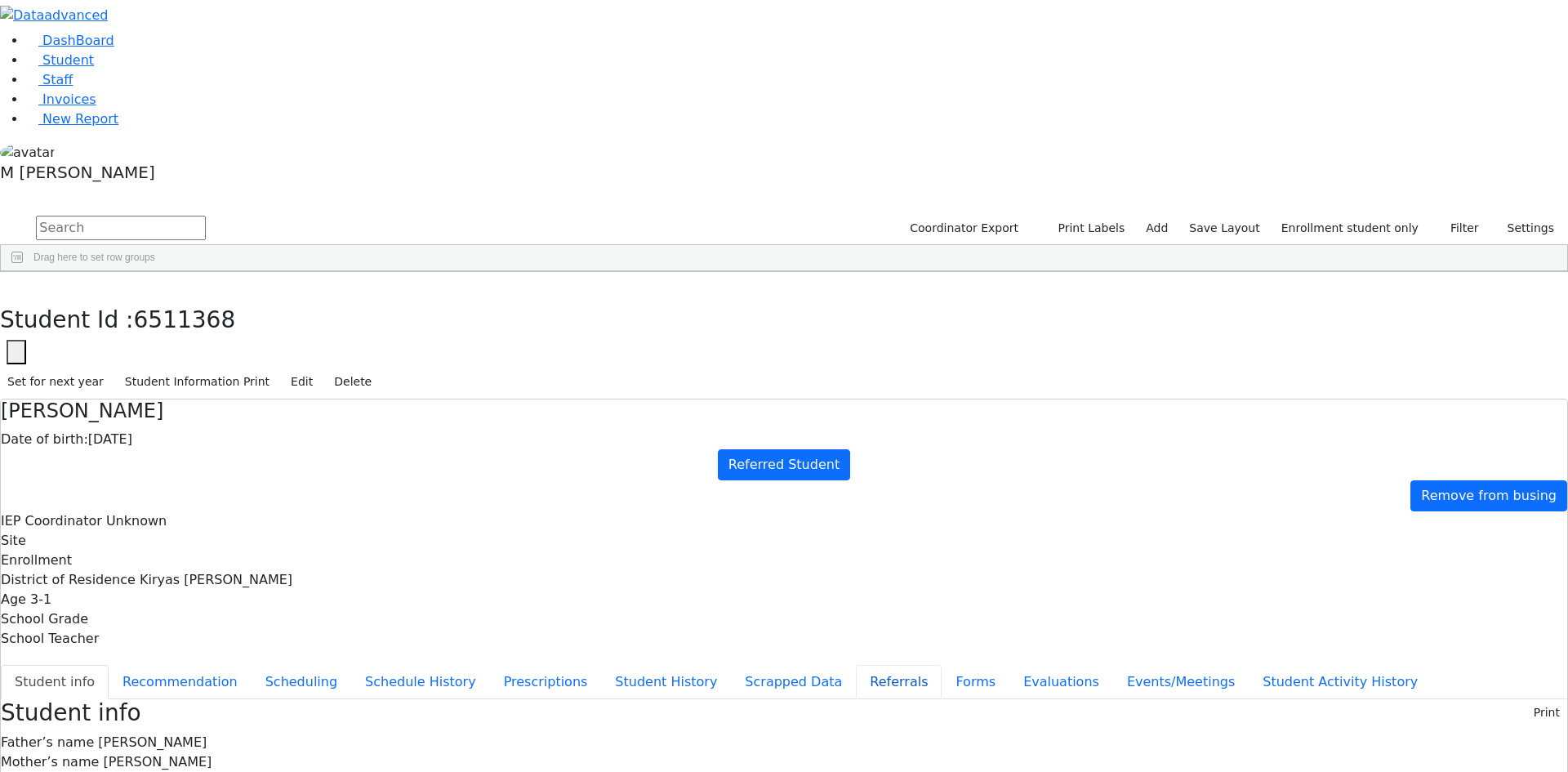
click at [856, 664] on button "Referrals" at bounding box center [899, 682] width 86 height 35
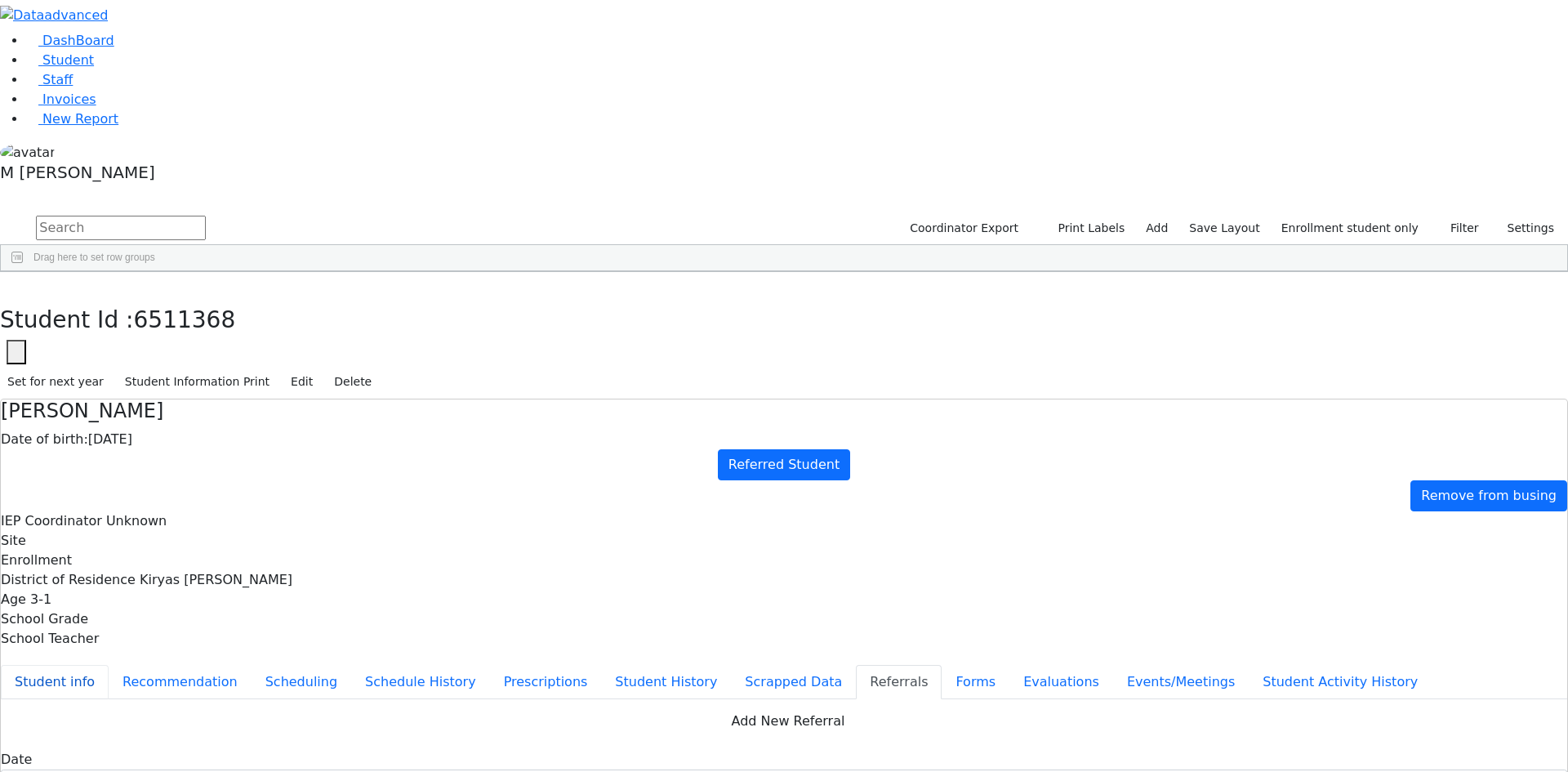
click at [109, 664] on button "Student info" at bounding box center [55, 682] width 108 height 35
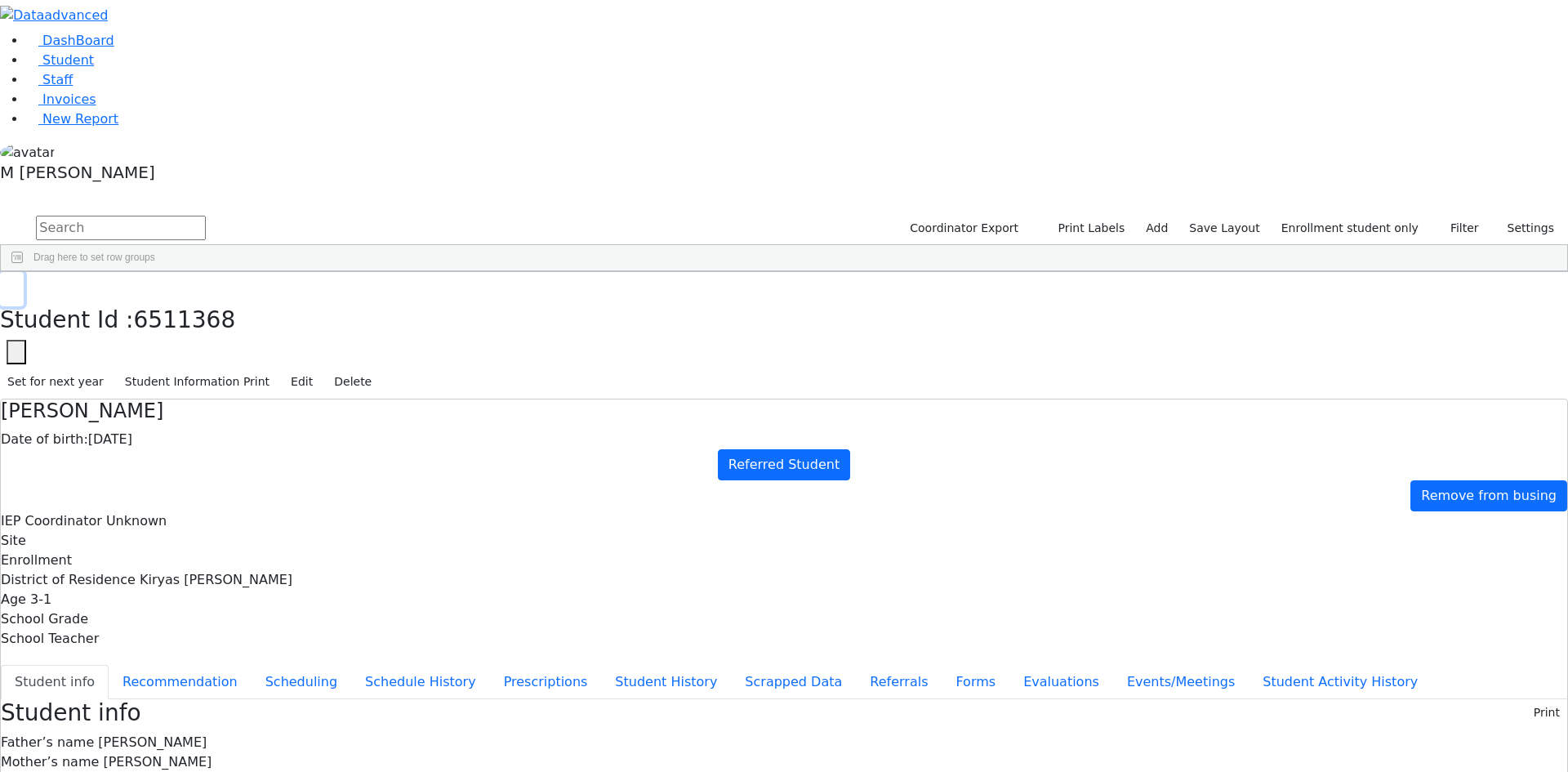
click at [24, 272] on button "button" at bounding box center [12, 290] width 24 height 35
click at [79, 48] on link "DashBoard" at bounding box center [70, 40] width 89 height 16
